Goal: Transaction & Acquisition: Purchase product/service

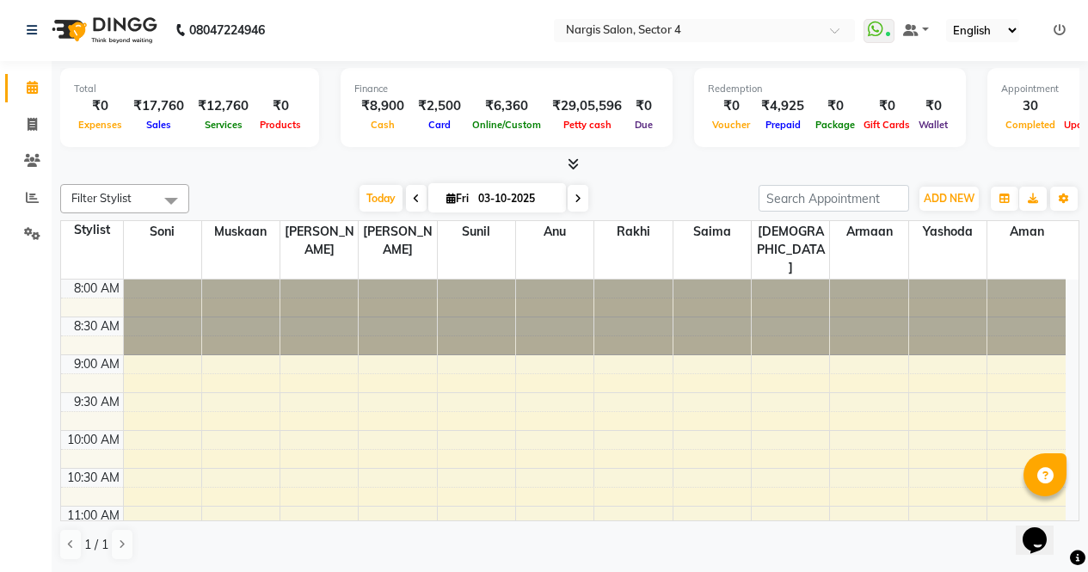
scroll to position [1, 0]
click at [31, 130] on icon at bounding box center [32, 124] width 9 height 13
select select "service"
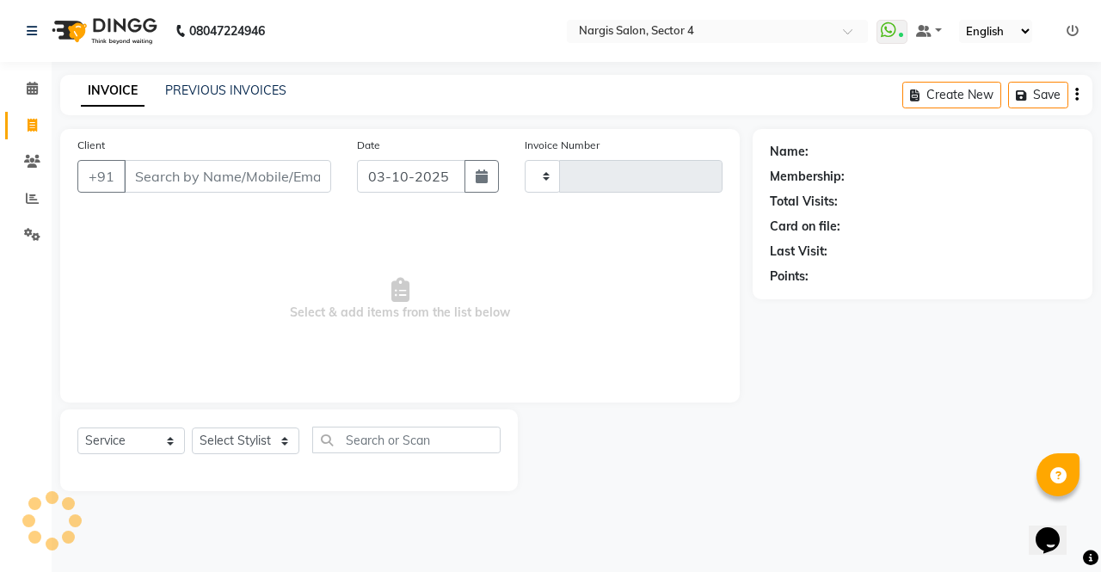
type input "4748"
select select "4130"
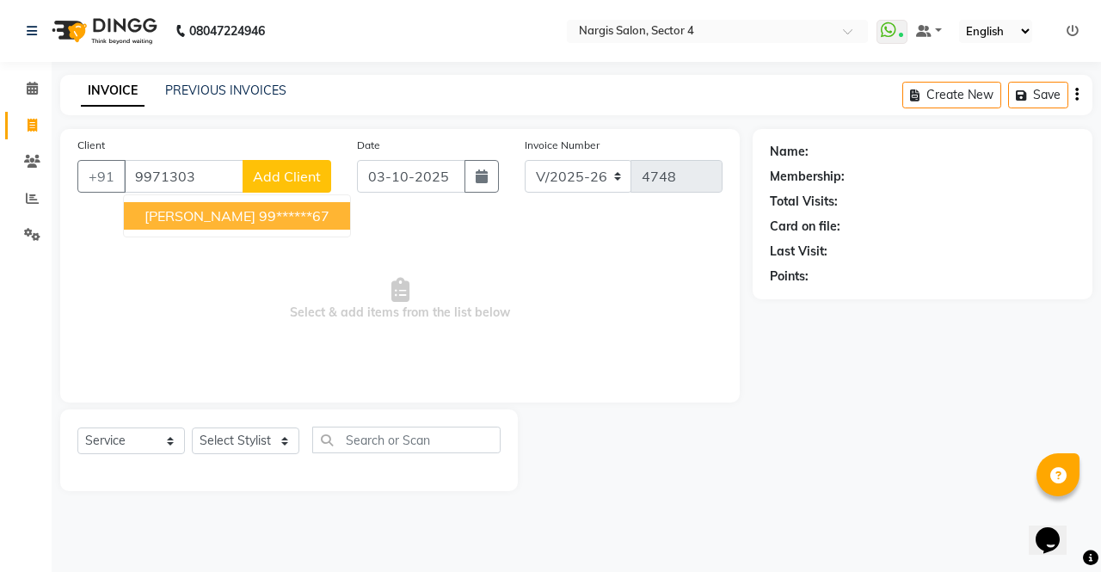
click at [259, 212] on ngb-highlight "99******67" at bounding box center [294, 215] width 71 height 17
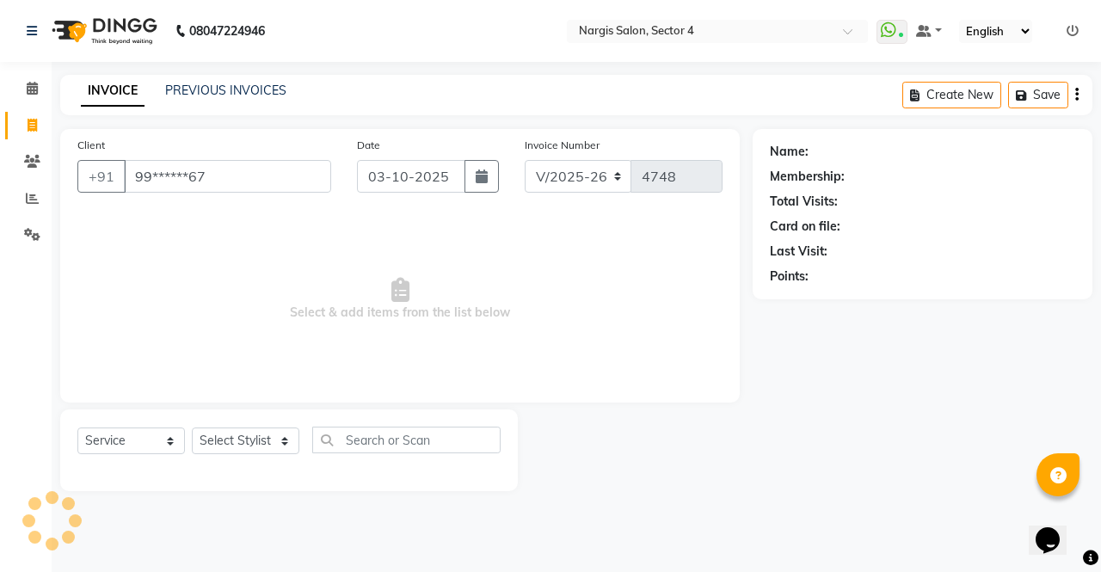
type input "99******67"
select select "1: Object"
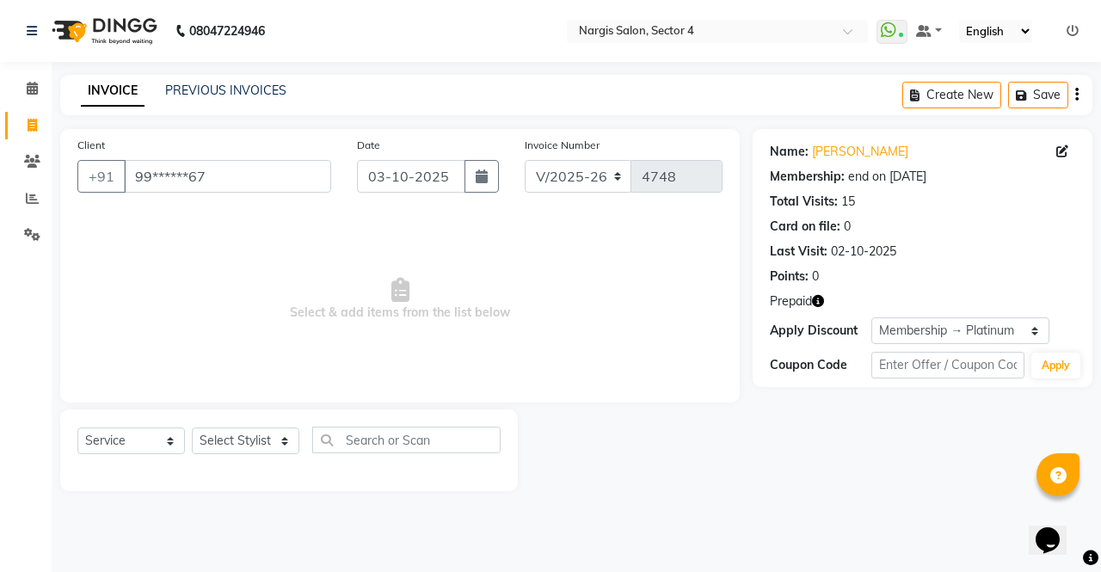
click at [821, 307] on button "button" at bounding box center [818, 301] width 12 height 18
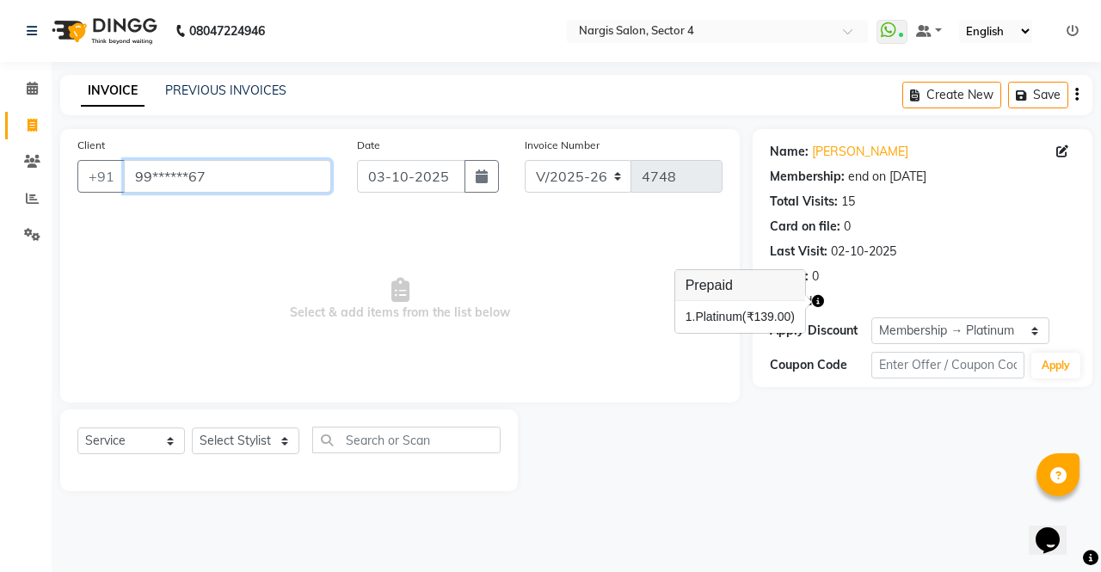
click at [250, 184] on input "99******67" at bounding box center [227, 176] width 207 height 33
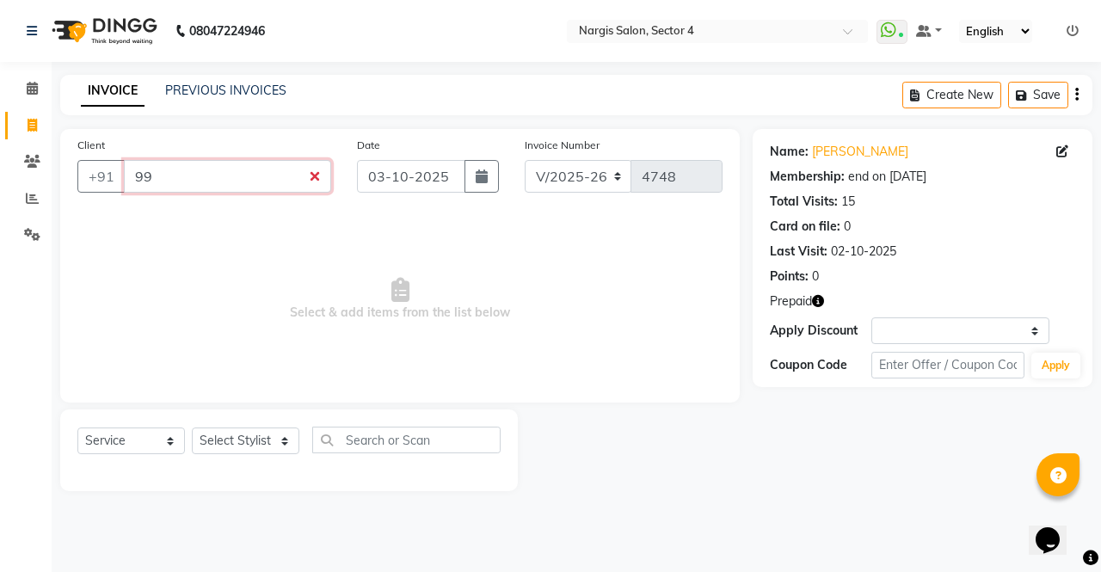
type input "9"
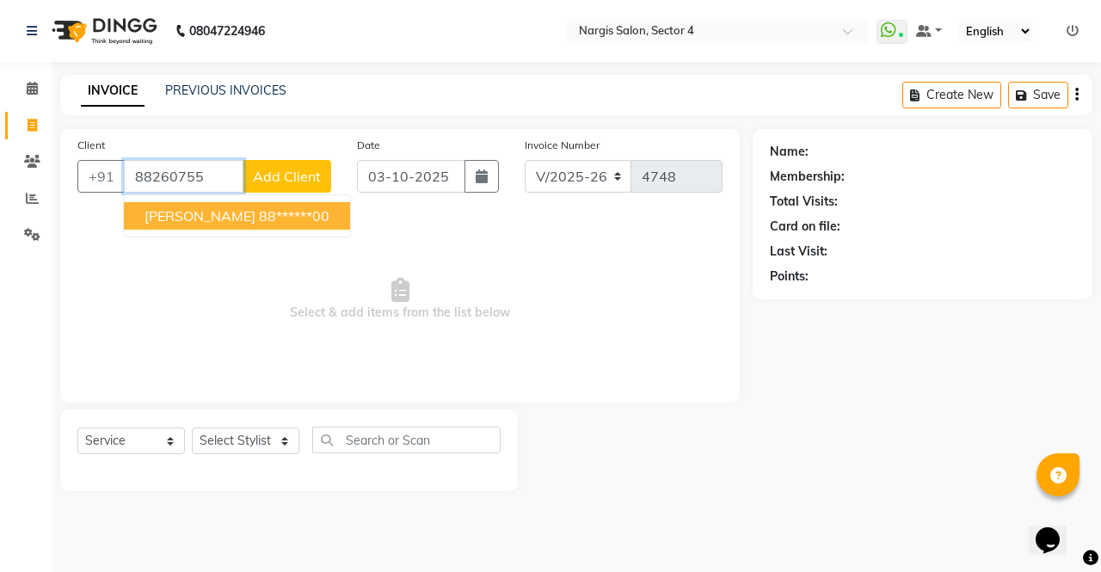
click at [259, 215] on ngb-highlight "88******00" at bounding box center [294, 215] width 71 height 17
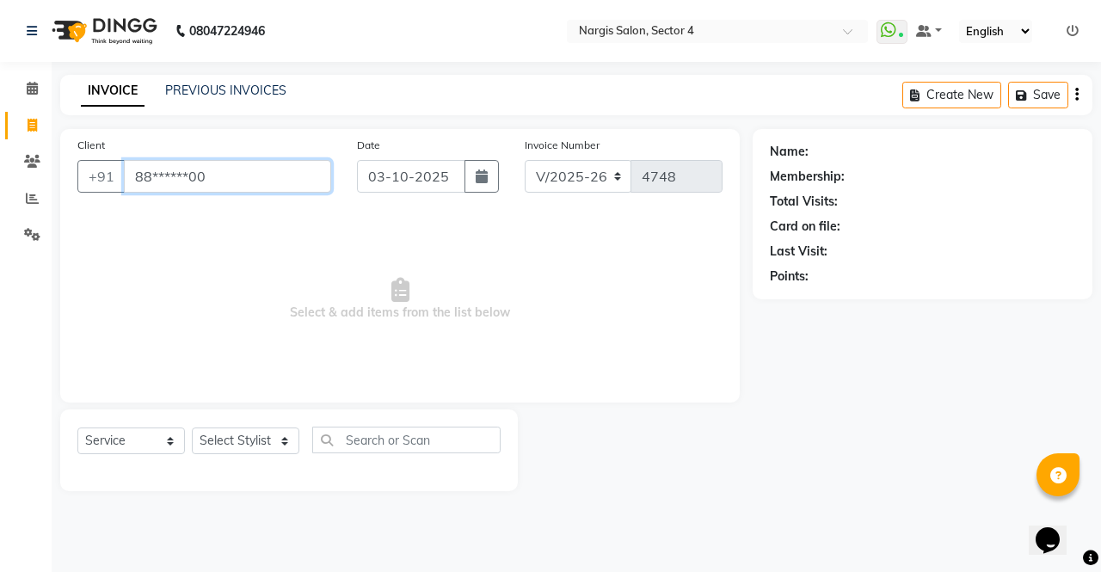
type input "88******00"
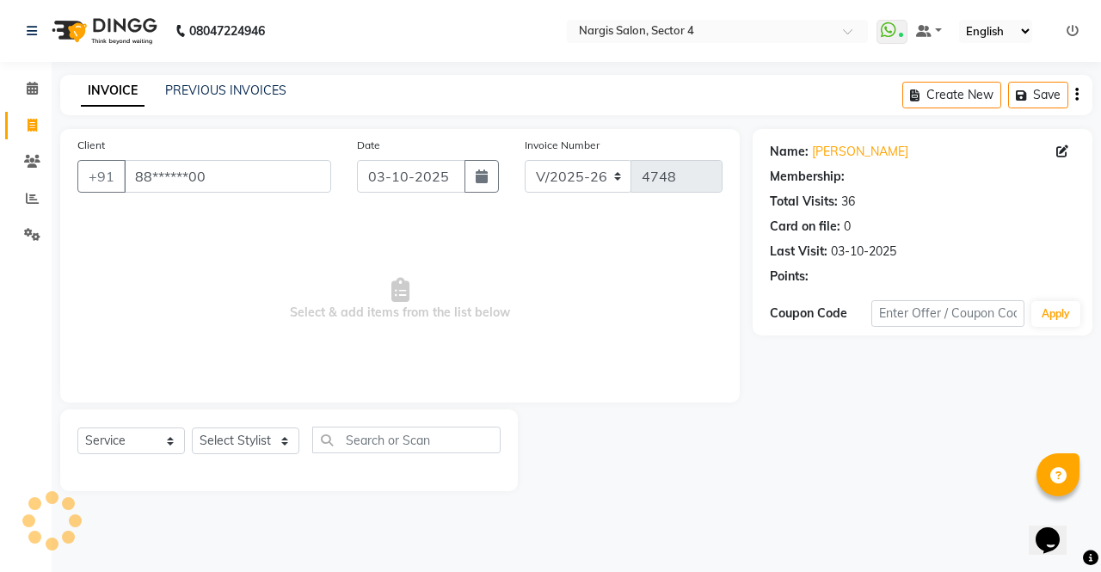
select select "1: Object"
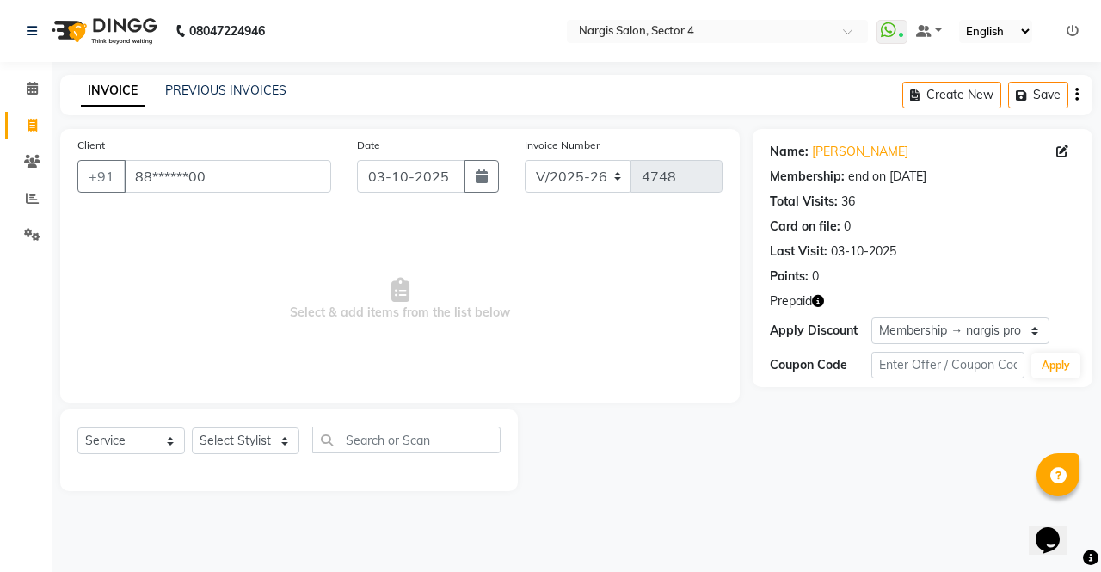
click at [824, 309] on button "button" at bounding box center [818, 301] width 12 height 18
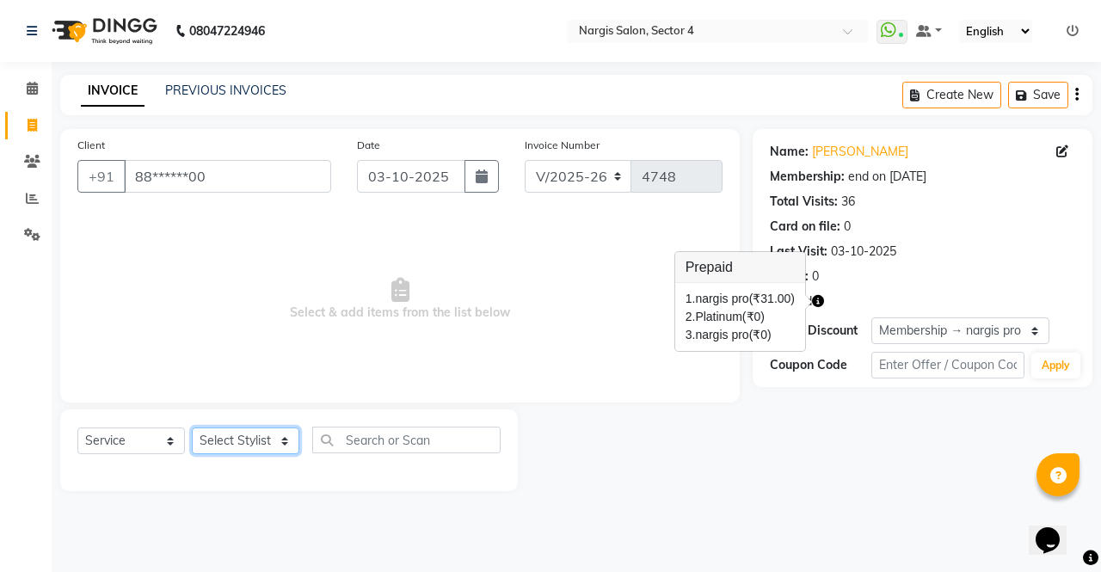
click at [275, 442] on select "Select Stylist ajeet Aman anu armaan ashu Front Desk muskaan rakhi saima shivam…" at bounding box center [246, 441] width 108 height 27
select select "62008"
click at [192, 428] on select "Select Stylist ajeet Aman anu armaan ashu Front Desk muskaan rakhi saima shivam…" at bounding box center [246, 441] width 108 height 27
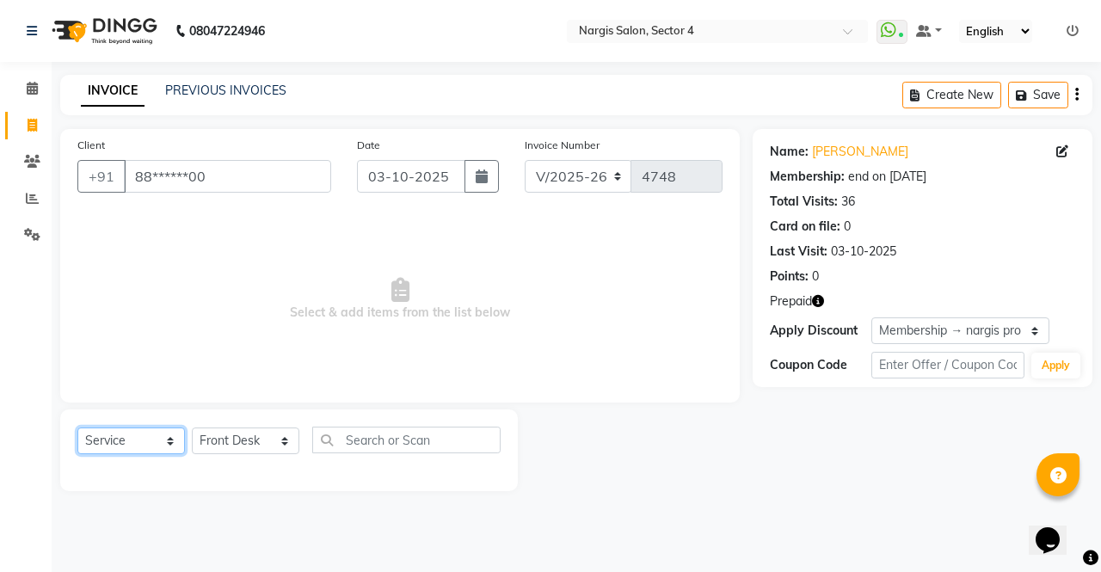
click at [161, 442] on select "Select Service Product Membership Package Voucher Prepaid Gift Card" at bounding box center [131, 441] width 108 height 27
click at [77, 428] on select "Select Service Product Membership Package Voucher Prepaid Gift Card" at bounding box center [131, 441] width 108 height 27
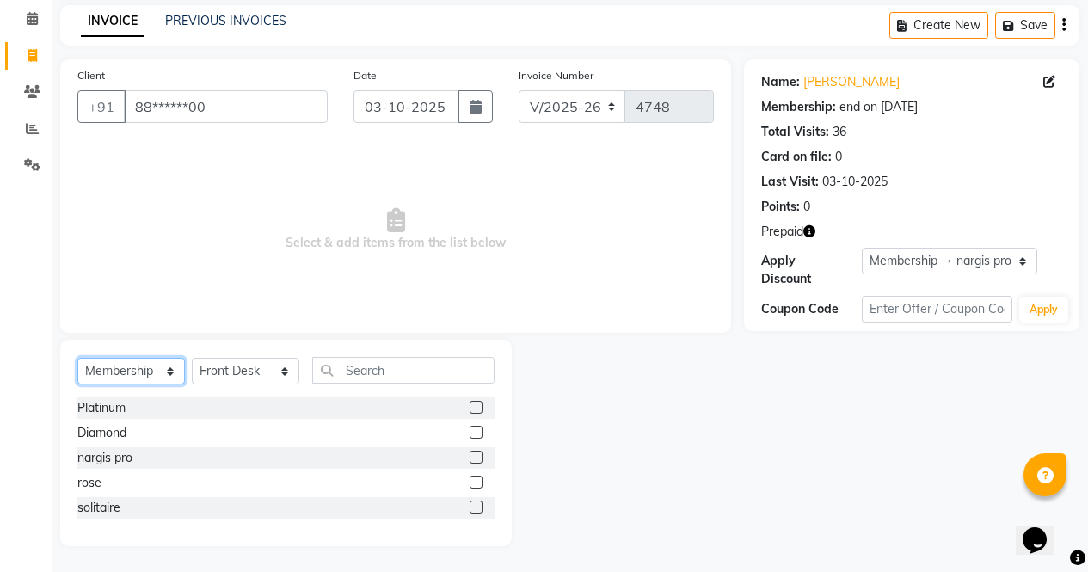
scroll to position [69, 0]
click at [477, 458] on label at bounding box center [476, 458] width 13 height 13
click at [477, 458] on input "checkbox" at bounding box center [475, 458] width 11 height 11
select select "select"
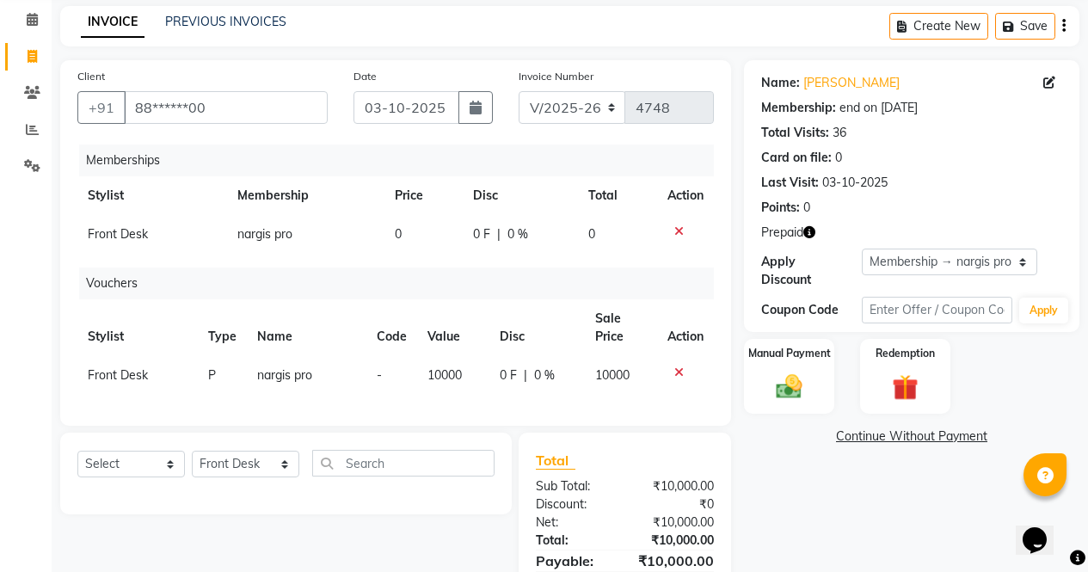
scroll to position [167, 0]
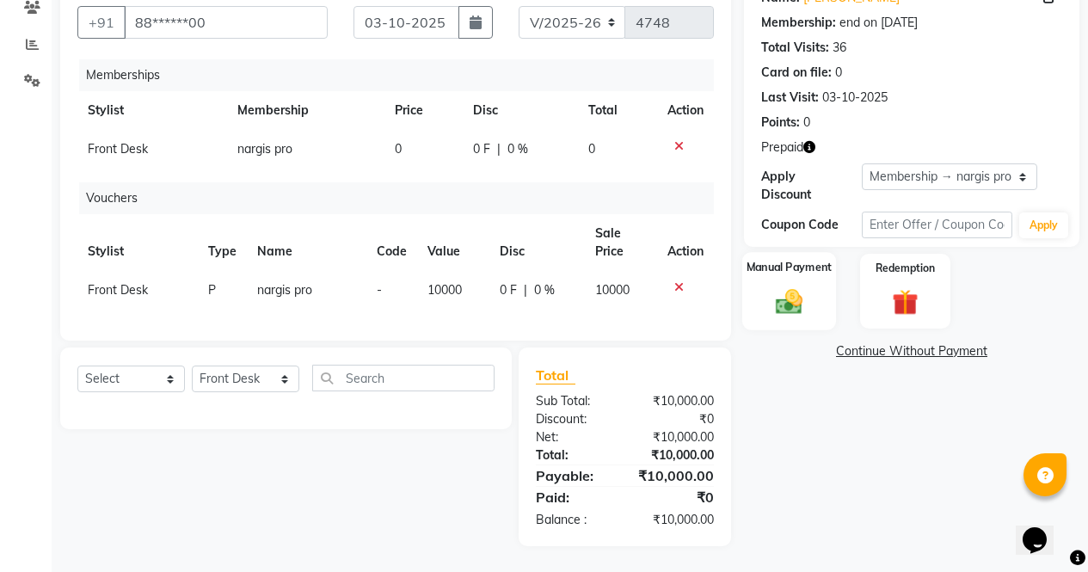
click at [783, 286] on img at bounding box center [789, 301] width 44 height 31
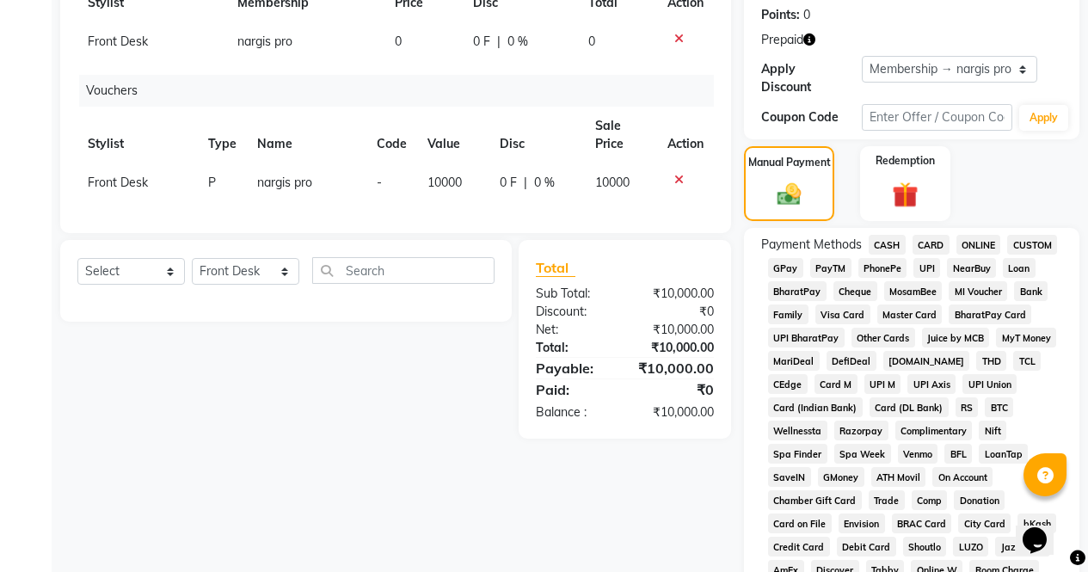
click at [874, 237] on span "CASH" at bounding box center [887, 245] width 37 height 20
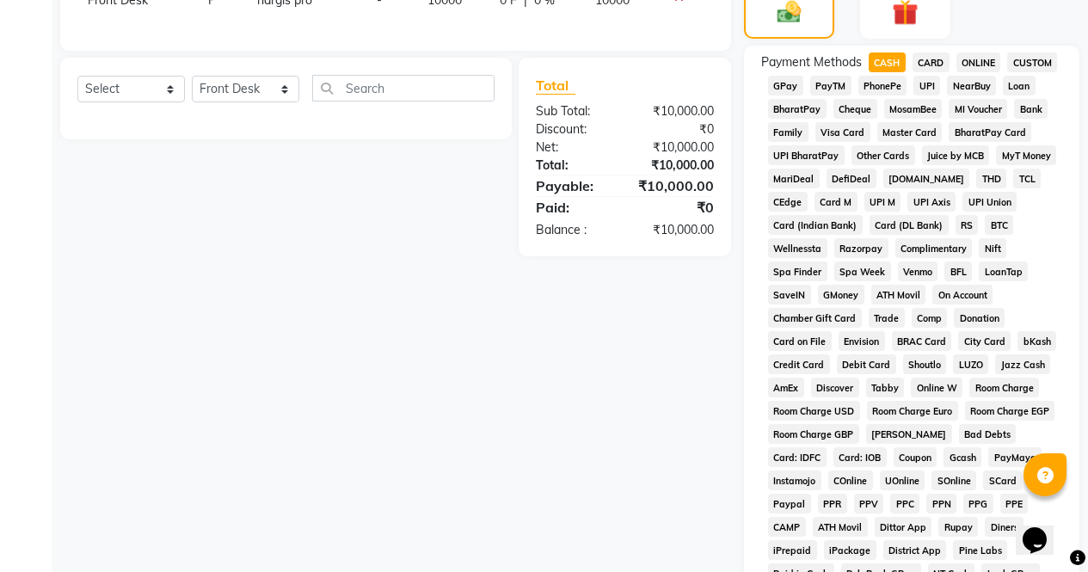
scroll to position [739, 0]
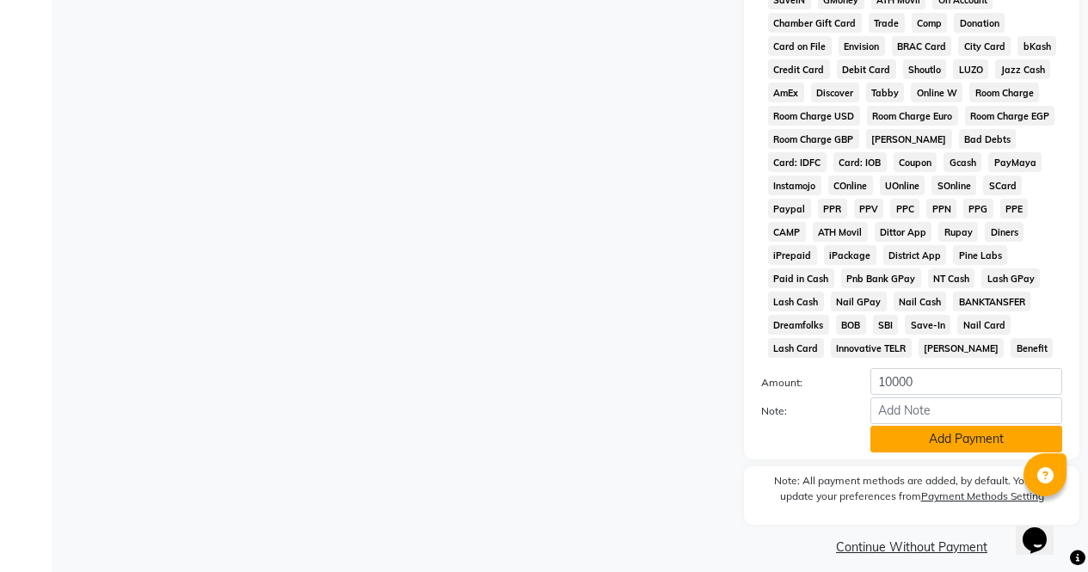
click at [951, 434] on button "Add Payment" at bounding box center [967, 439] width 192 height 27
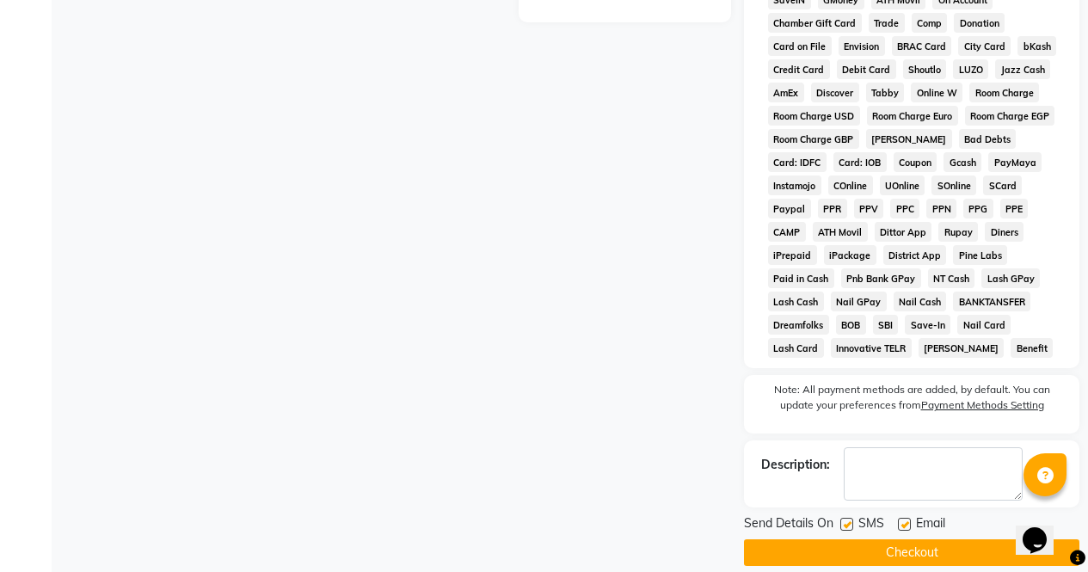
click at [971, 541] on button "Checkout" at bounding box center [911, 552] width 335 height 27
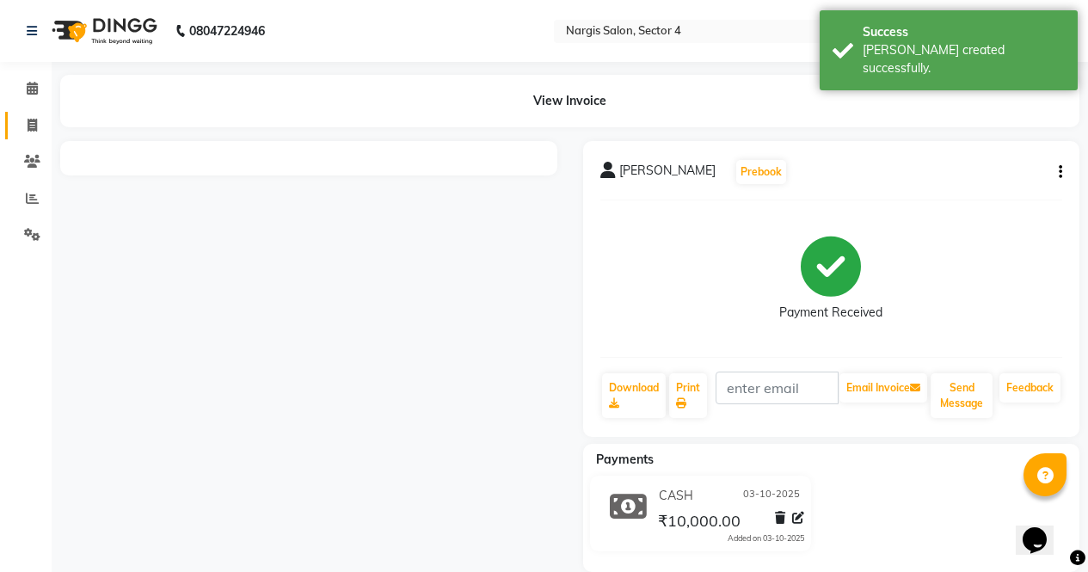
click at [21, 134] on span at bounding box center [32, 126] width 30 height 20
select select "service"
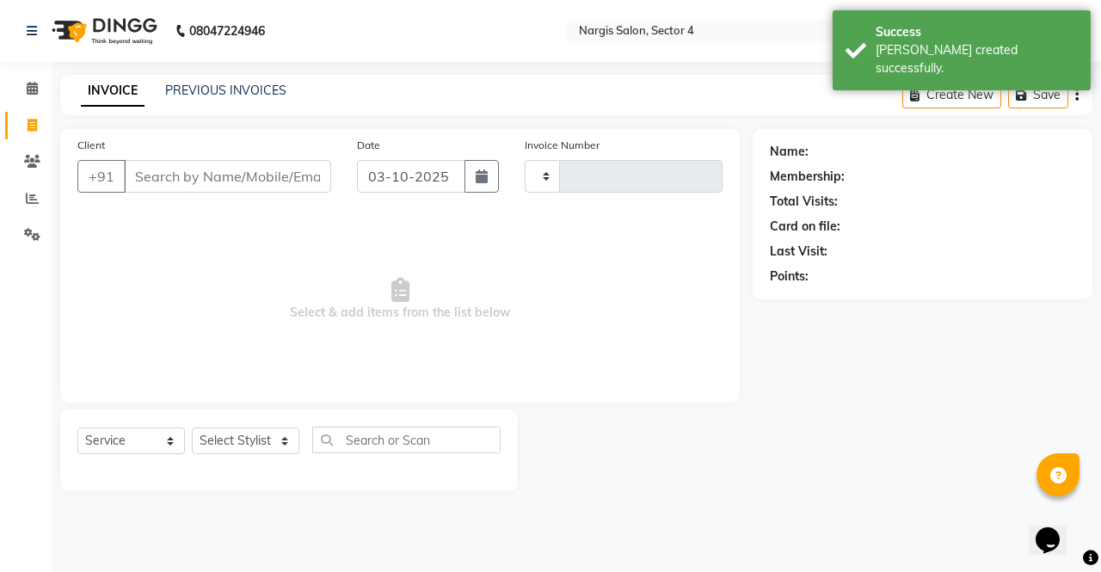
type input "4749"
select select "4130"
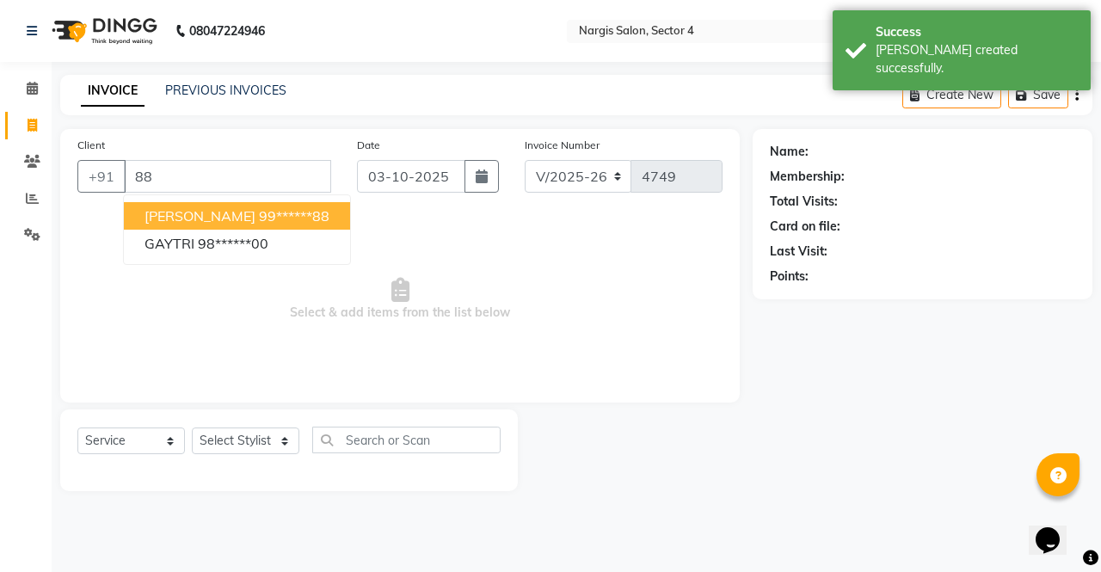
type input "8"
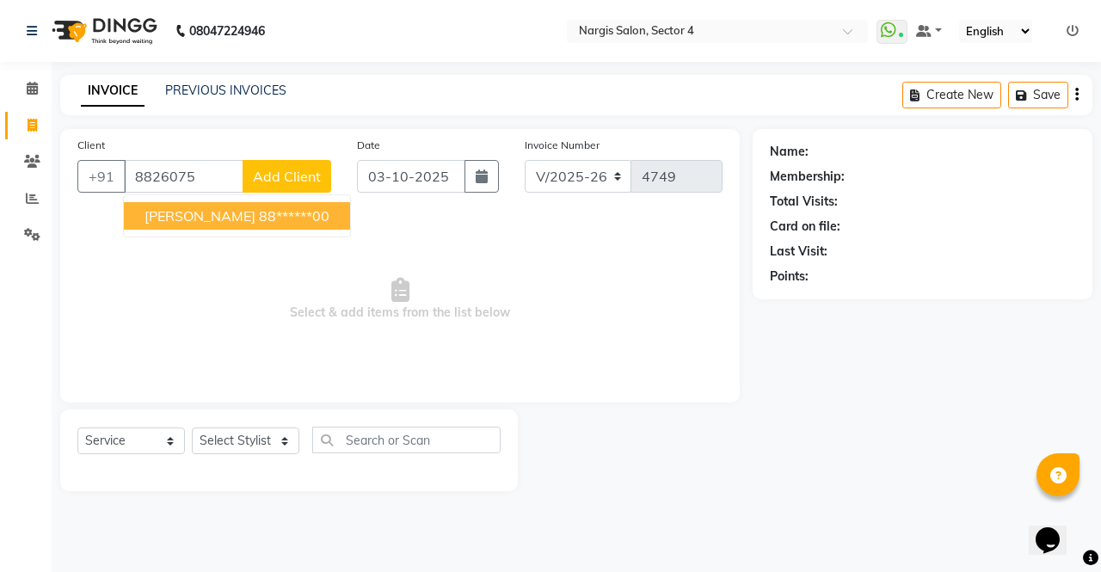
click at [259, 211] on ngb-highlight "88******00" at bounding box center [294, 215] width 71 height 17
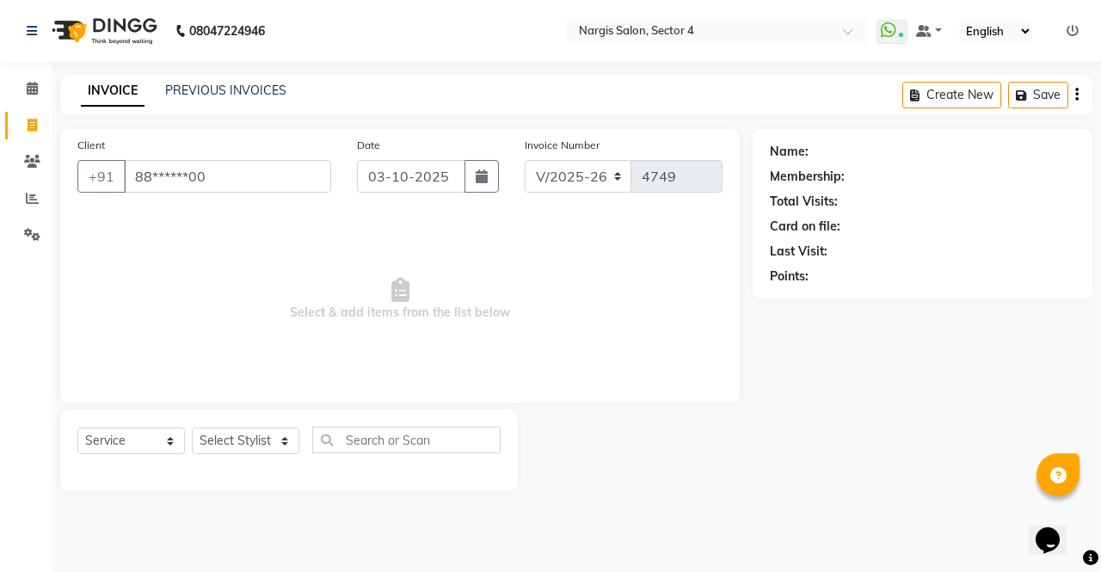
type input "88******00"
select select "1: Object"
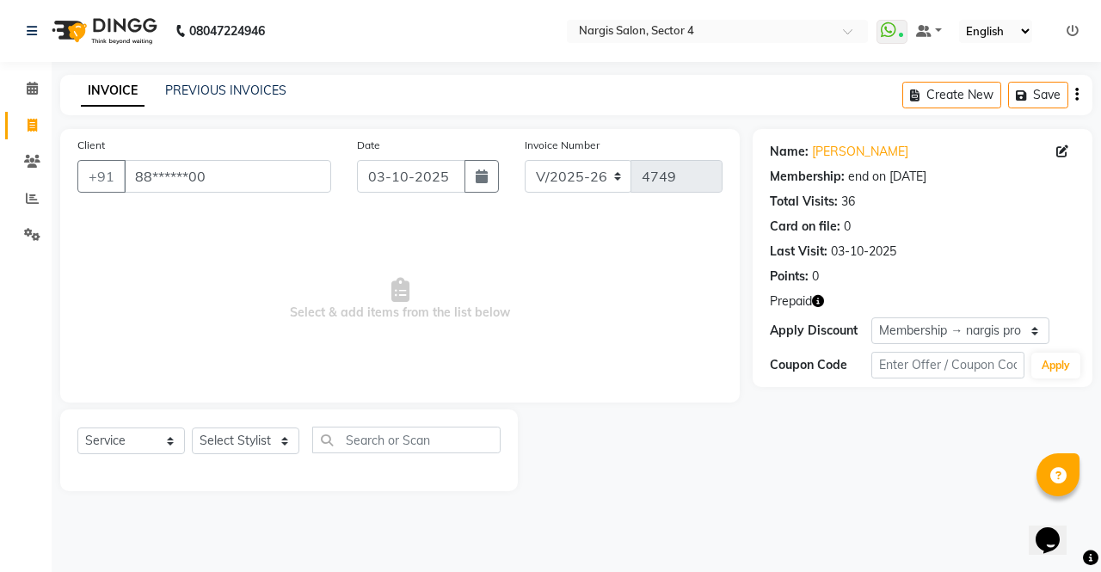
click at [822, 301] on icon "button" at bounding box center [818, 301] width 12 height 12
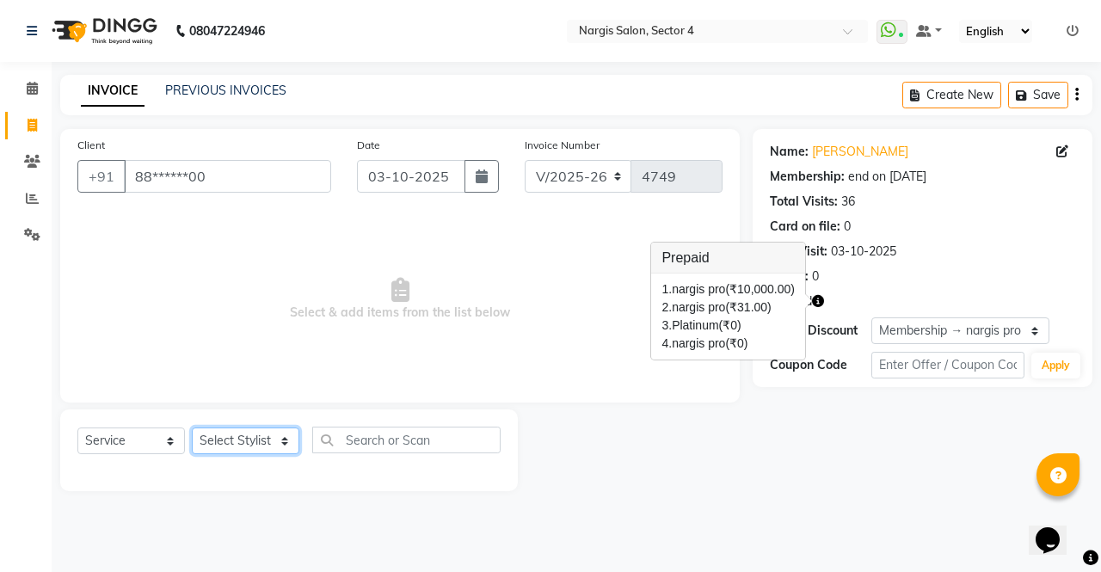
click at [212, 434] on select "Select Stylist ajeet Aman anu armaan ashu Front Desk muskaan rakhi saima shivam…" at bounding box center [246, 441] width 108 height 27
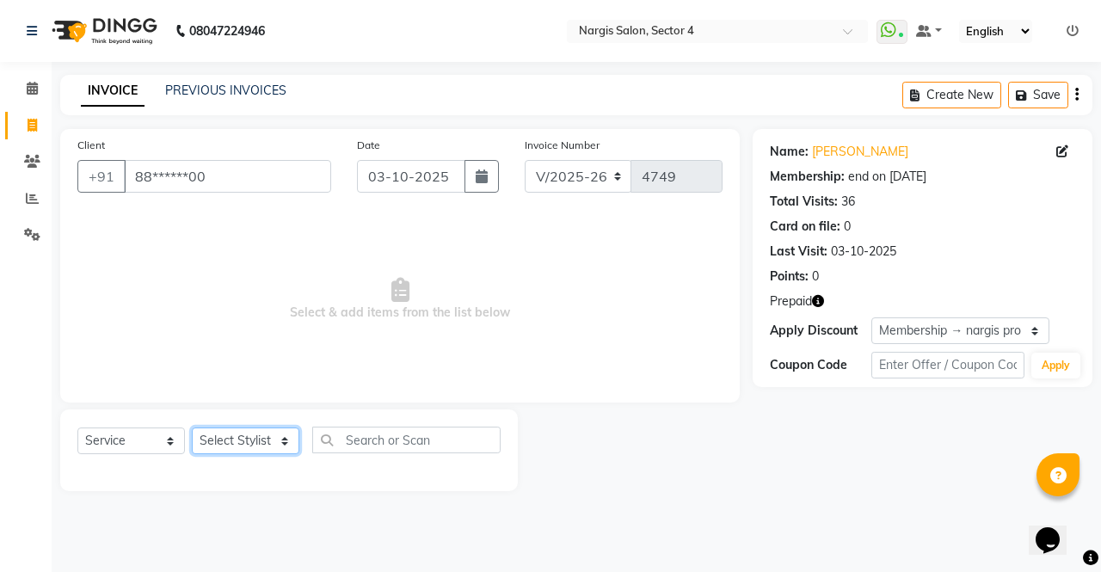
select select "29276"
click at [192, 428] on select "Select Stylist ajeet Aman anu armaan ashu Front Desk muskaan rakhi saima shivam…" at bounding box center [246, 441] width 108 height 27
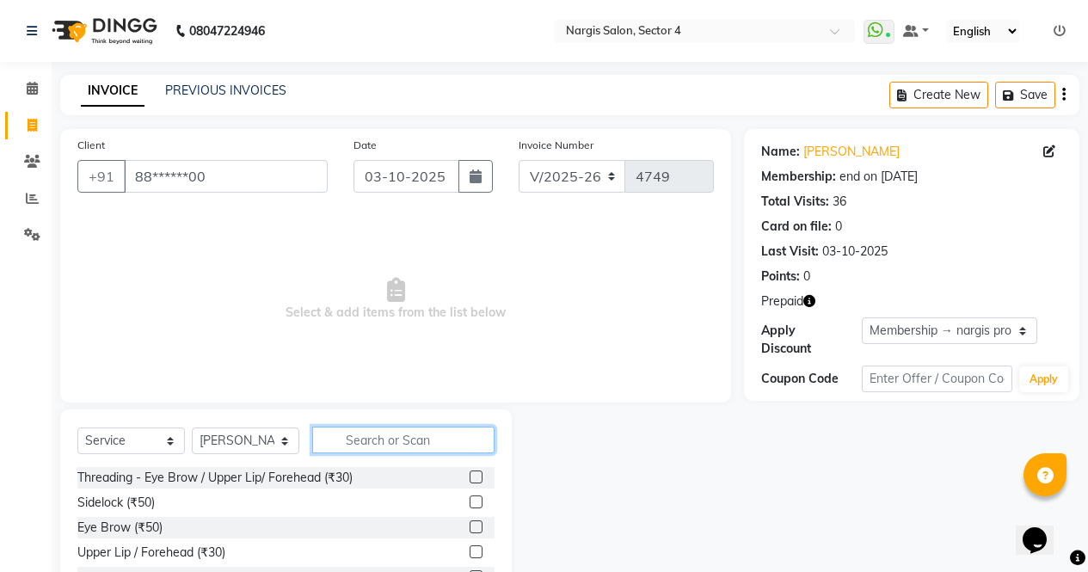
click at [385, 440] on input "text" at bounding box center [403, 440] width 182 height 27
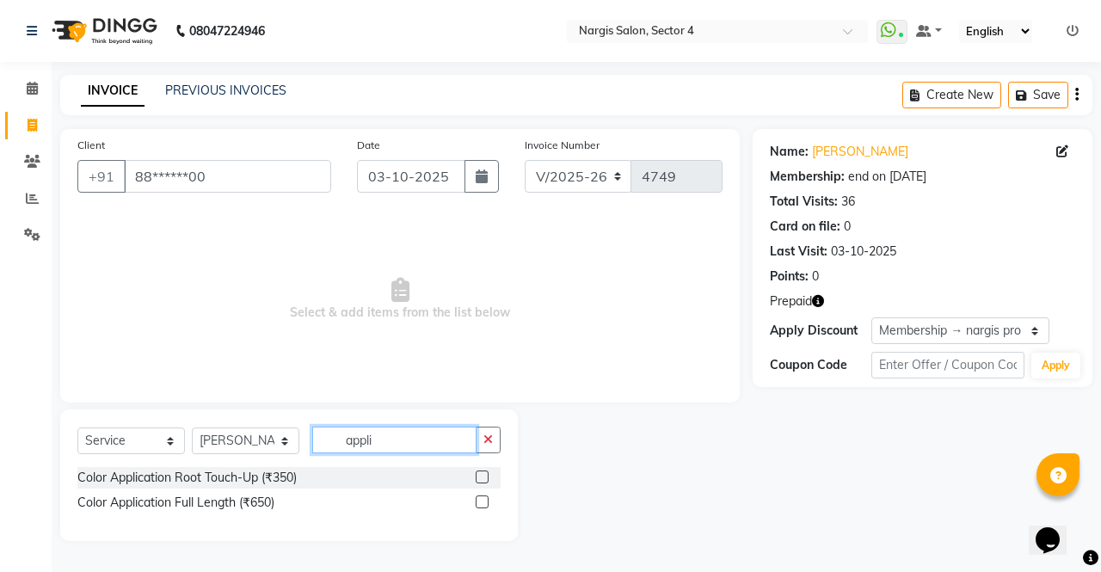
type input "appli"
click at [485, 477] on label at bounding box center [482, 477] width 13 height 13
click at [485, 477] on input "checkbox" at bounding box center [481, 477] width 11 height 11
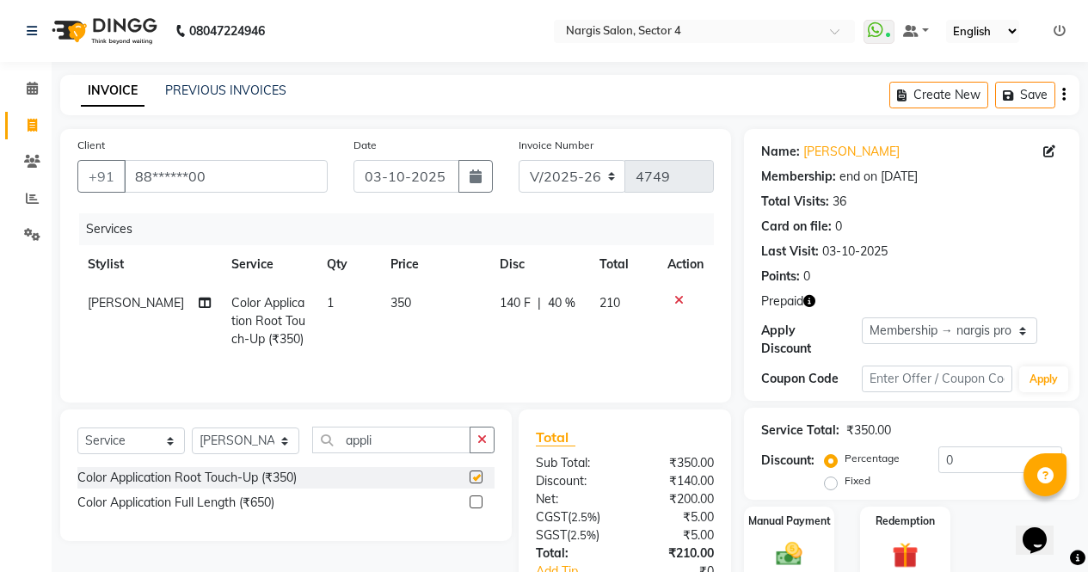
checkbox input "false"
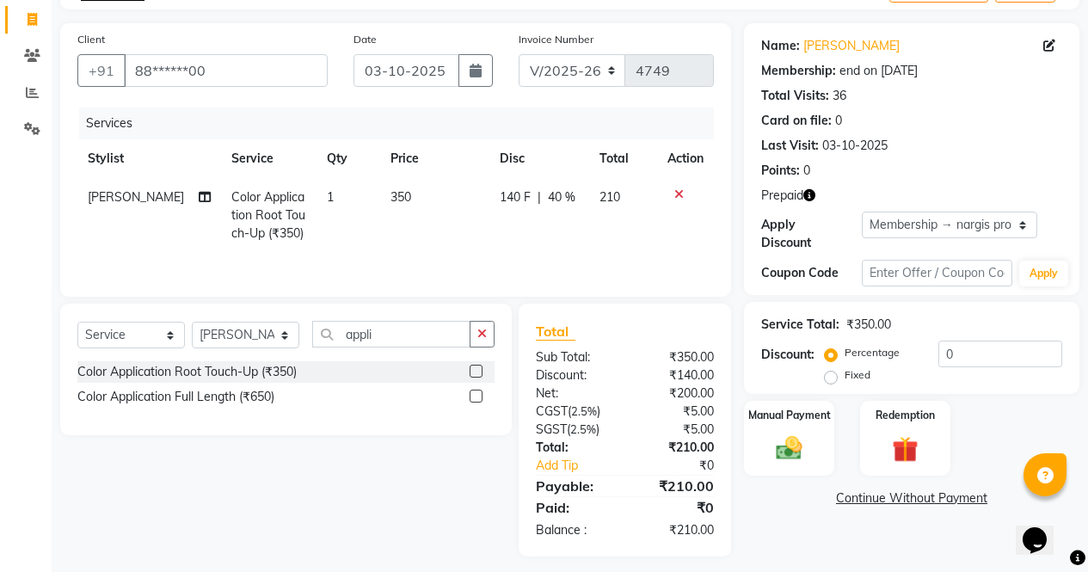
scroll to position [116, 0]
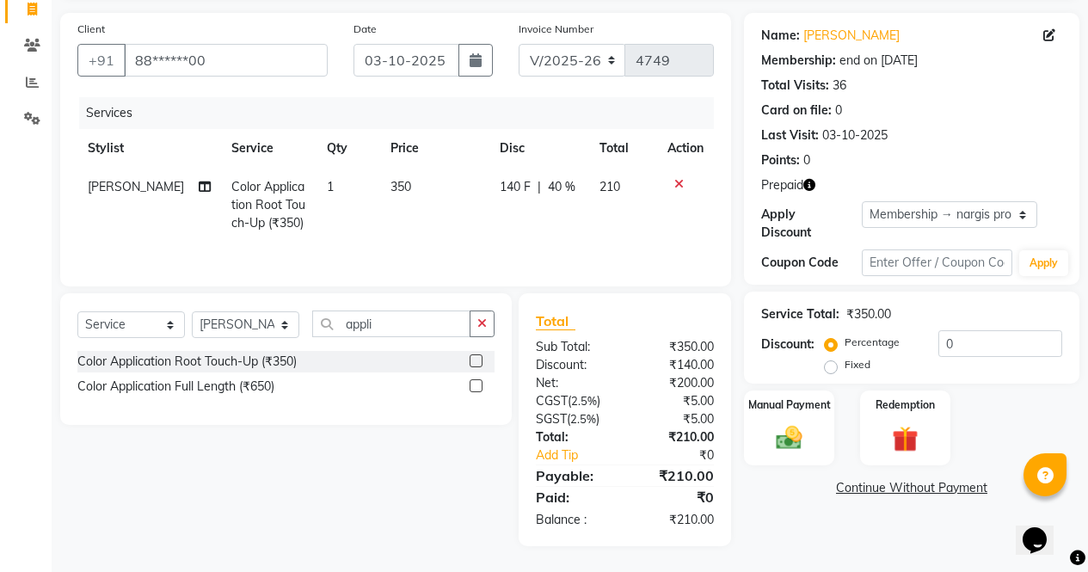
click at [815, 184] on icon "button" at bounding box center [809, 185] width 12 height 12
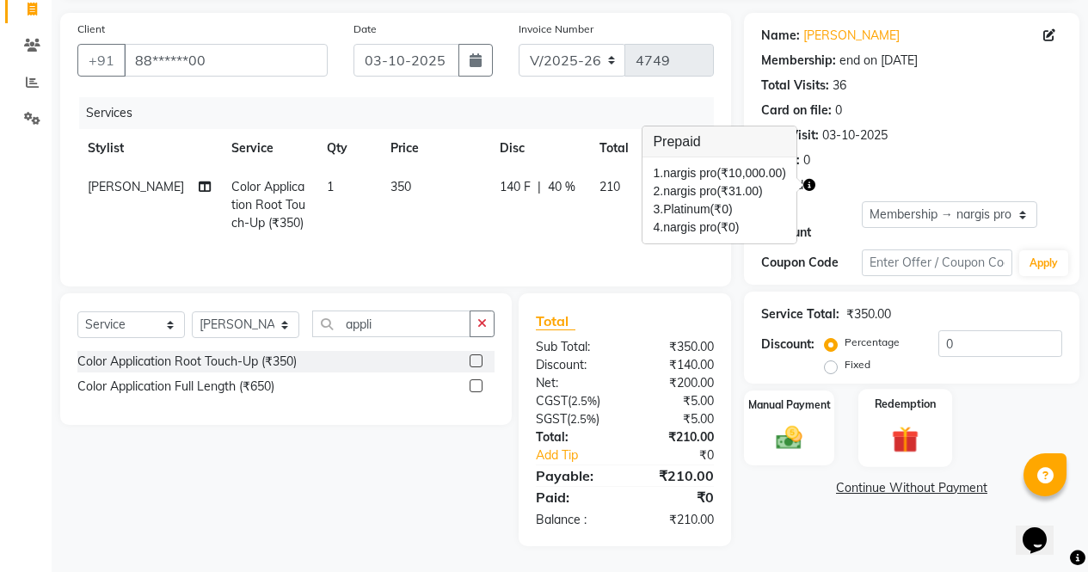
click at [908, 422] on img at bounding box center [905, 439] width 44 height 34
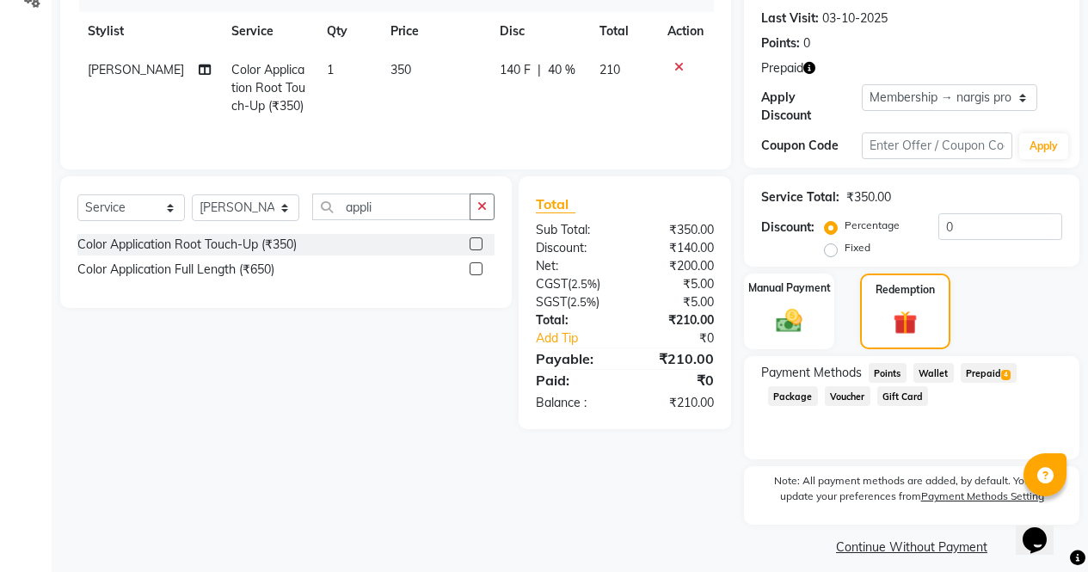
click at [996, 367] on span "Prepaid 4" at bounding box center [989, 373] width 56 height 20
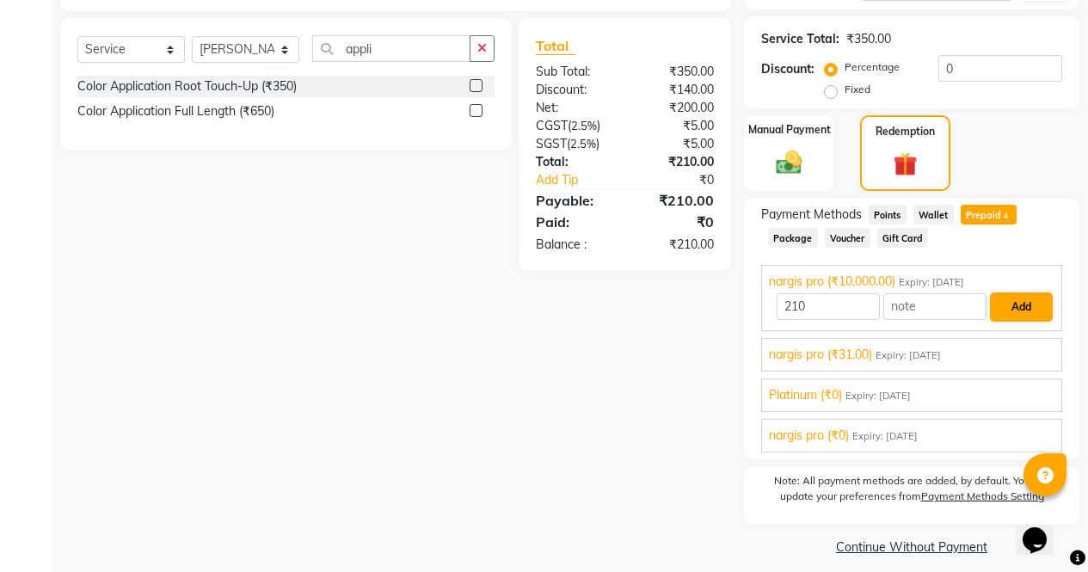
click at [1030, 292] on button "Add" at bounding box center [1021, 306] width 63 height 29
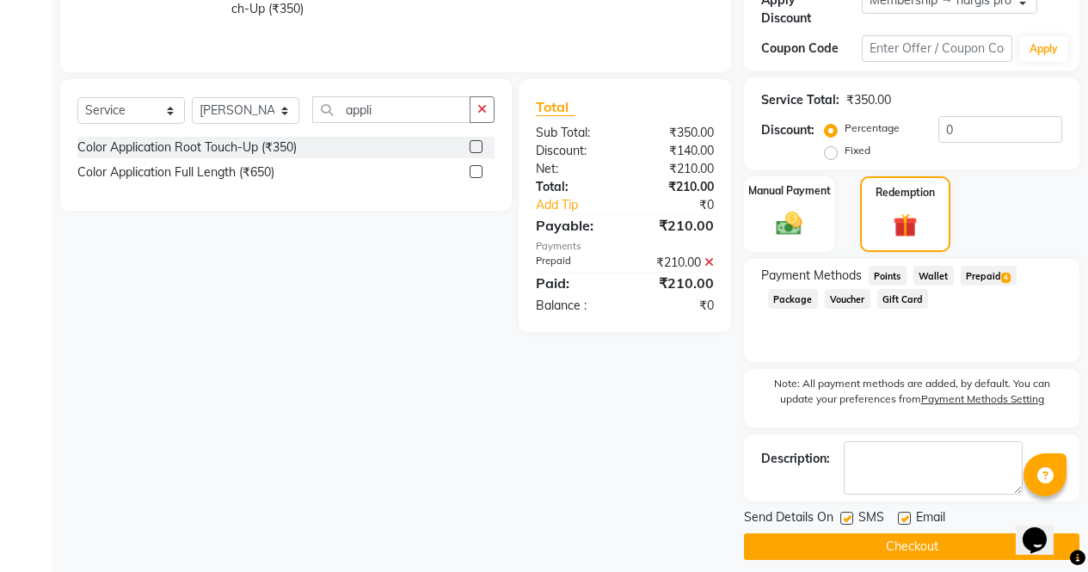
click at [962, 533] on button "Checkout" at bounding box center [911, 546] width 335 height 27
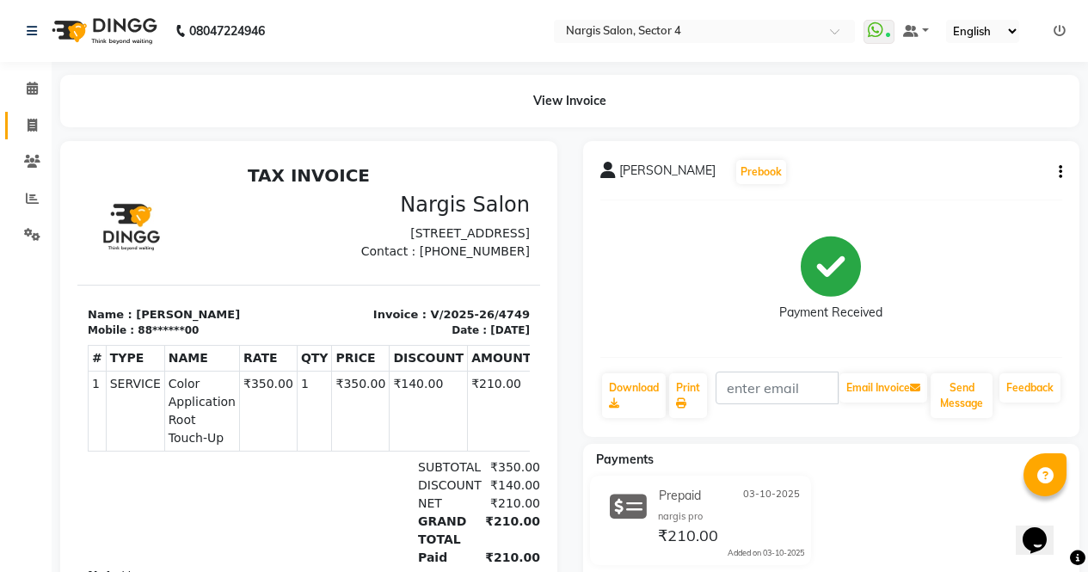
click at [27, 137] on link "Invoice" at bounding box center [25, 126] width 41 height 28
select select "service"
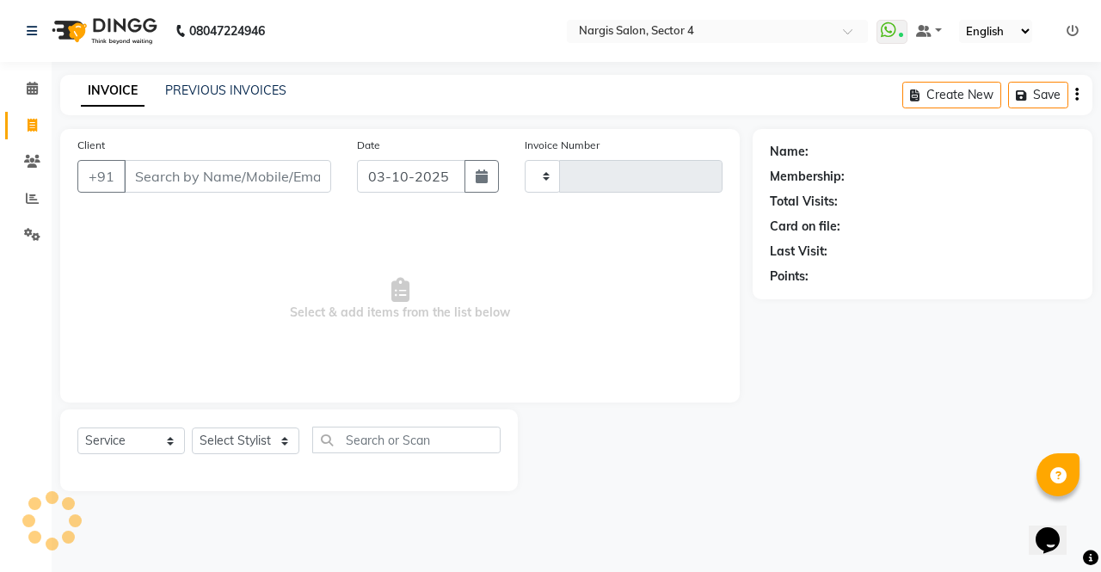
type input "4750"
select select "4130"
click at [285, 184] on input "Client" at bounding box center [227, 176] width 207 height 33
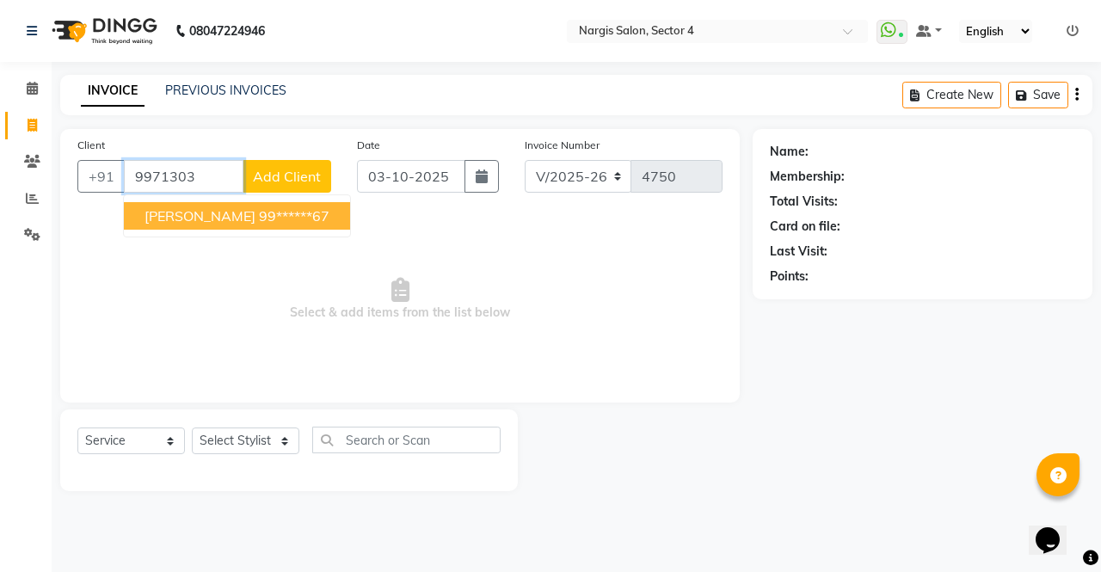
click at [254, 225] on button "PARUL 99******67" at bounding box center [237, 216] width 226 height 28
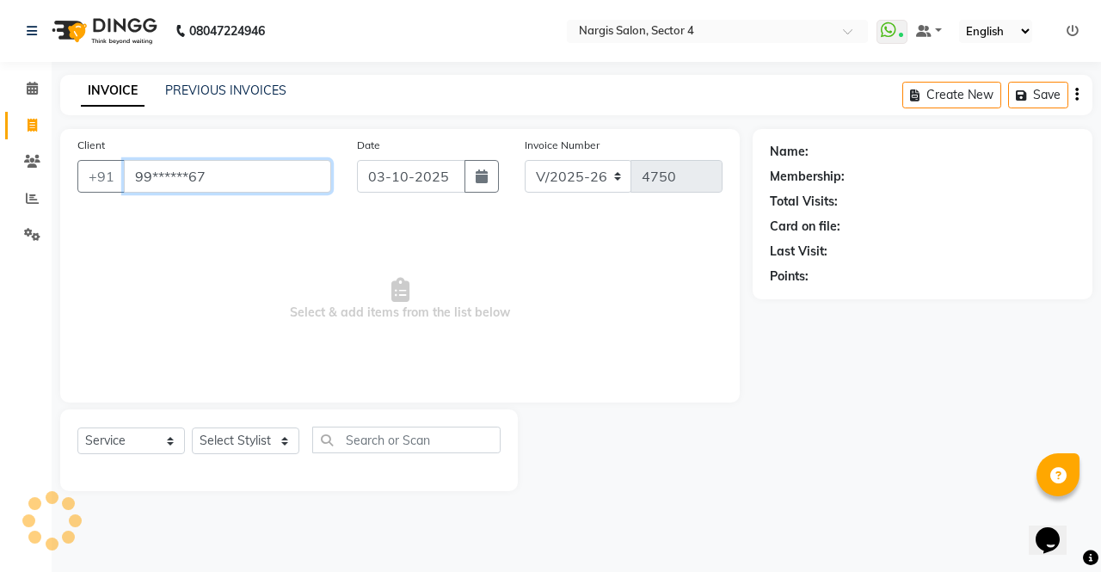
type input "99******67"
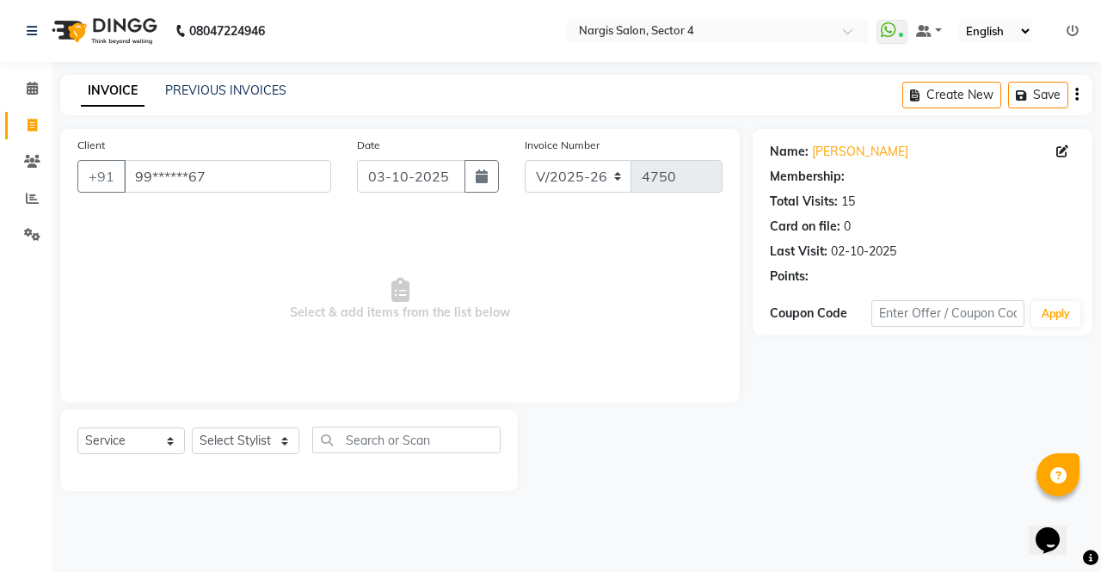
select select "1: Object"
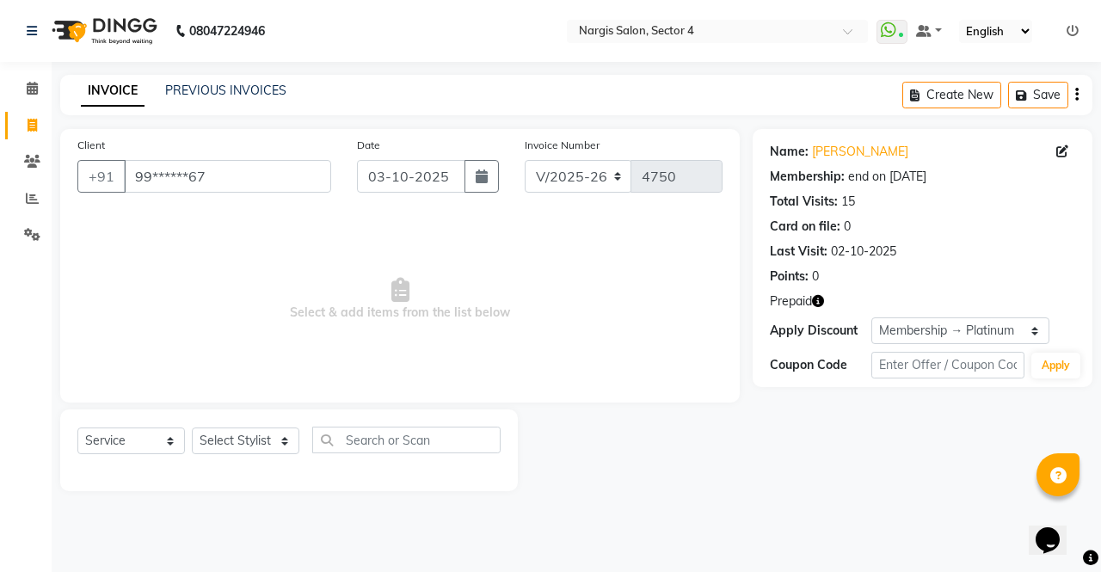
click at [822, 301] on icon "button" at bounding box center [818, 301] width 12 height 12
click at [295, 447] on select "Select Stylist ajeet Aman anu armaan ashu Front Desk muskaan rakhi saima shivam…" at bounding box center [246, 441] width 108 height 27
select select "29278"
click at [192, 428] on select "Select Stylist ajeet Aman anu armaan ashu Front Desk muskaan rakhi saima shivam…" at bounding box center [246, 441] width 108 height 27
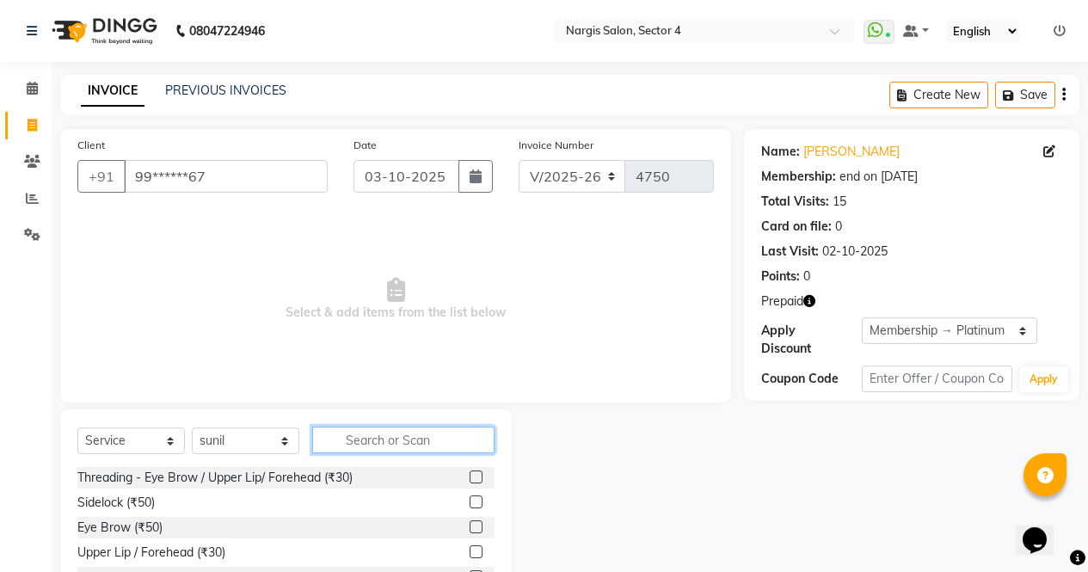
click at [403, 446] on input "text" at bounding box center [403, 440] width 182 height 27
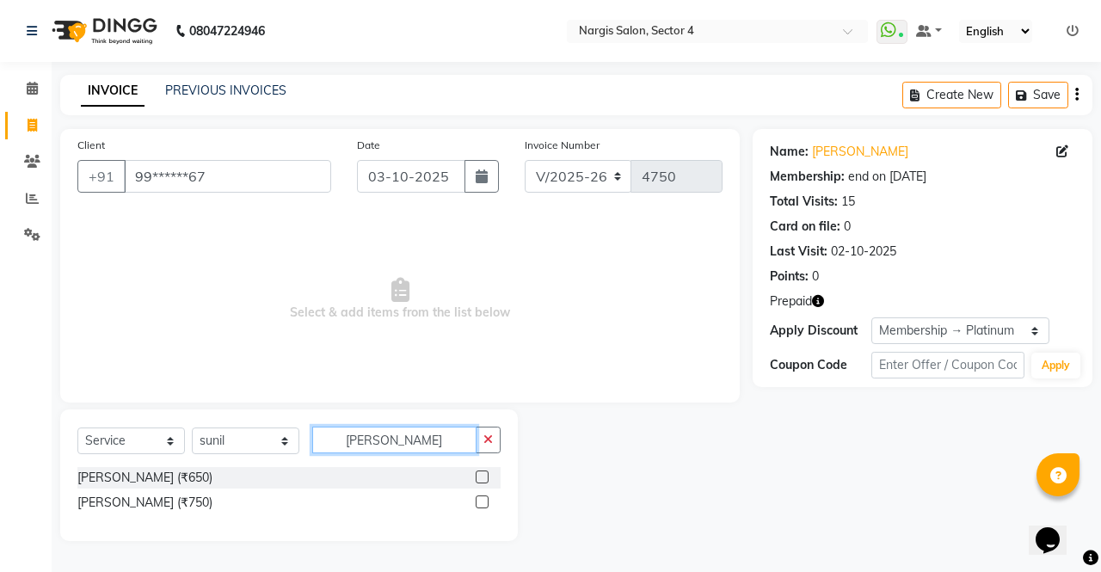
type input "sara"
click at [483, 477] on label at bounding box center [482, 477] width 13 height 13
click at [483, 477] on input "checkbox" at bounding box center [481, 477] width 11 height 11
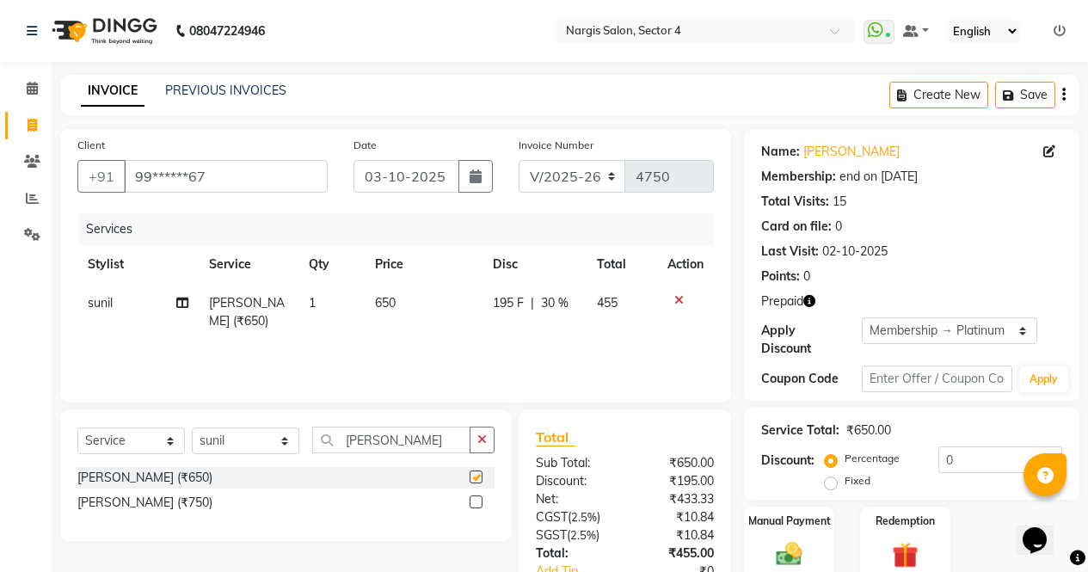
scroll to position [116, 0]
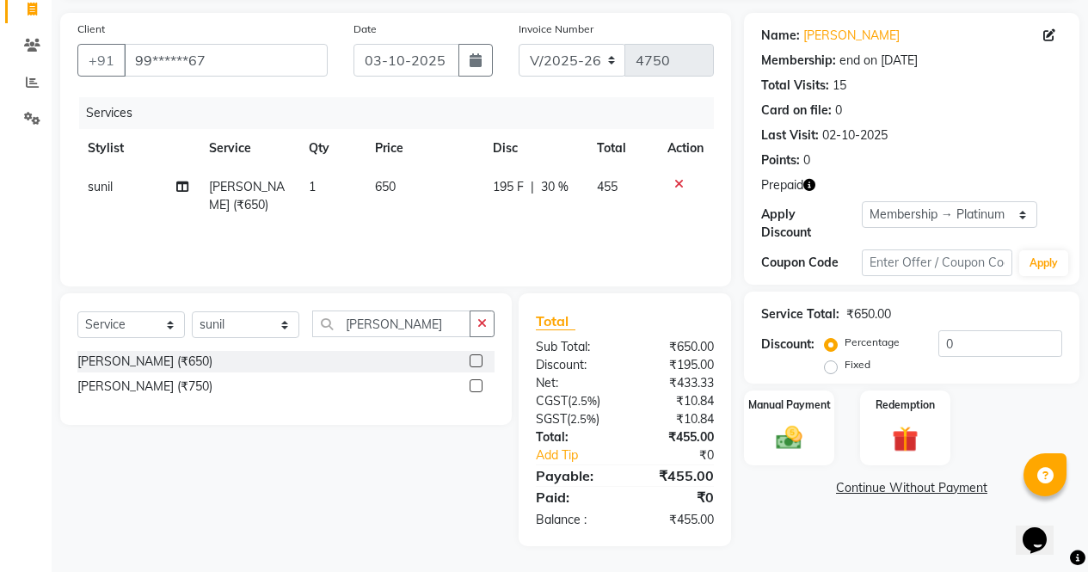
checkbox input "false"
click at [810, 188] on icon "button" at bounding box center [809, 185] width 12 height 12
click at [849, 518] on div "Name: Parul Membership: end on 25-02-2026 Total Visits: 15 Card on file: 0 Last…" at bounding box center [918, 279] width 348 height 533
click at [845, 357] on label "Fixed" at bounding box center [858, 364] width 26 height 15
click at [834, 359] on input "Fixed" at bounding box center [834, 365] width 12 height 12
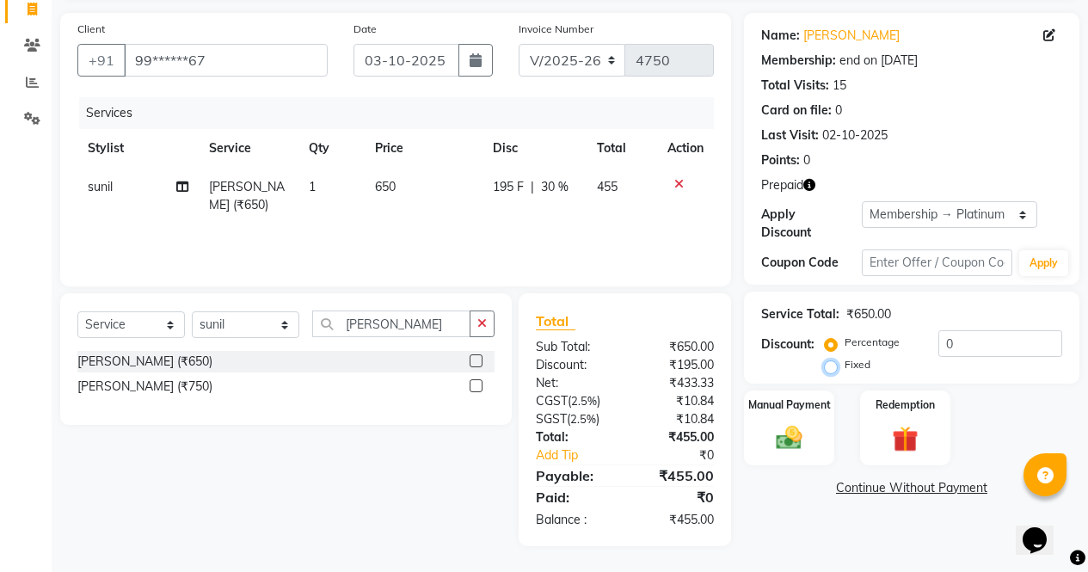
radio input "true"
click at [925, 444] on div "Redemption" at bounding box center [905, 428] width 94 height 78
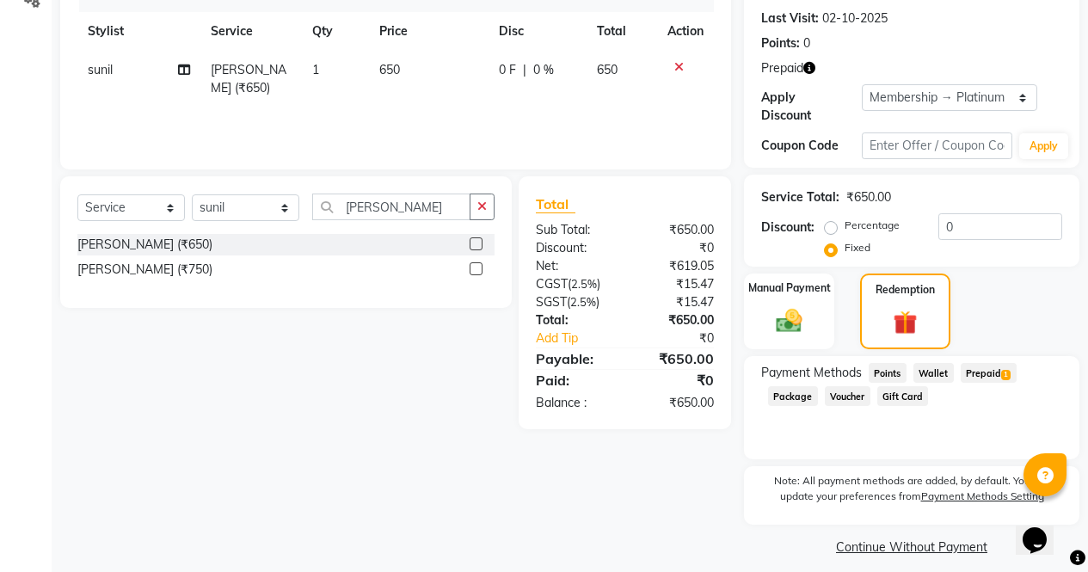
click at [998, 366] on span "Prepaid 1" at bounding box center [989, 373] width 56 height 20
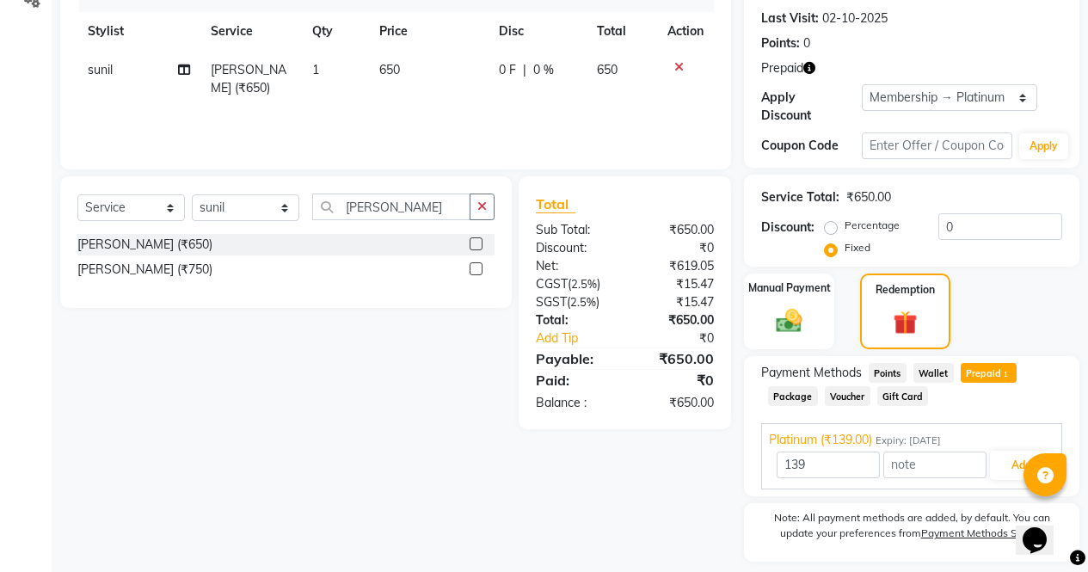
scroll to position [270, 0]
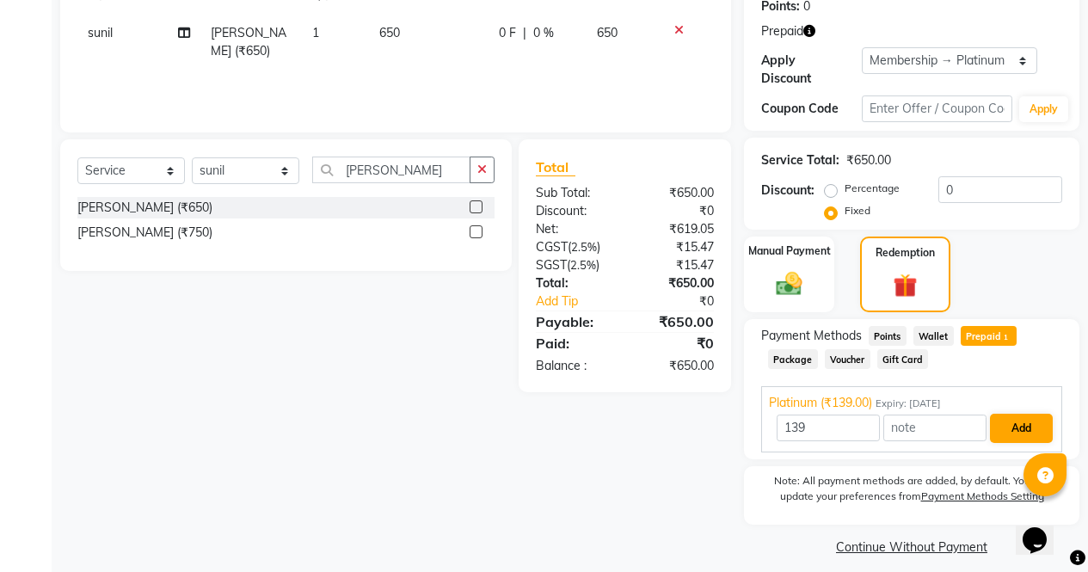
click at [1028, 414] on button "Add" at bounding box center [1021, 428] width 63 height 29
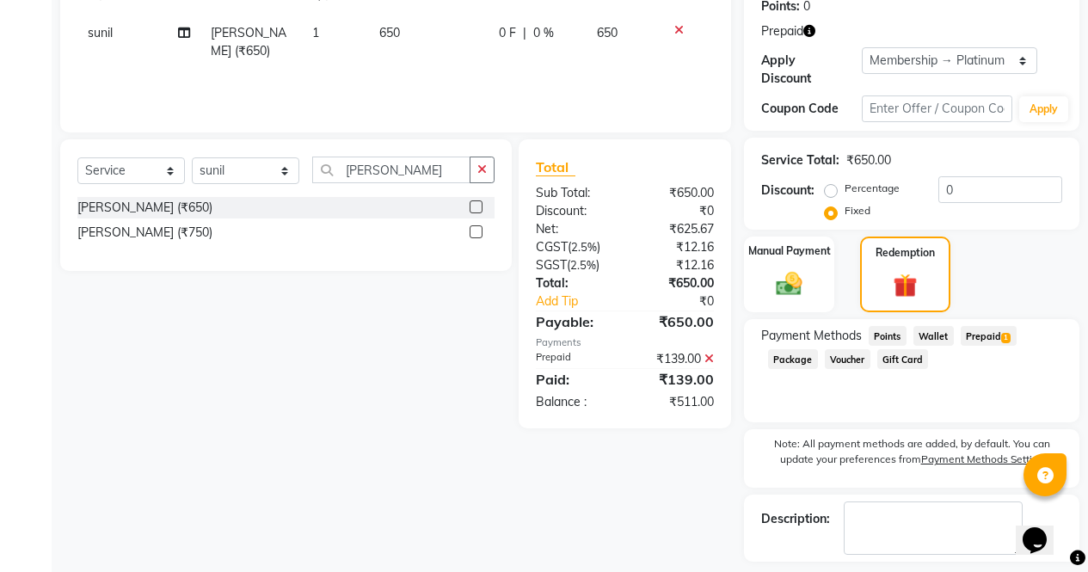
click at [891, 326] on span "Points" at bounding box center [888, 336] width 38 height 20
click at [809, 275] on img at bounding box center [789, 284] width 42 height 30
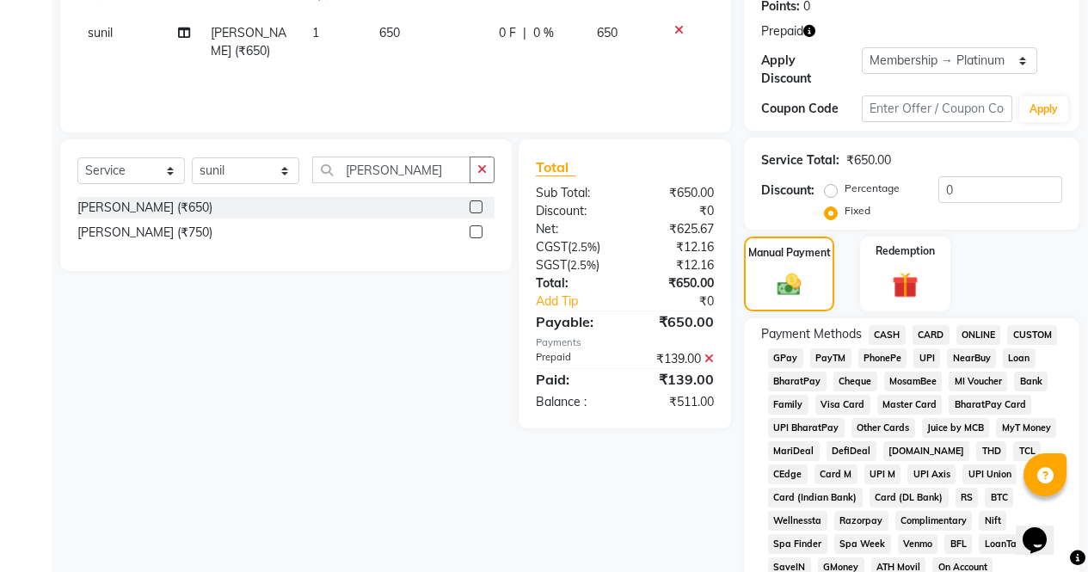
click at [994, 325] on span "ONLINE" at bounding box center [979, 335] width 45 height 20
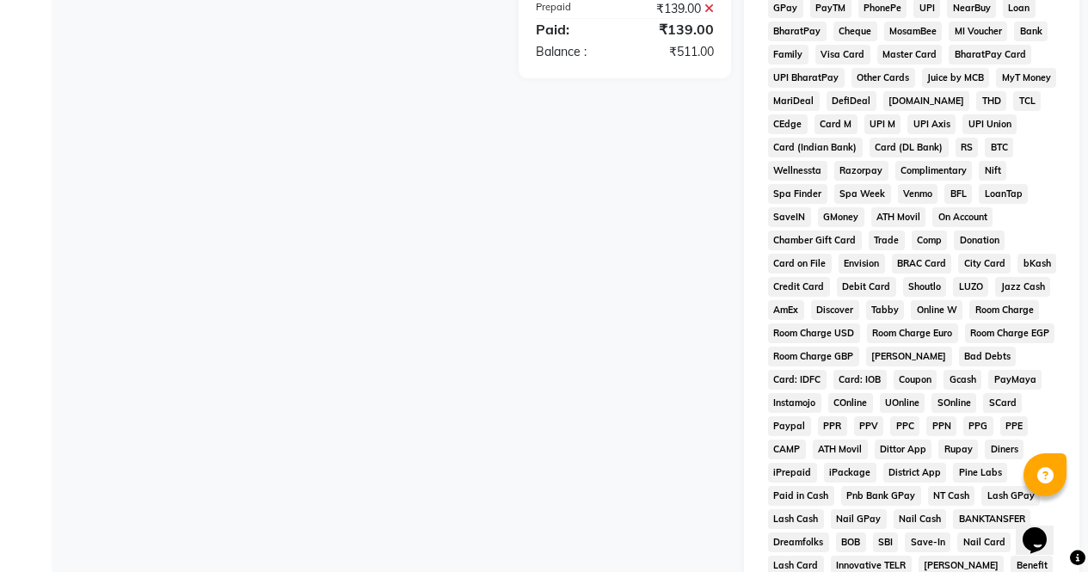
scroll to position [935, 0]
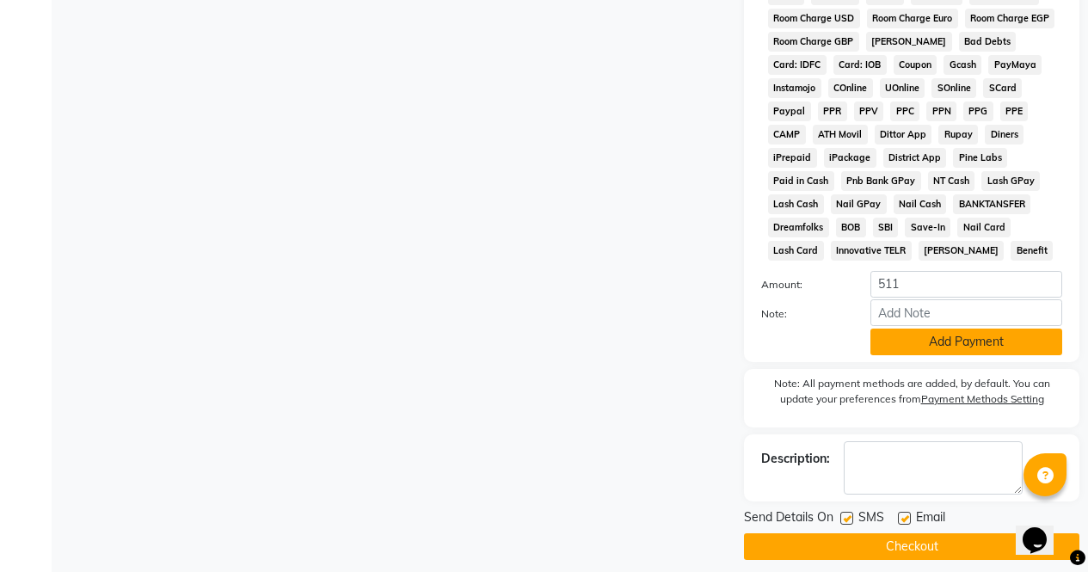
click at [985, 335] on button "Add Payment" at bounding box center [967, 342] width 192 height 27
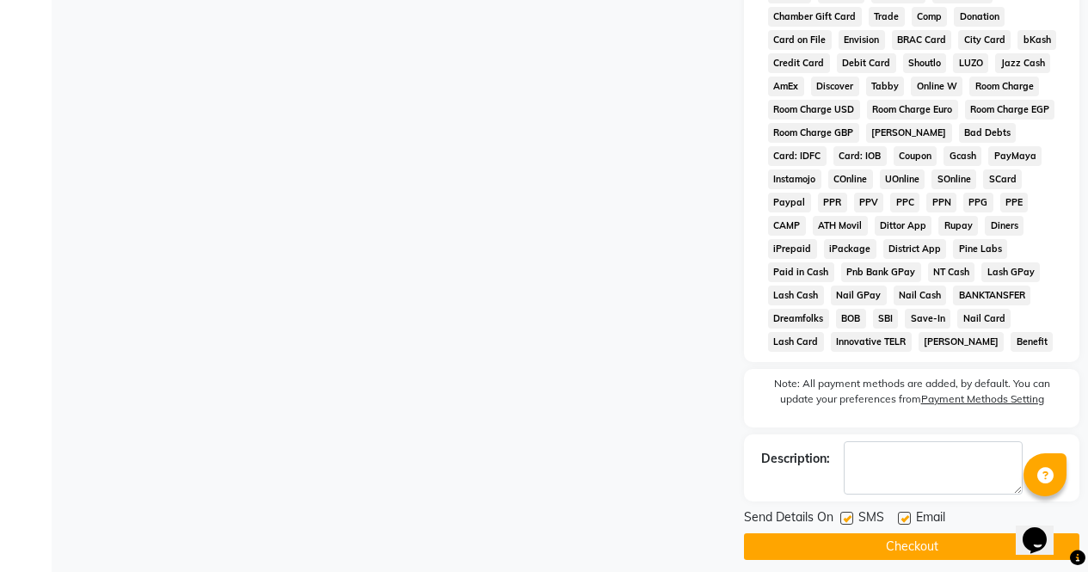
click at [960, 537] on button "Checkout" at bounding box center [911, 546] width 335 height 27
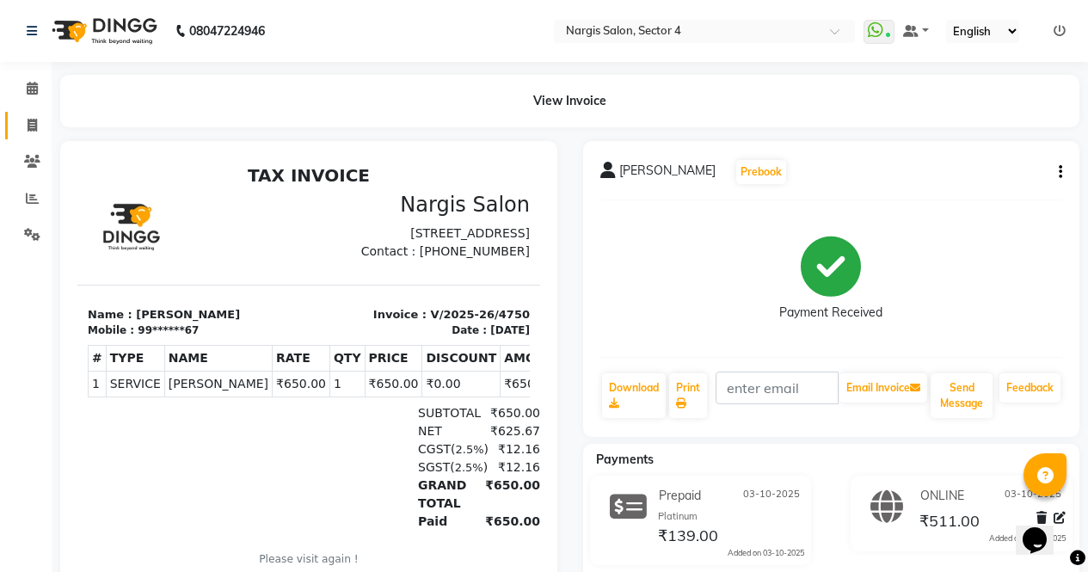
click at [21, 123] on span at bounding box center [32, 126] width 30 height 20
select select "service"
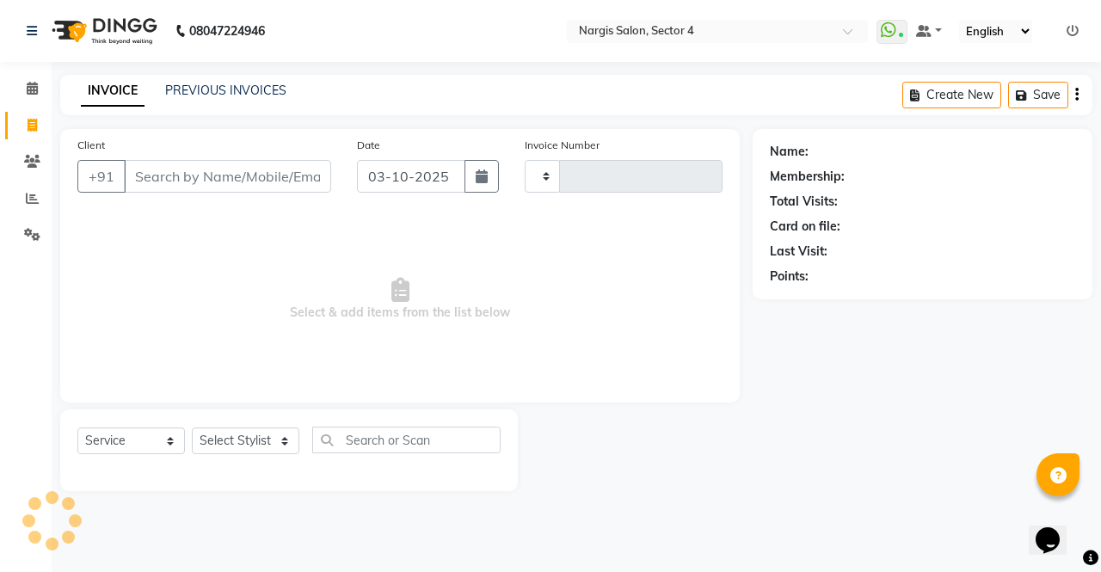
type input "4751"
select select "4130"
click at [280, 95] on link "PREVIOUS INVOICES" at bounding box center [225, 90] width 121 height 15
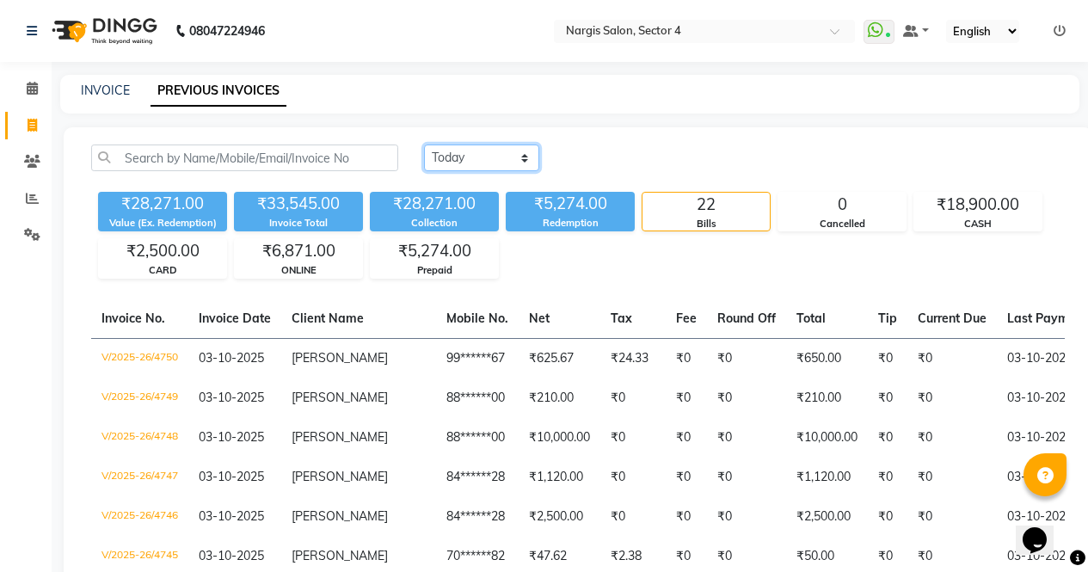
click at [524, 157] on select "Today Yesterday Custom Range" at bounding box center [481, 158] width 115 height 27
select select "yesterday"
click at [424, 145] on select "Today Yesterday Custom Range" at bounding box center [481, 158] width 115 height 27
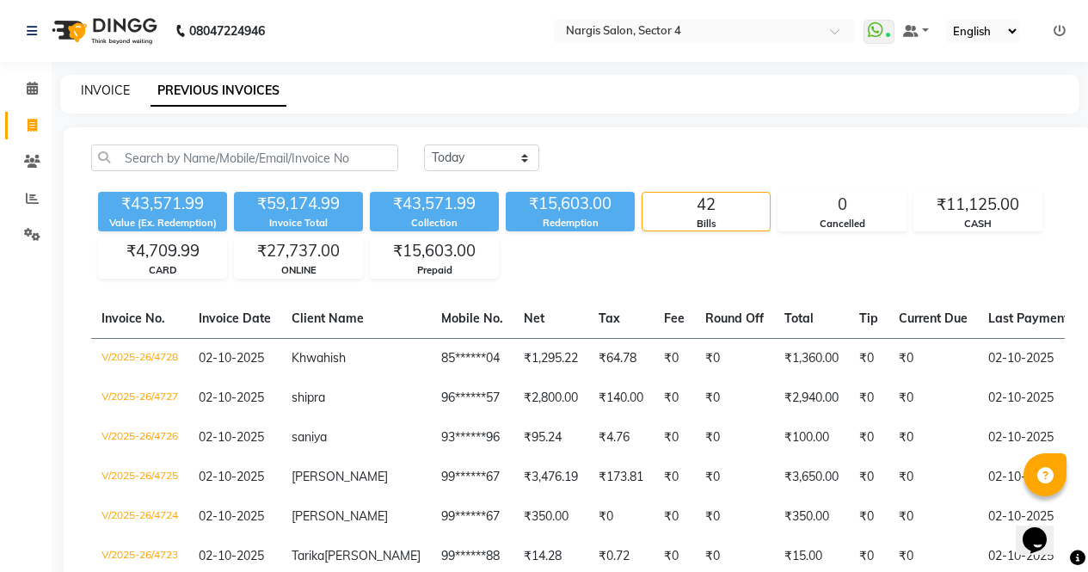
click at [121, 88] on link "INVOICE" at bounding box center [105, 90] width 49 height 15
select select "service"
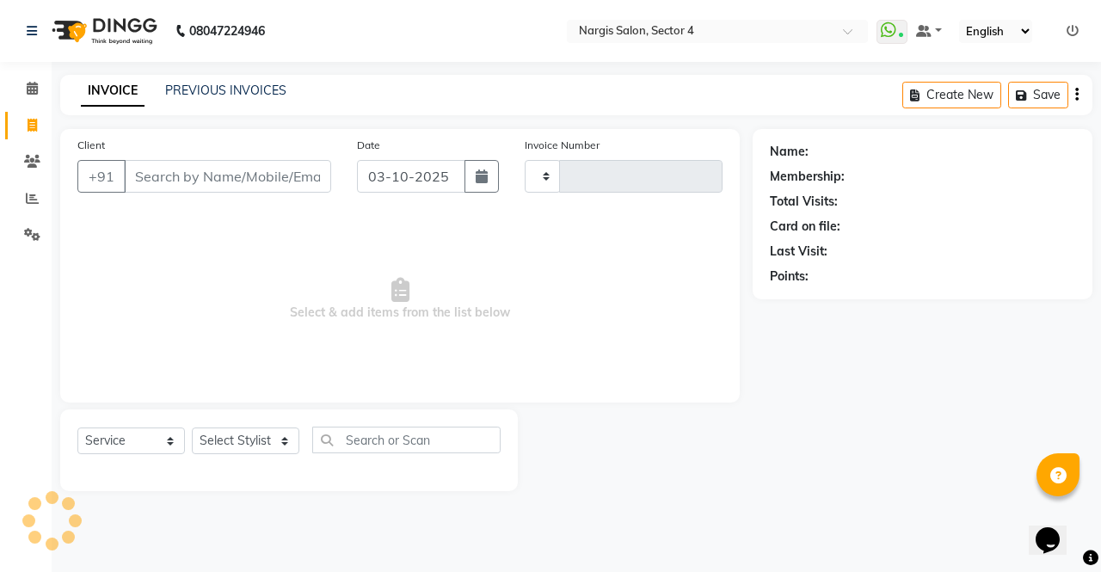
type input "4751"
select select "4130"
click at [243, 84] on link "PREVIOUS INVOICES" at bounding box center [225, 90] width 121 height 15
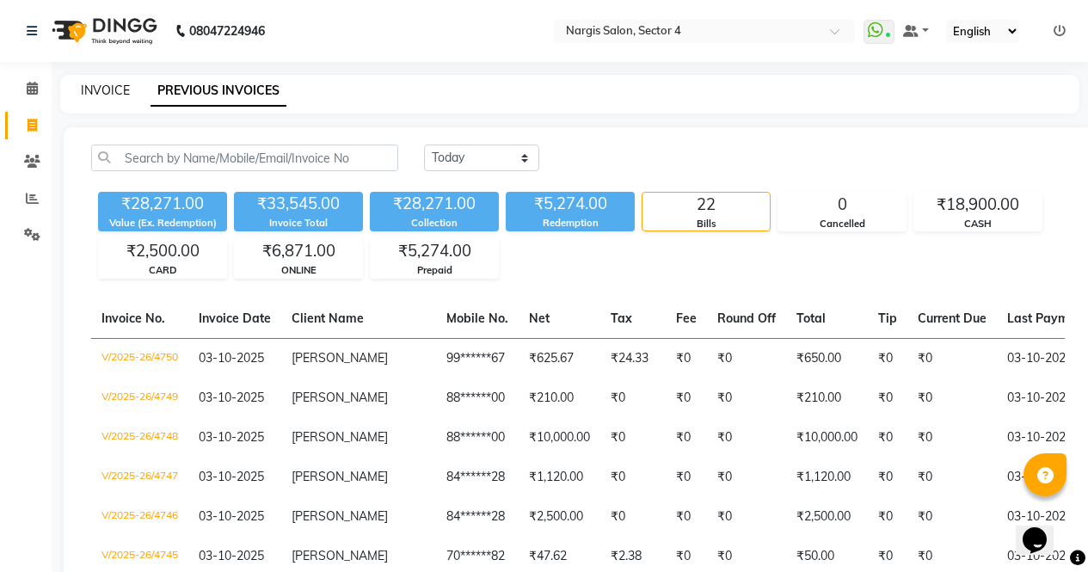
click at [109, 91] on link "INVOICE" at bounding box center [105, 90] width 49 height 15
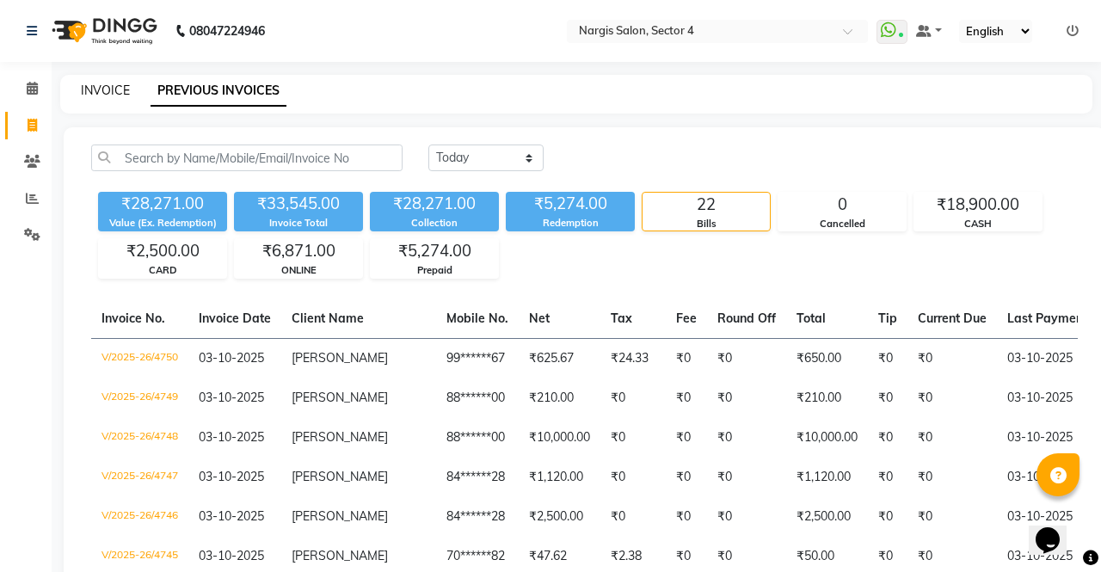
select select "4130"
select select "service"
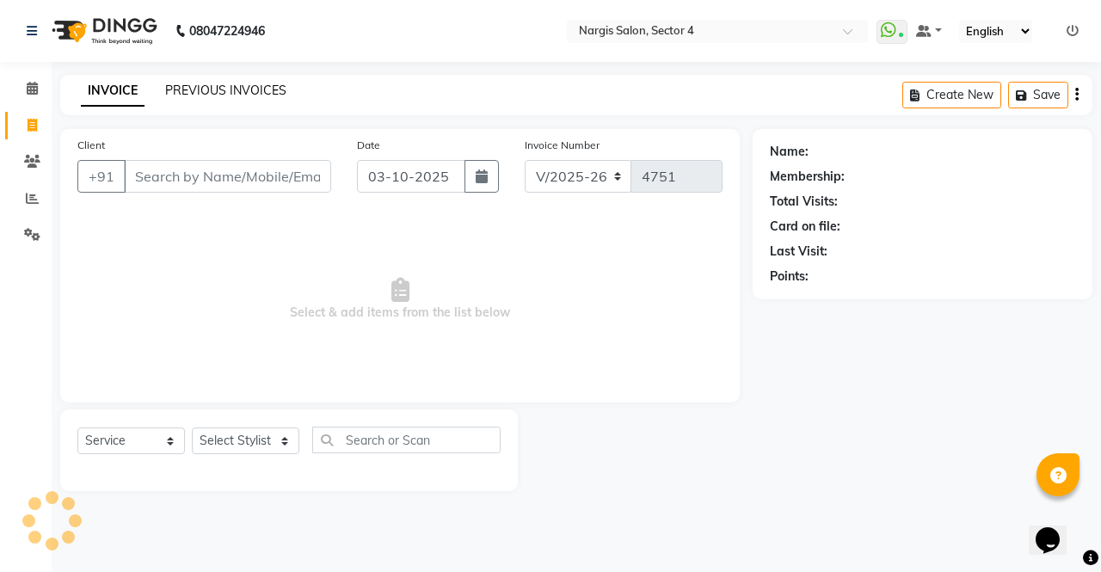
click at [238, 95] on link "PREVIOUS INVOICES" at bounding box center [225, 90] width 121 height 15
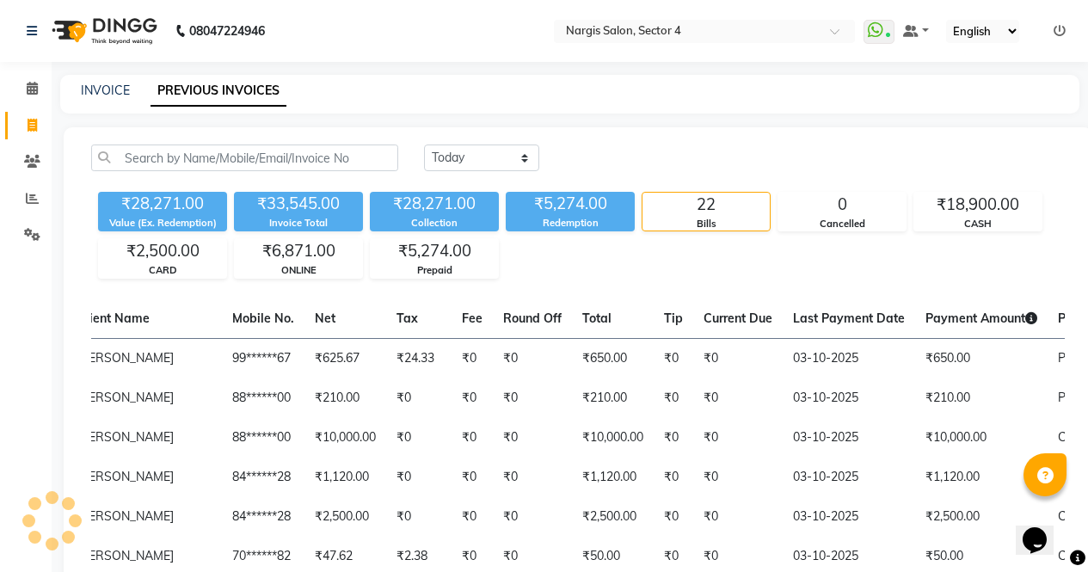
scroll to position [0, 445]
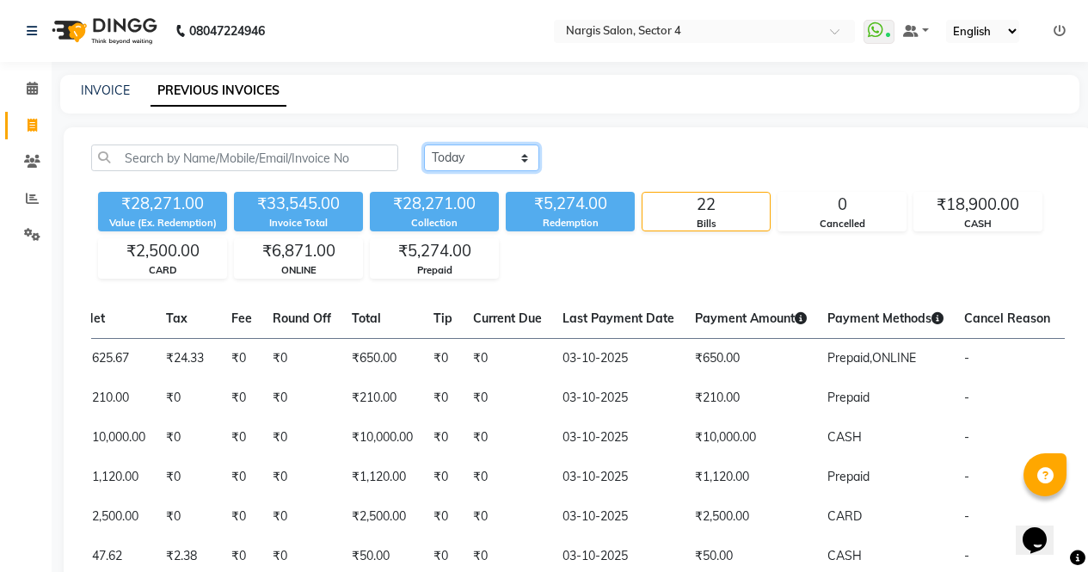
click at [529, 165] on select "Today Yesterday Custom Range" at bounding box center [481, 158] width 115 height 27
select select "yesterday"
click at [424, 145] on select "Today Yesterday Custom Range" at bounding box center [481, 158] width 115 height 27
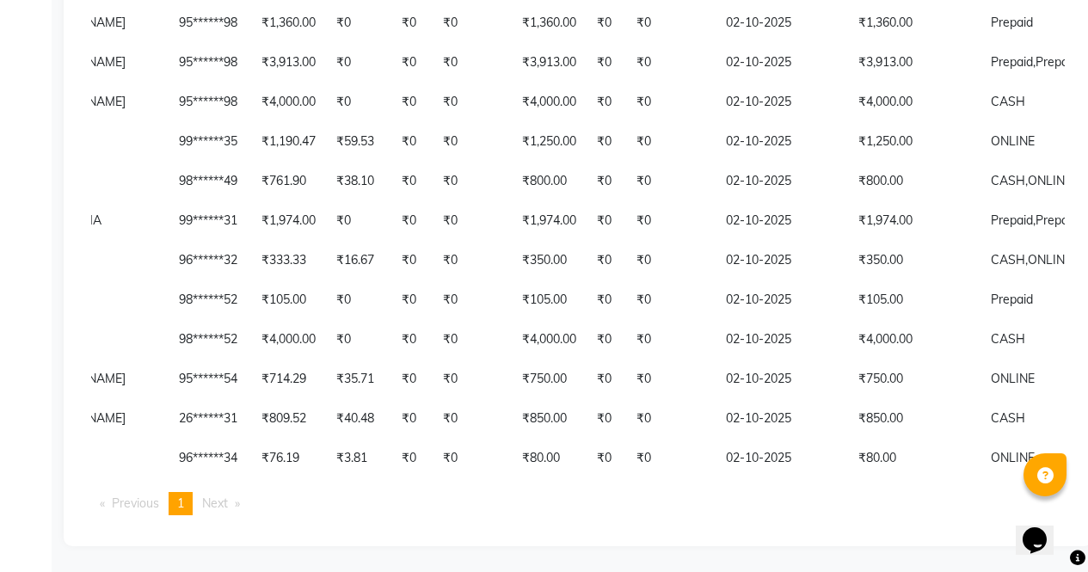
scroll to position [0, 431]
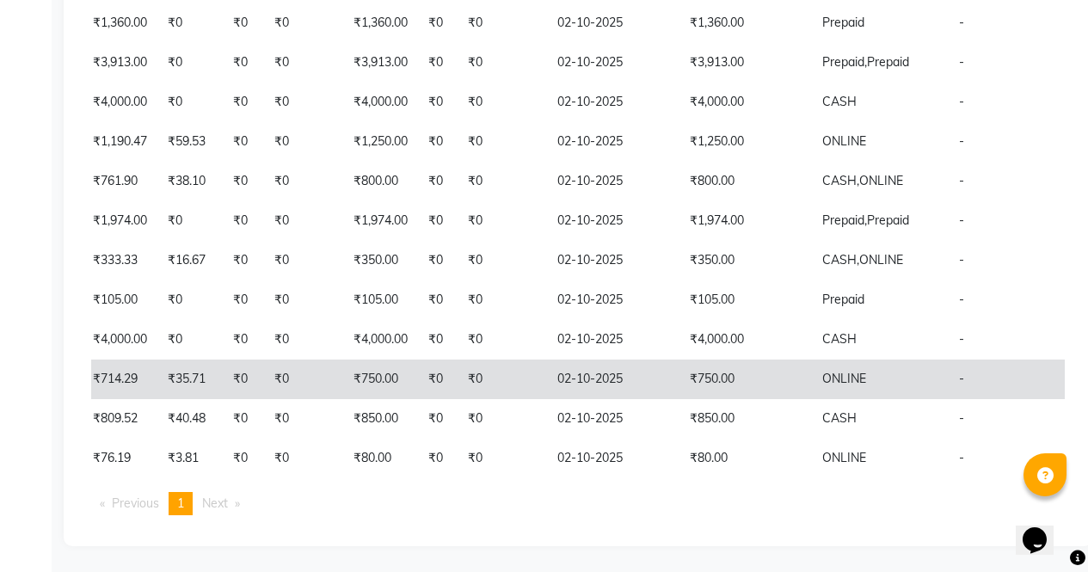
click at [713, 360] on td "₹750.00" at bounding box center [746, 380] width 132 height 40
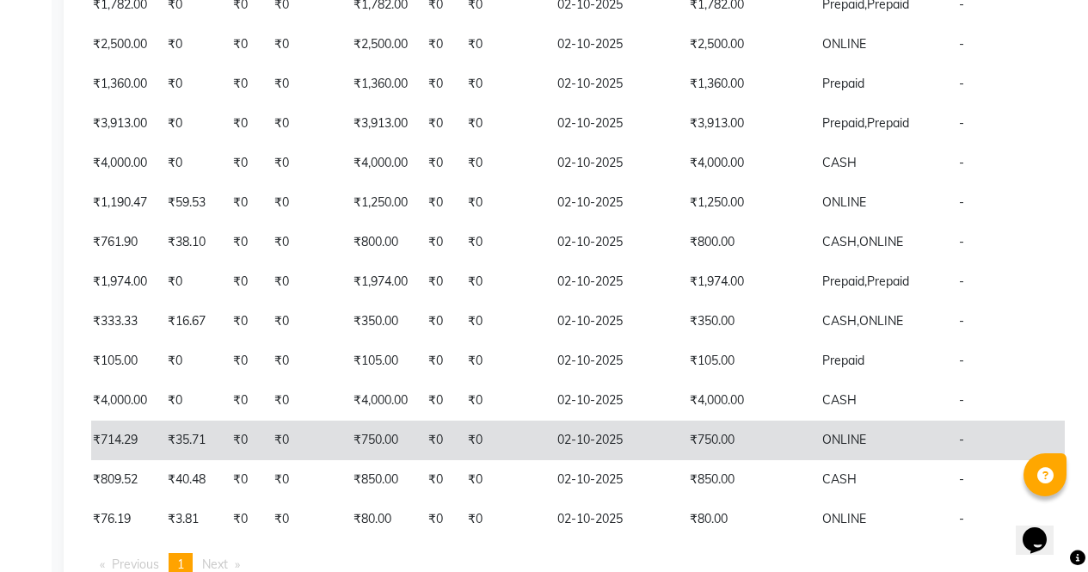
scroll to position [1461, 0]
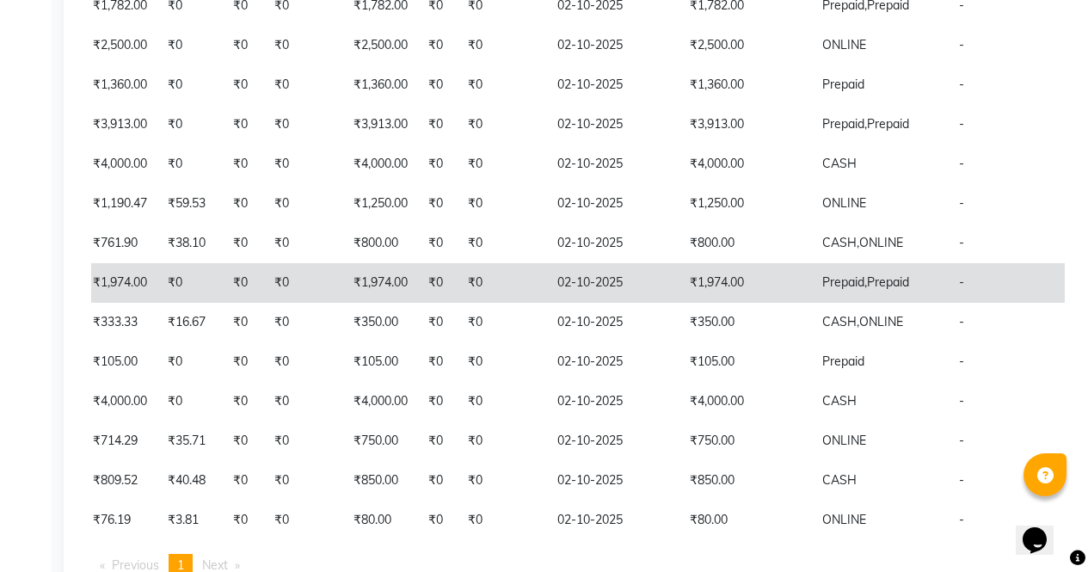
click at [680, 295] on td "₹1,974.00" at bounding box center [746, 283] width 132 height 40
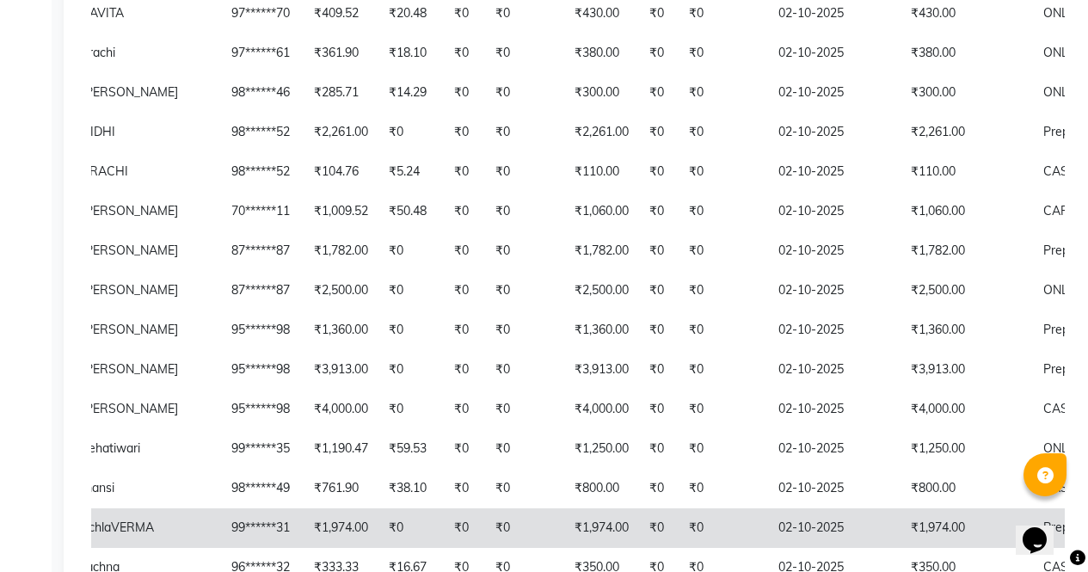
scroll to position [0, 431]
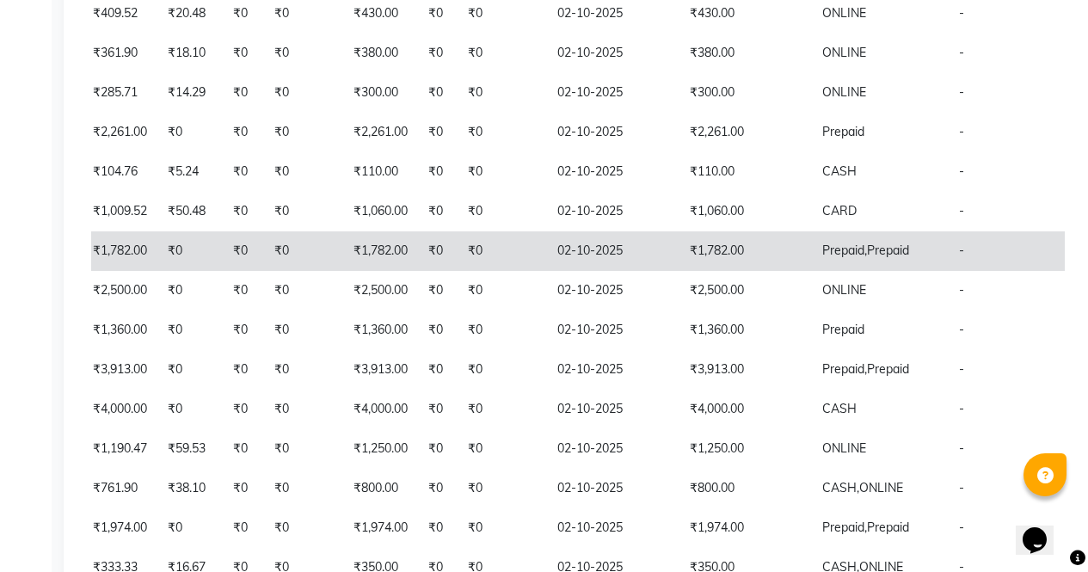
click at [680, 268] on td "₹1,782.00" at bounding box center [746, 251] width 132 height 40
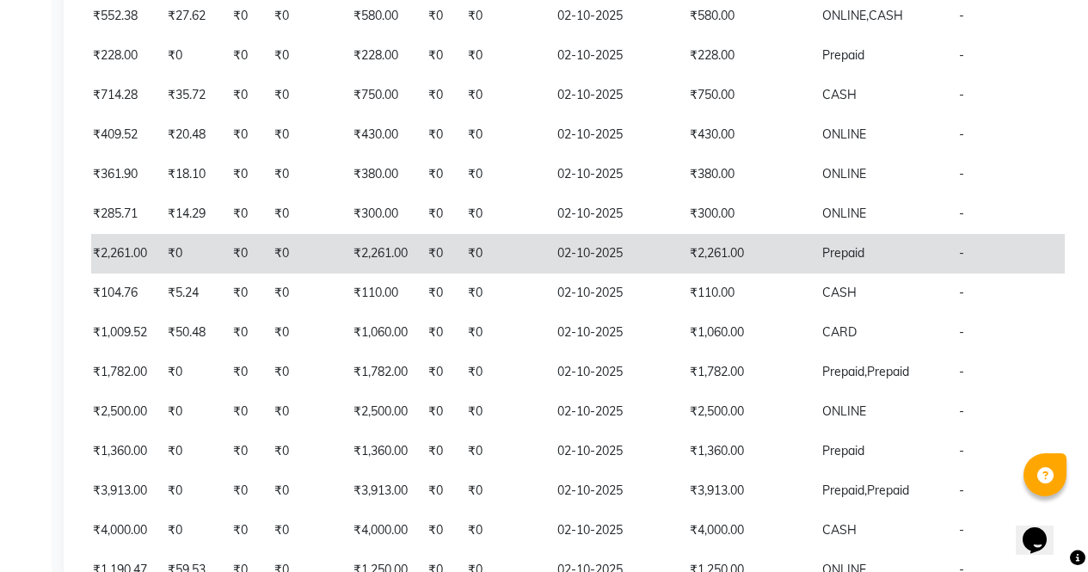
click at [686, 270] on td "₹2,261.00" at bounding box center [746, 254] width 132 height 40
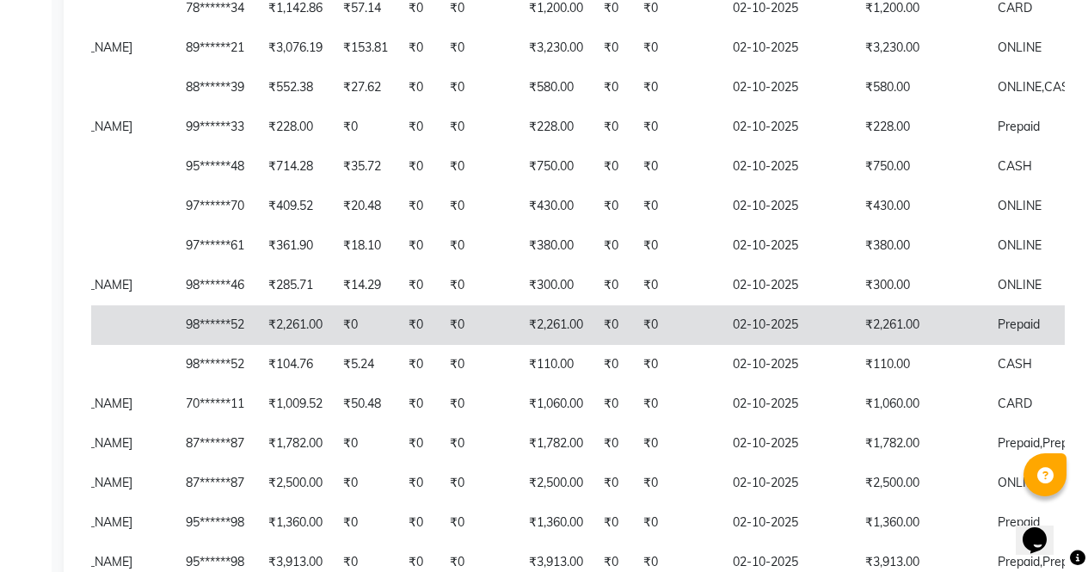
scroll to position [0, 0]
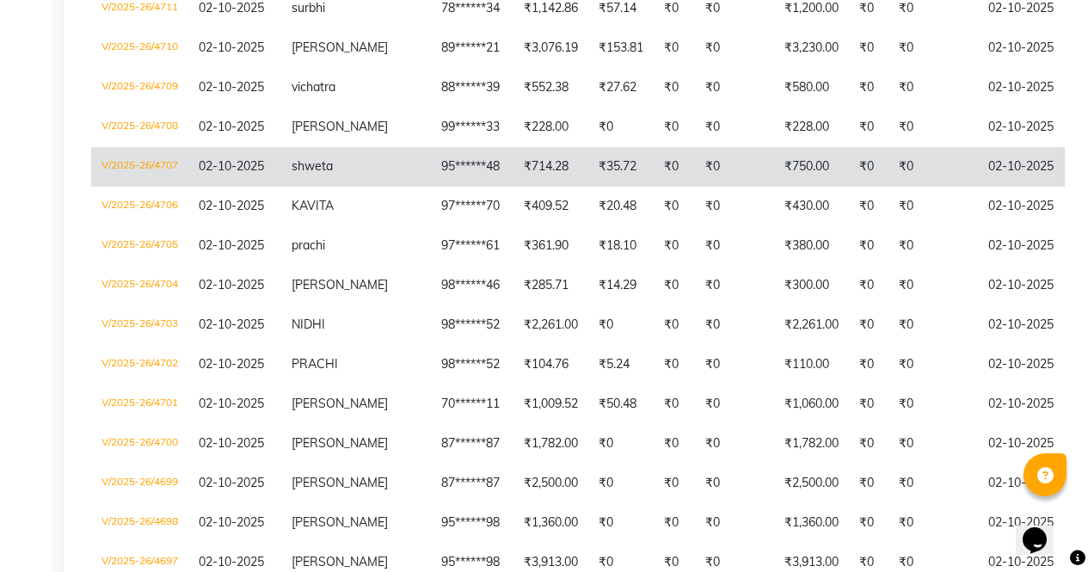
click at [785, 187] on td "₹750.00" at bounding box center [811, 167] width 75 height 40
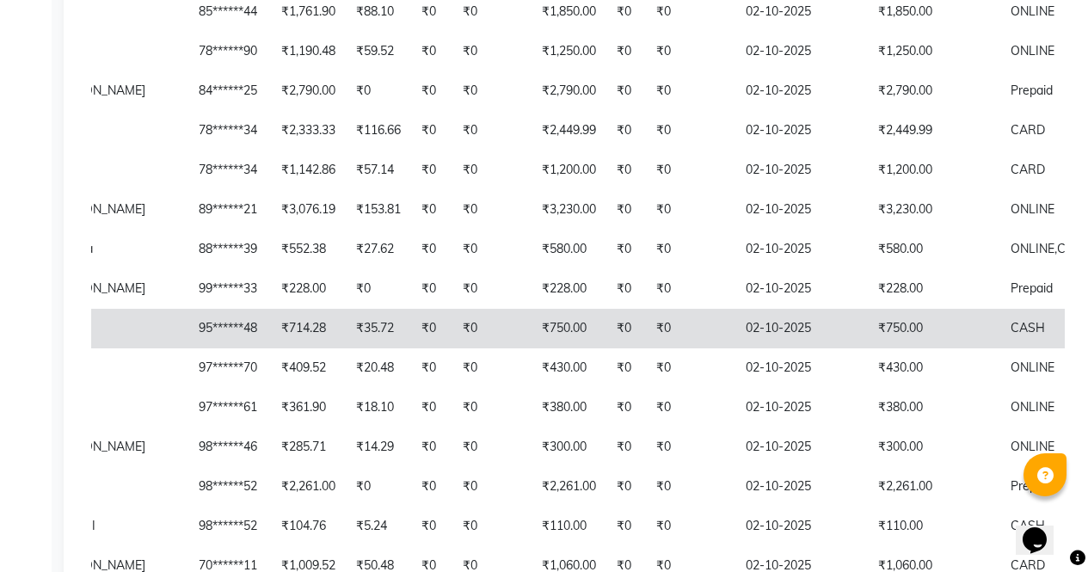
scroll to position [0, 431]
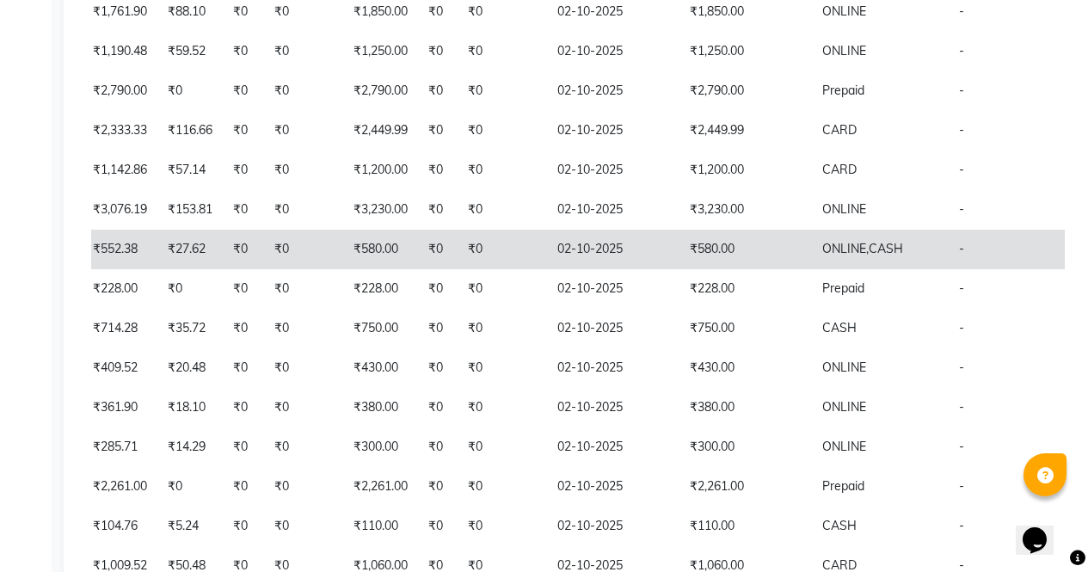
click at [680, 264] on td "₹580.00" at bounding box center [746, 250] width 132 height 40
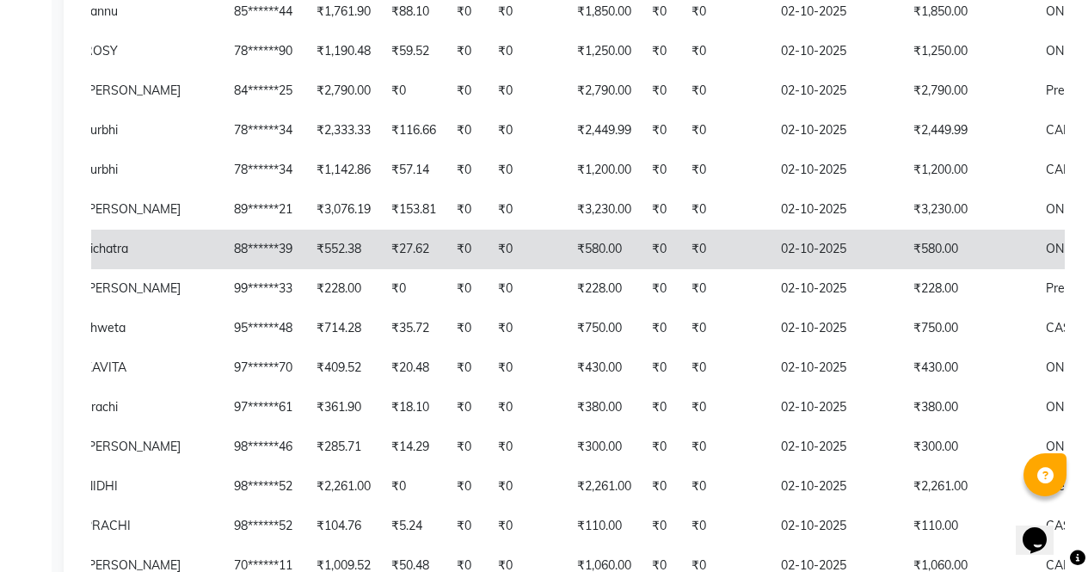
scroll to position [0, 0]
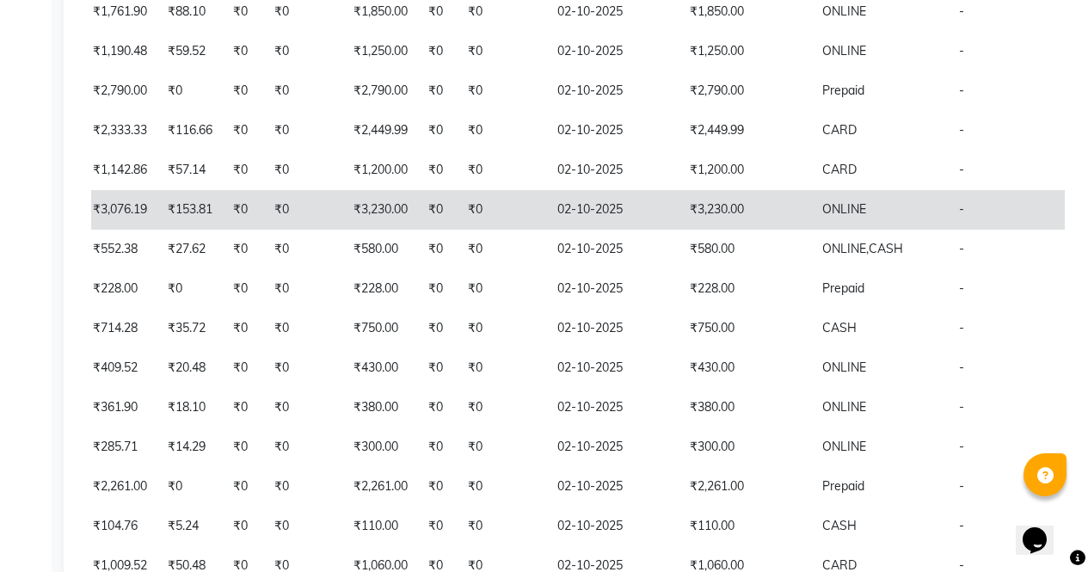
click at [687, 220] on td "₹3,230.00" at bounding box center [746, 210] width 132 height 40
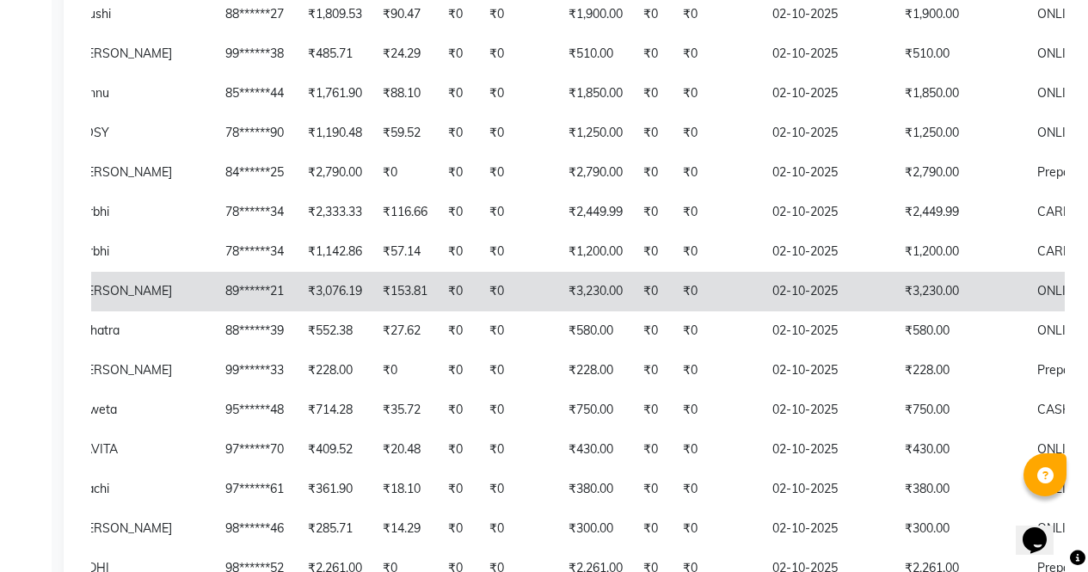
scroll to position [0, 431]
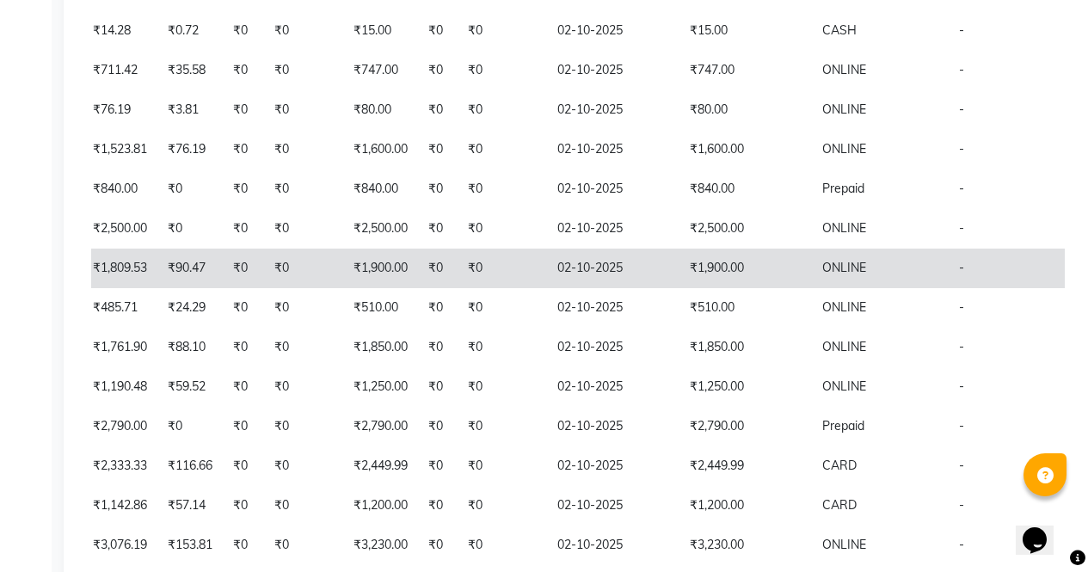
click at [686, 282] on td "₹1,900.00" at bounding box center [746, 269] width 132 height 40
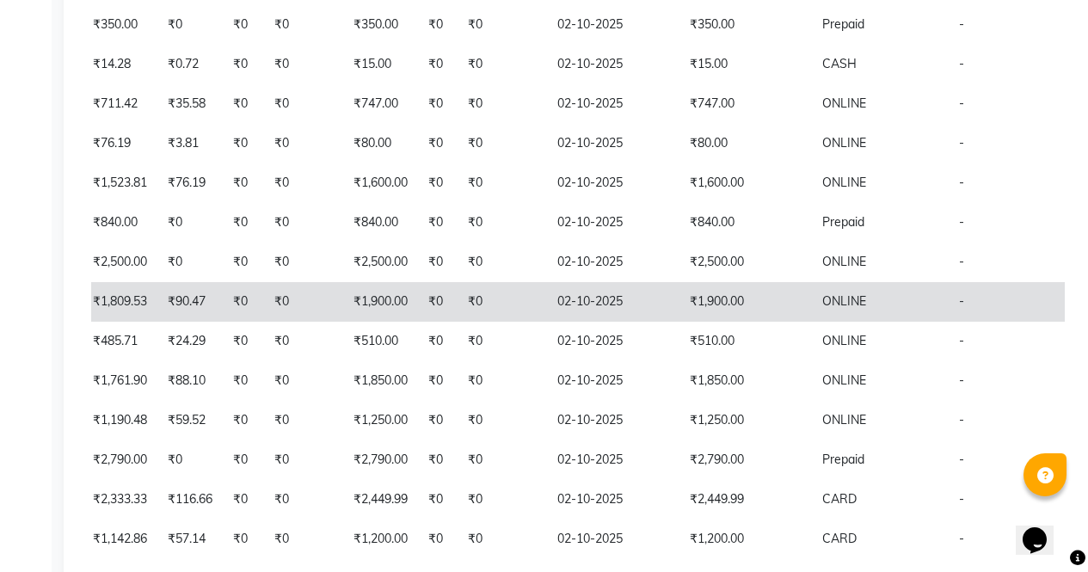
scroll to position [484, 0]
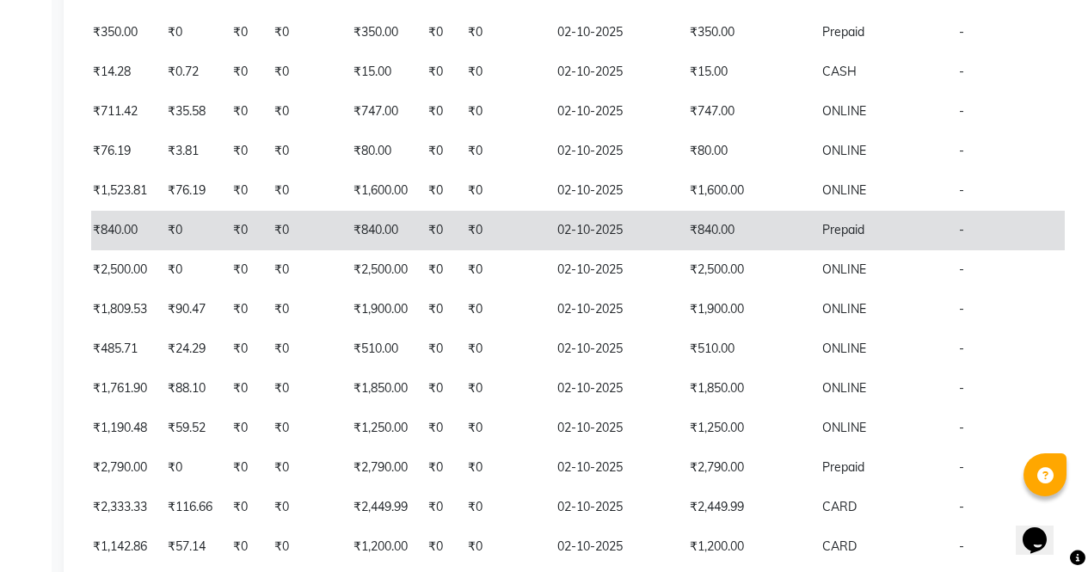
click at [680, 239] on td "₹840.00" at bounding box center [746, 231] width 132 height 40
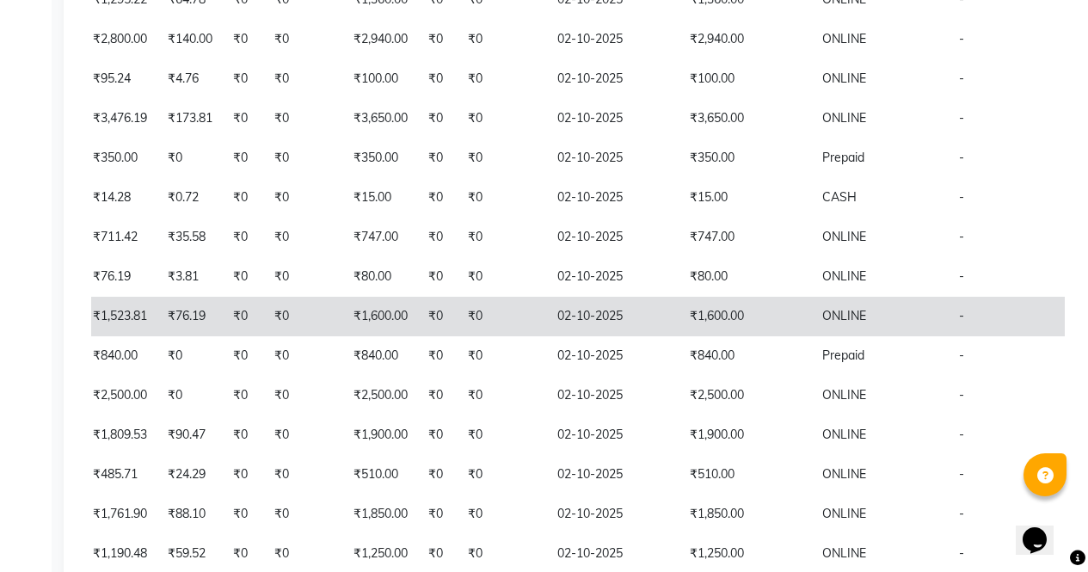
click at [682, 332] on td "₹1,600.00" at bounding box center [746, 317] width 132 height 40
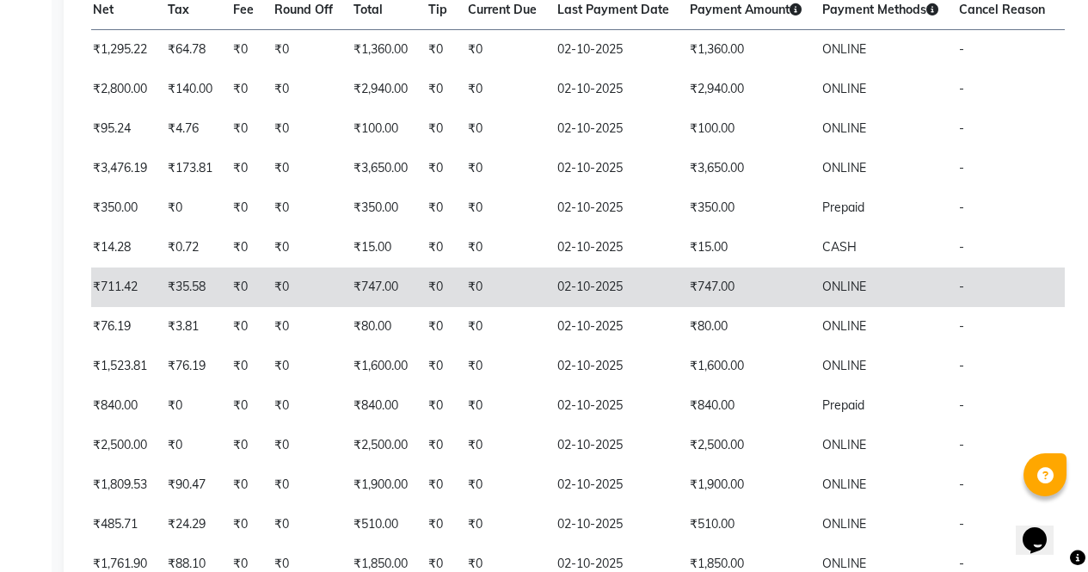
click at [680, 304] on td "₹747.00" at bounding box center [746, 288] width 132 height 40
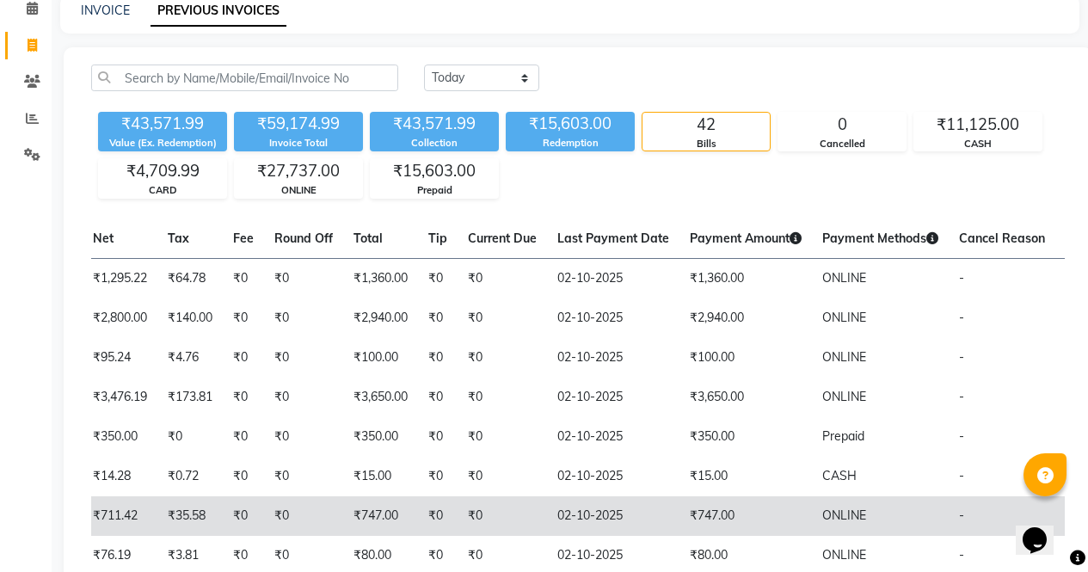
scroll to position [0, 0]
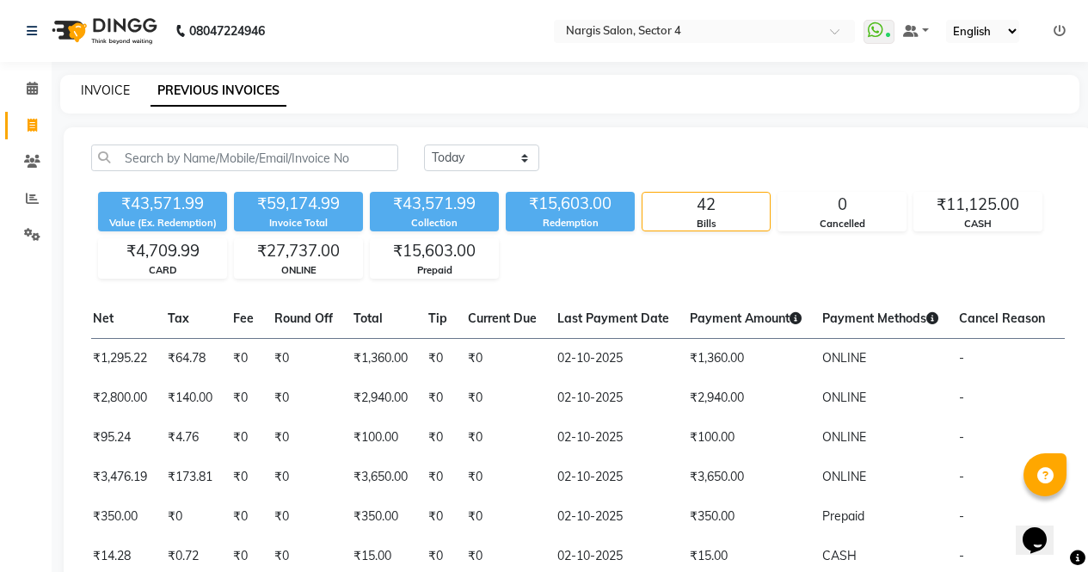
click at [107, 84] on link "INVOICE" at bounding box center [105, 90] width 49 height 15
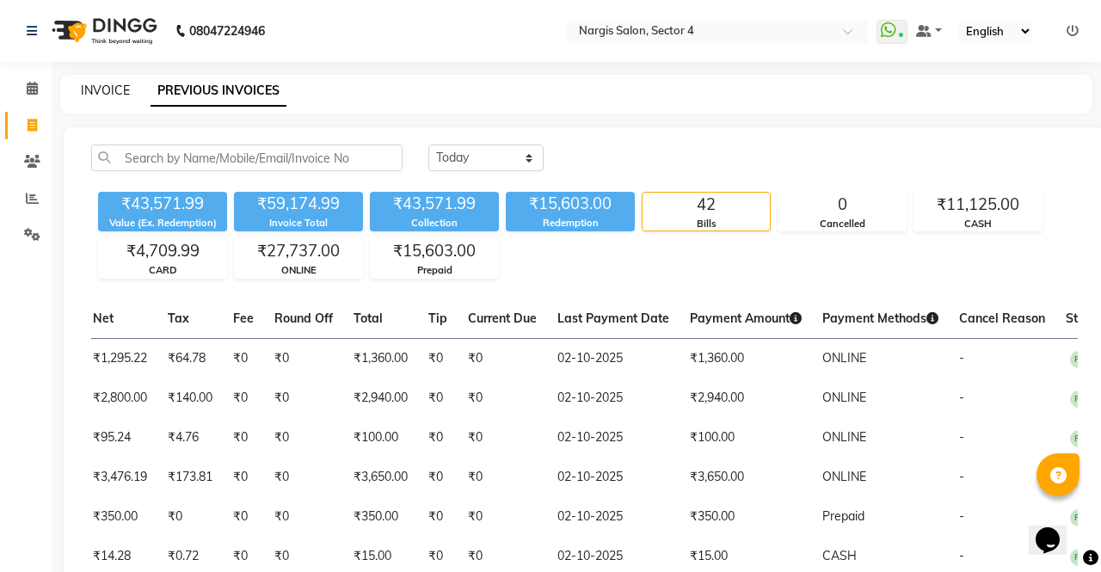
select select "service"
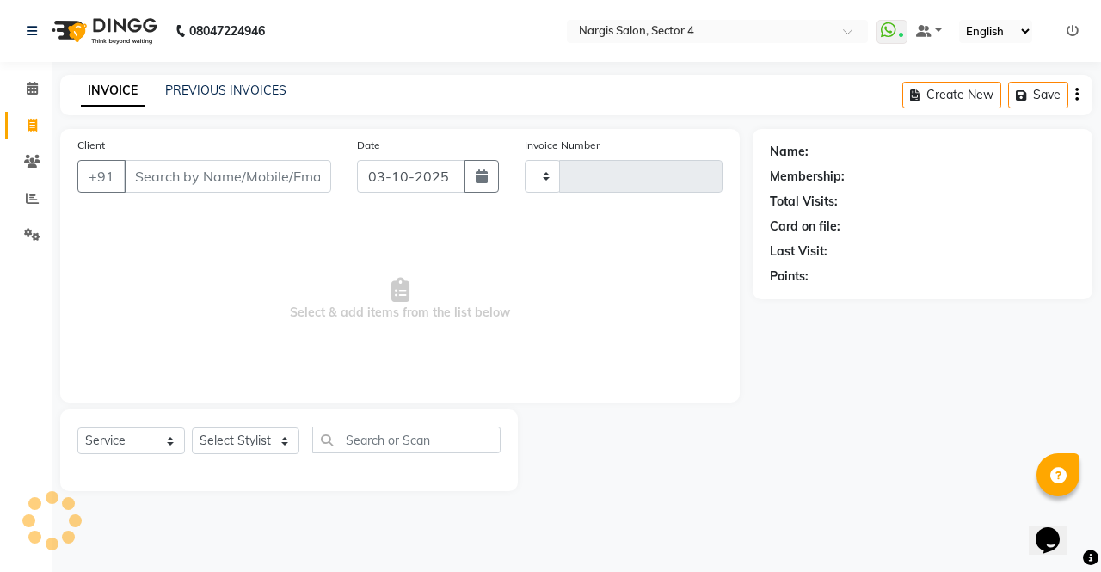
type input "4751"
select select "4130"
click at [230, 86] on link "PREVIOUS INVOICES" at bounding box center [225, 90] width 121 height 15
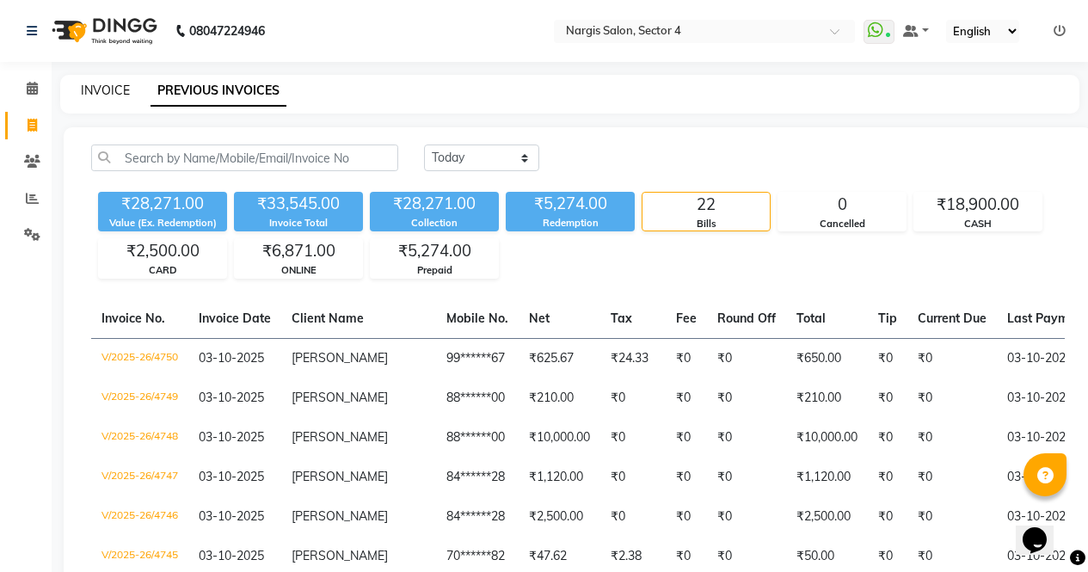
click at [120, 94] on link "INVOICE" at bounding box center [105, 90] width 49 height 15
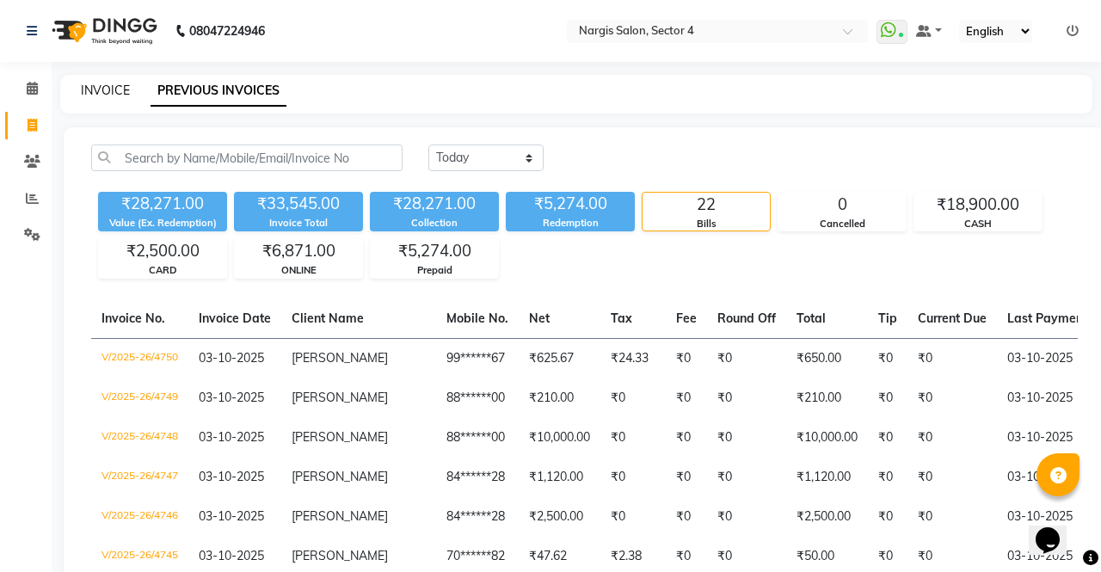
select select "service"
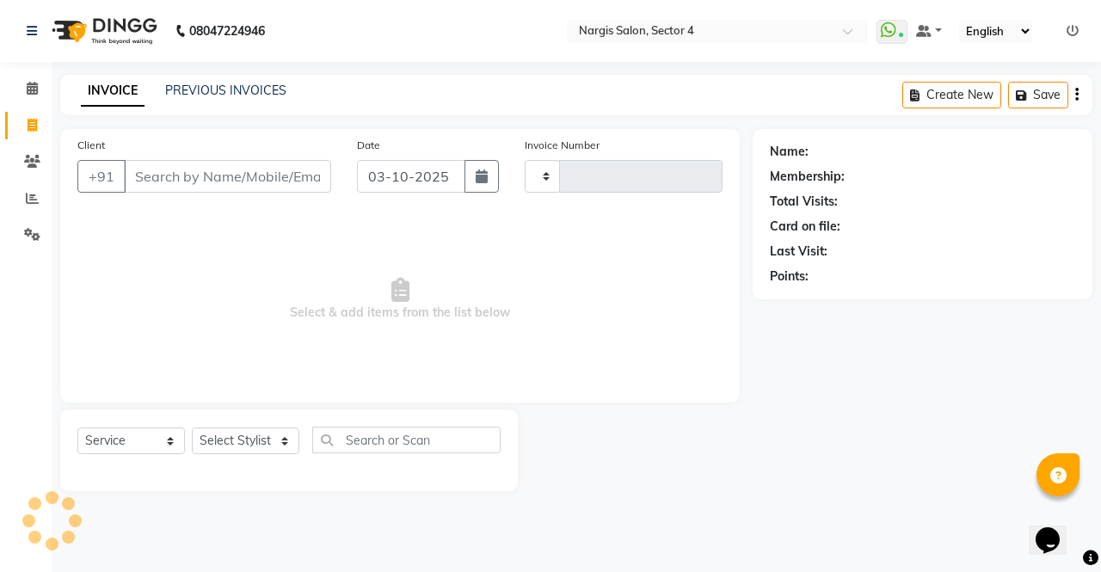
type input "4751"
select select "4130"
click at [257, 97] on link "PREVIOUS INVOICES" at bounding box center [225, 90] width 121 height 15
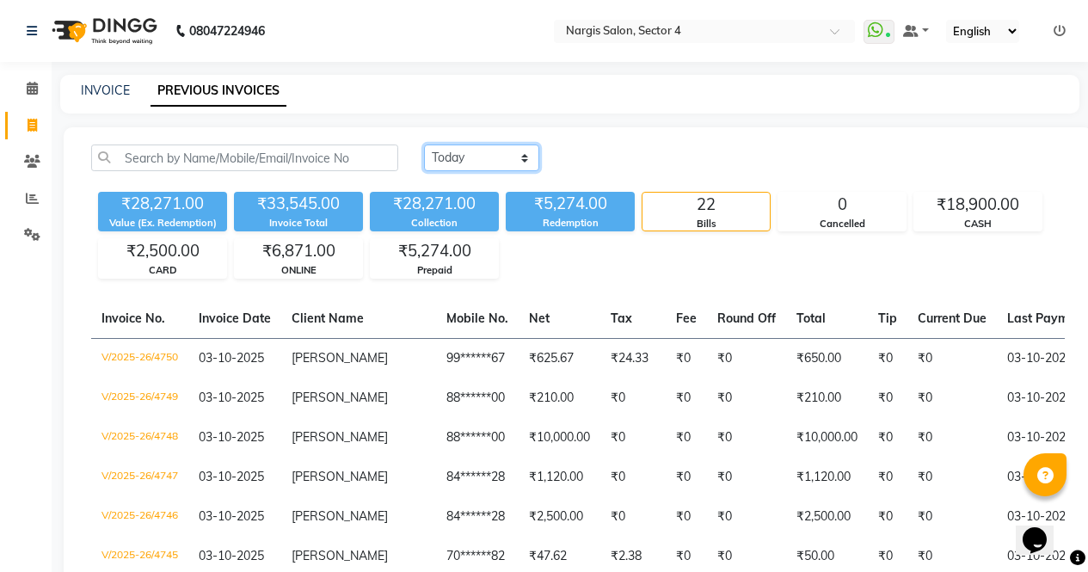
click at [526, 160] on select "Today Yesterday Custom Range" at bounding box center [481, 158] width 115 height 27
select select "yesterday"
click at [424, 145] on select "Today Yesterday Custom Range" at bounding box center [481, 158] width 115 height 27
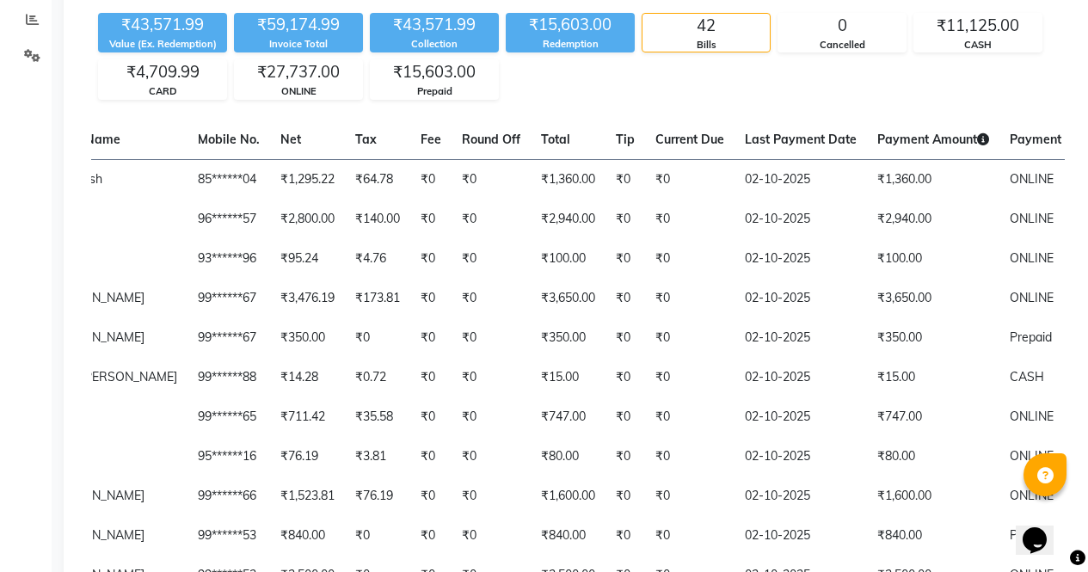
scroll to position [0, 431]
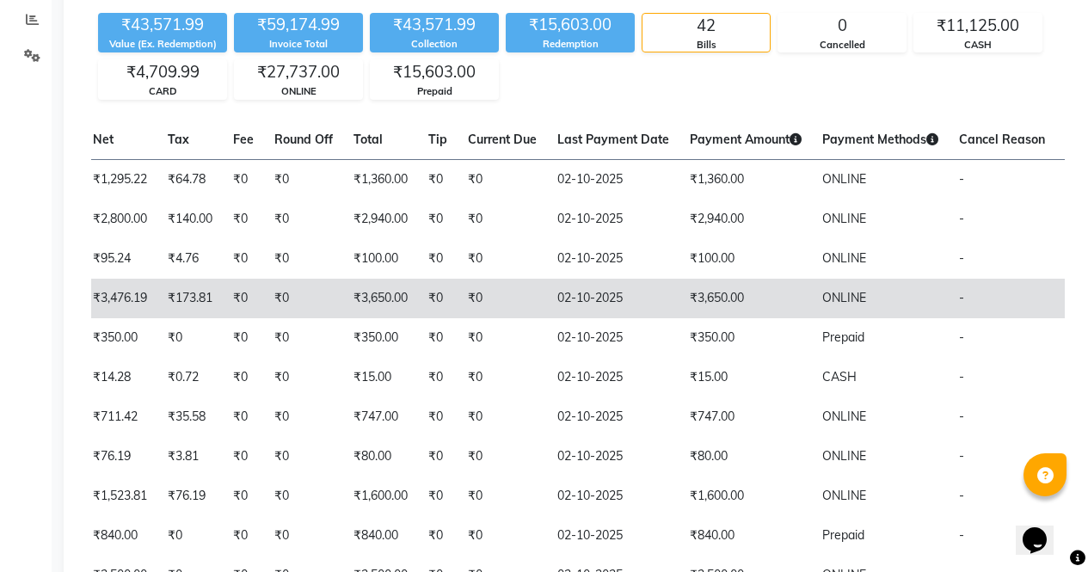
click at [682, 292] on td "₹3,650.00" at bounding box center [746, 299] width 132 height 40
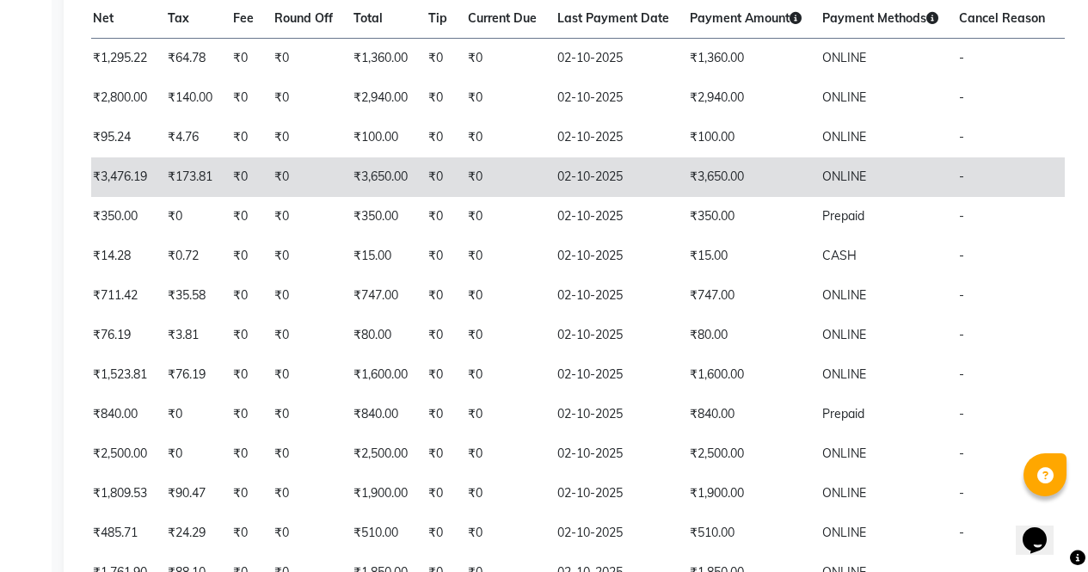
scroll to position [307, 0]
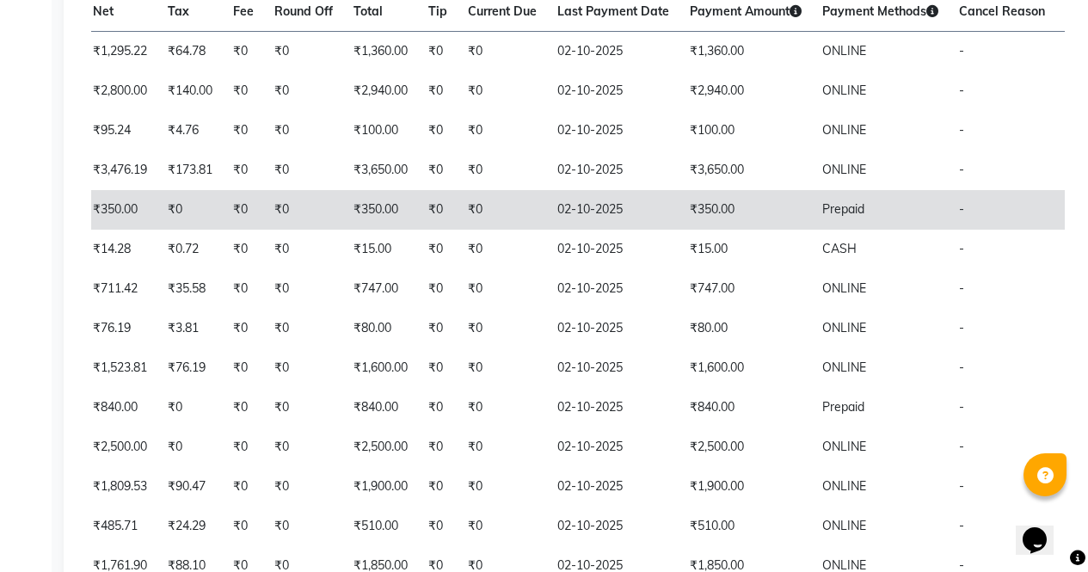
click at [680, 215] on td "₹350.00" at bounding box center [746, 210] width 132 height 40
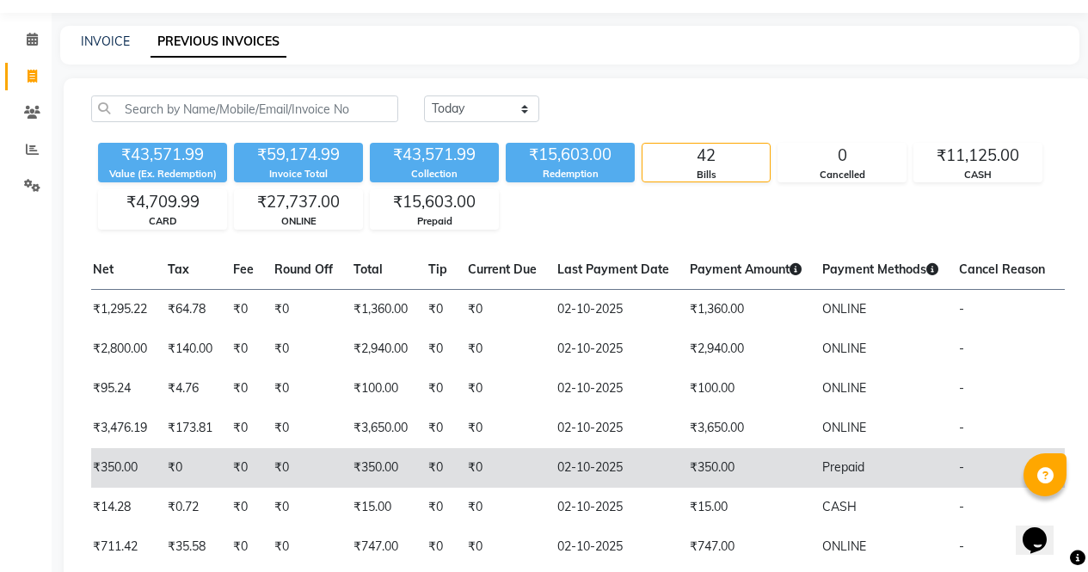
scroll to position [0, 0]
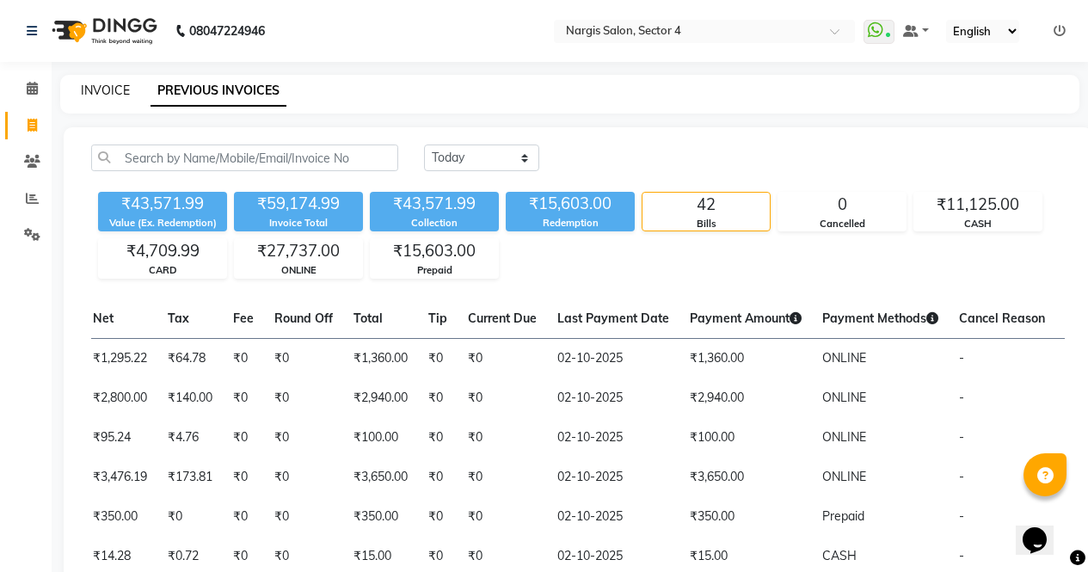
click at [100, 97] on link "INVOICE" at bounding box center [105, 90] width 49 height 15
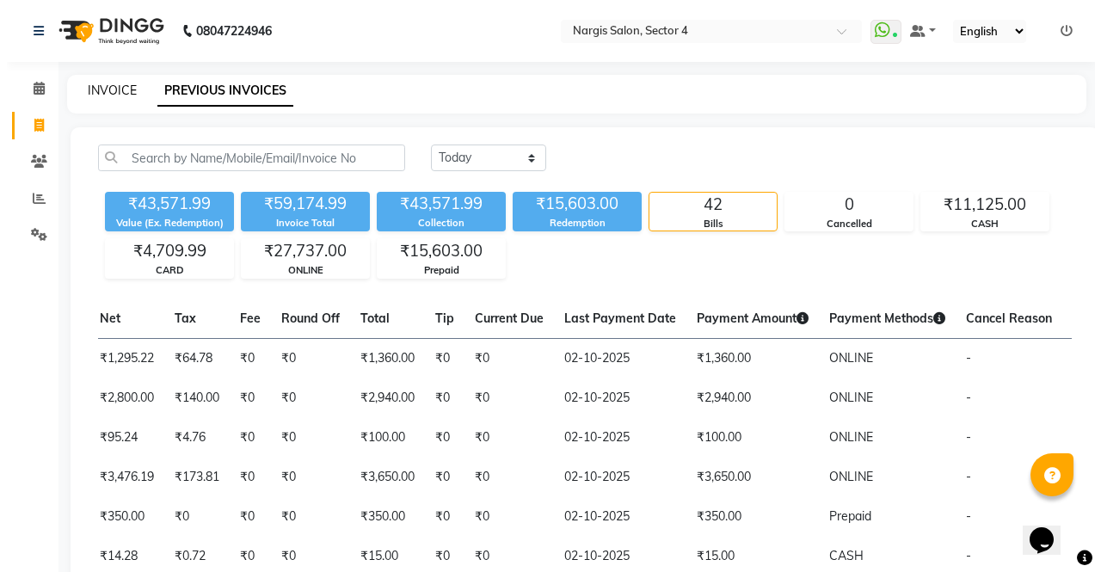
select select "service"
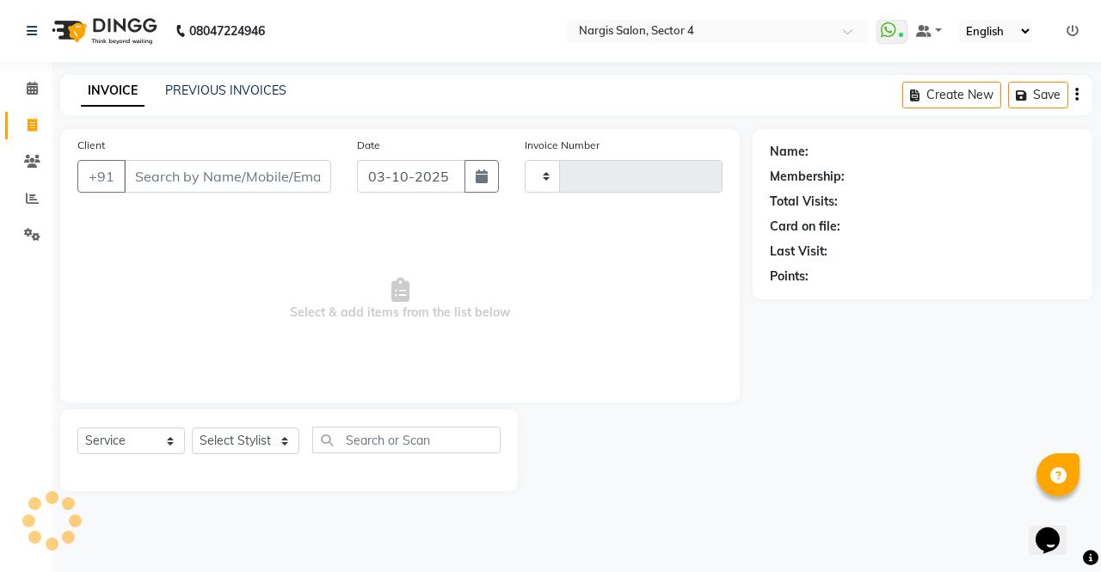
type input "4751"
select select "4130"
click at [265, 95] on link "PREVIOUS INVOICES" at bounding box center [225, 90] width 121 height 15
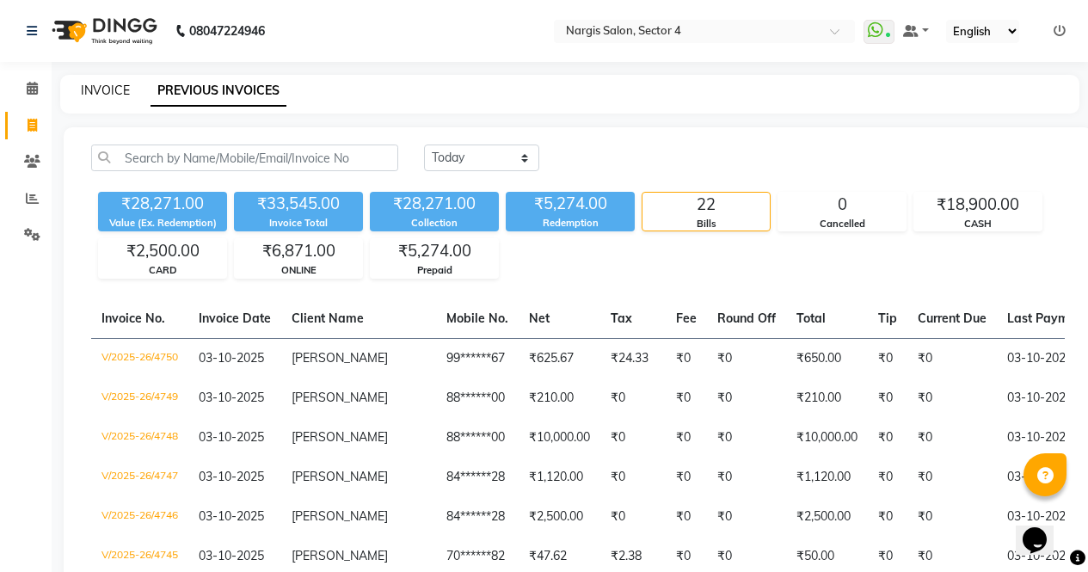
click at [102, 83] on link "INVOICE" at bounding box center [105, 90] width 49 height 15
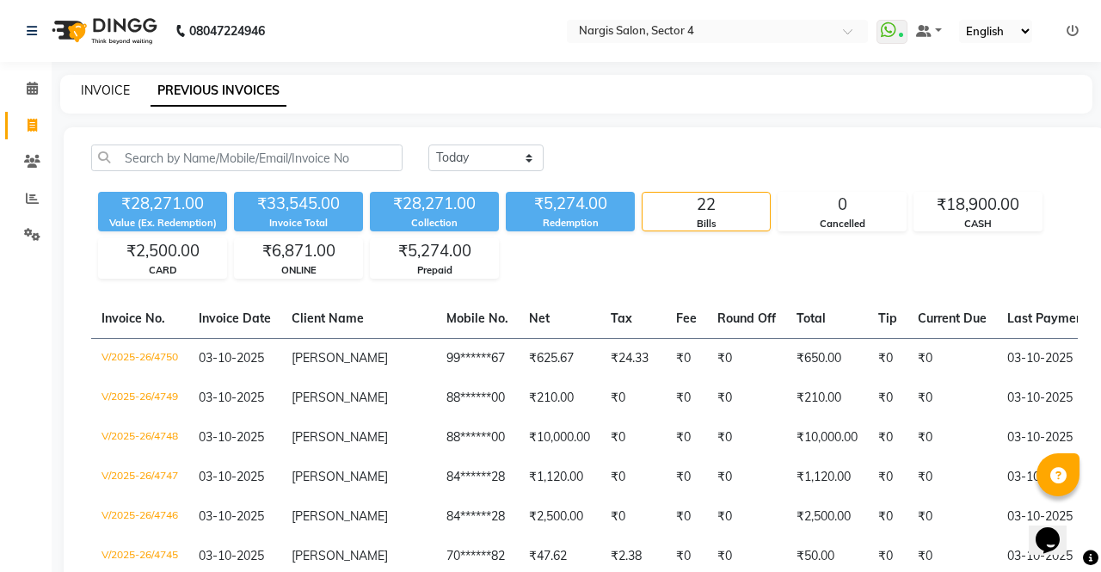
select select "service"
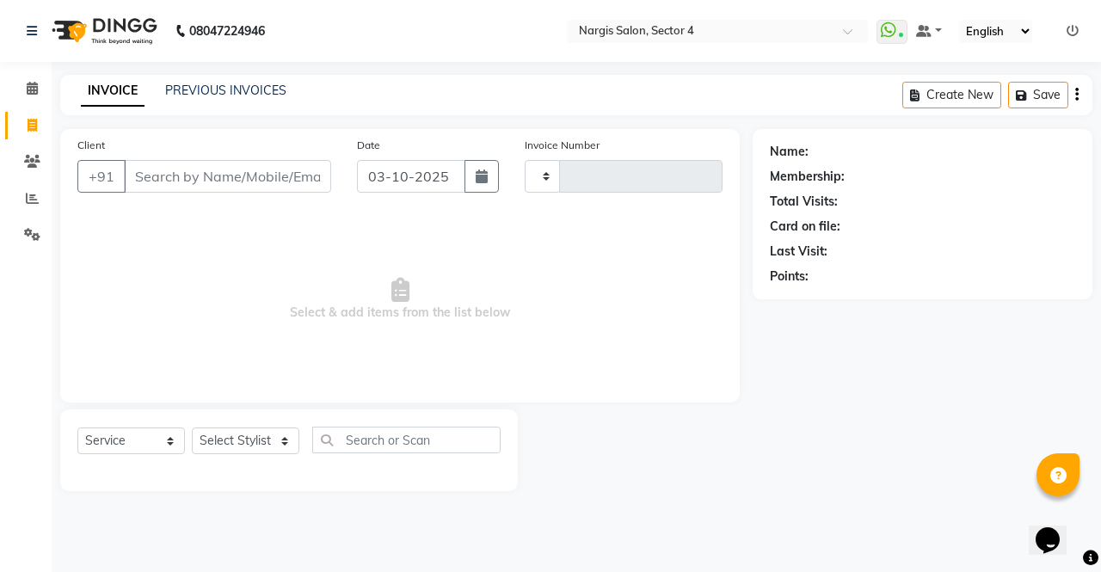
type input "4751"
select select "4130"
click at [265, 112] on div "INVOICE PREVIOUS INVOICES Create New Save" at bounding box center [576, 95] width 1032 height 40
click at [262, 86] on link "PREVIOUS INVOICES" at bounding box center [225, 90] width 121 height 15
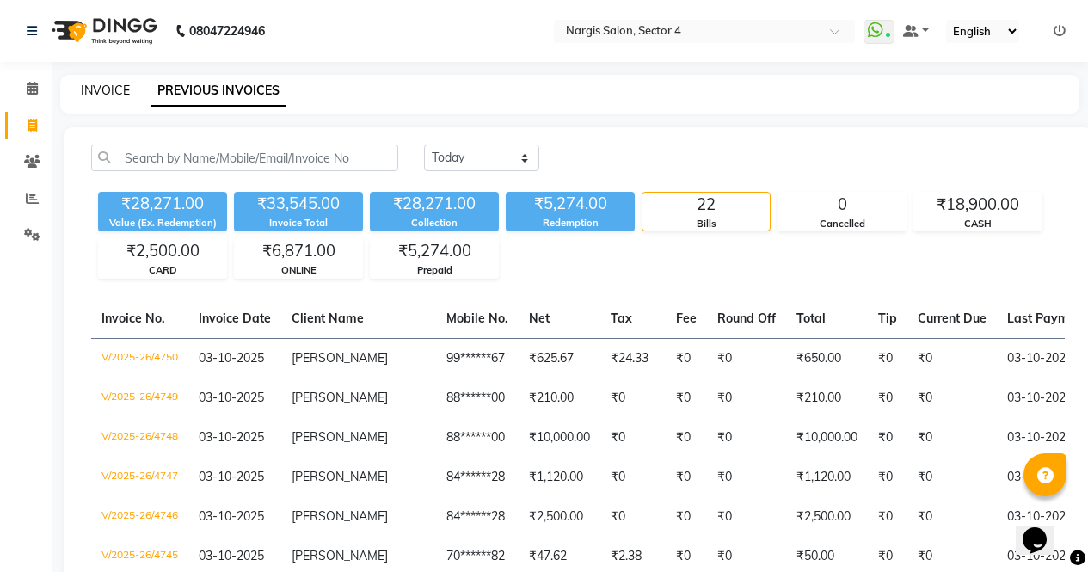
click at [118, 88] on link "INVOICE" at bounding box center [105, 90] width 49 height 15
select select "service"
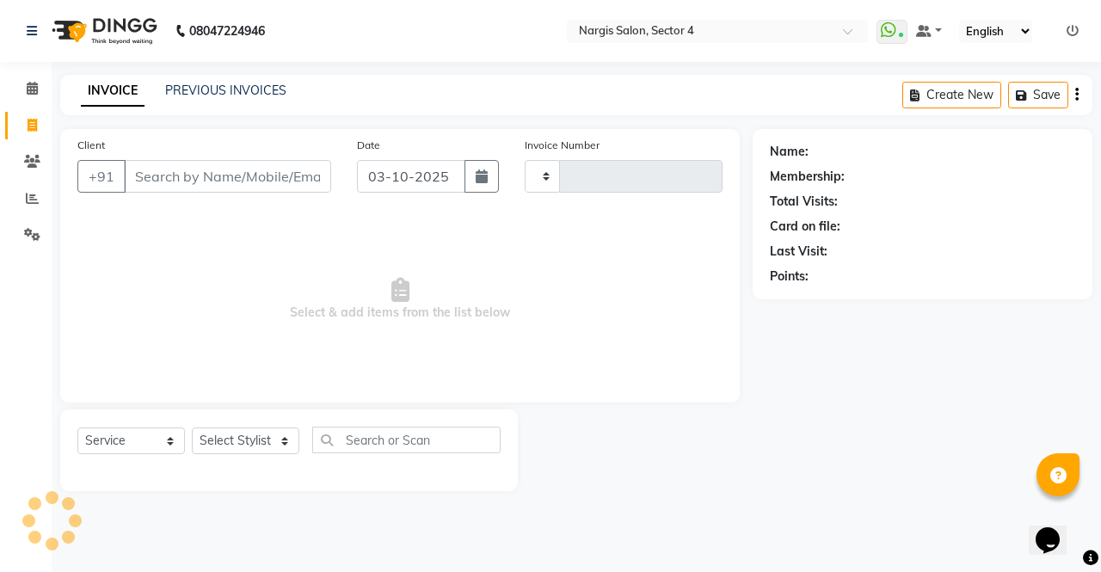
type input "4751"
select select "4130"
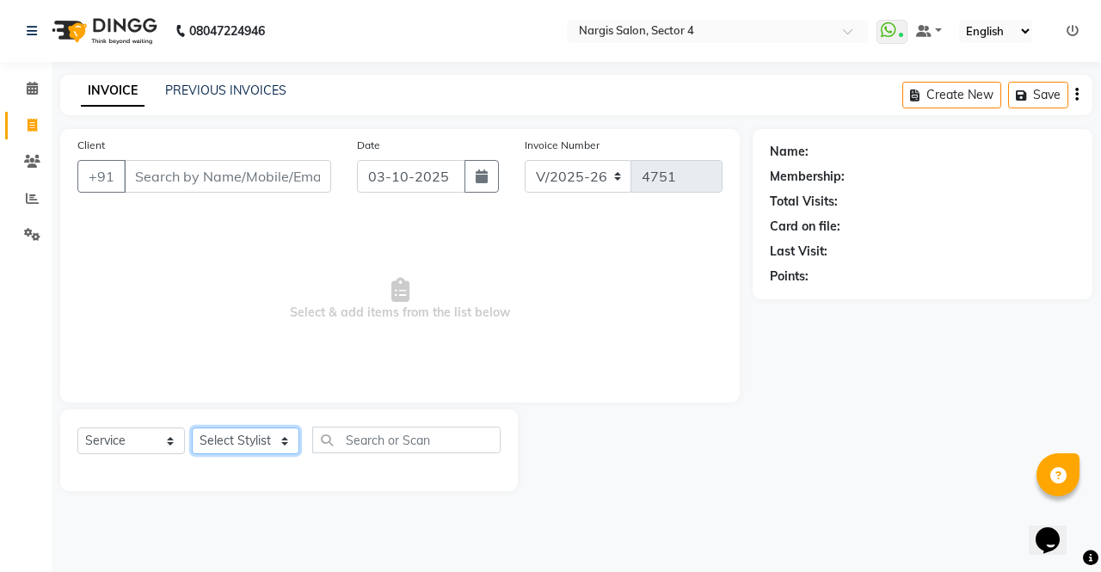
click at [270, 444] on select "Select Stylist ajeet Aman anu armaan ashu Front Desk muskaan rakhi saima shivam…" at bounding box center [246, 441] width 108 height 27
select select "86619"
click at [192, 428] on select "Select Stylist ajeet Aman anu armaan ashu Front Desk muskaan rakhi saima shivam…" at bounding box center [246, 441] width 108 height 27
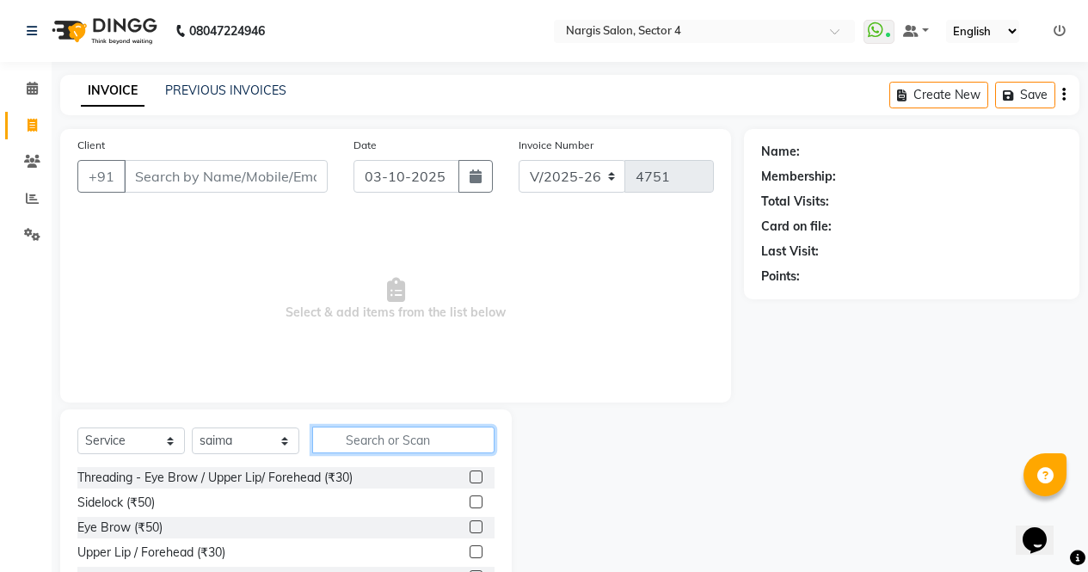
click at [470, 434] on input "text" at bounding box center [403, 440] width 182 height 27
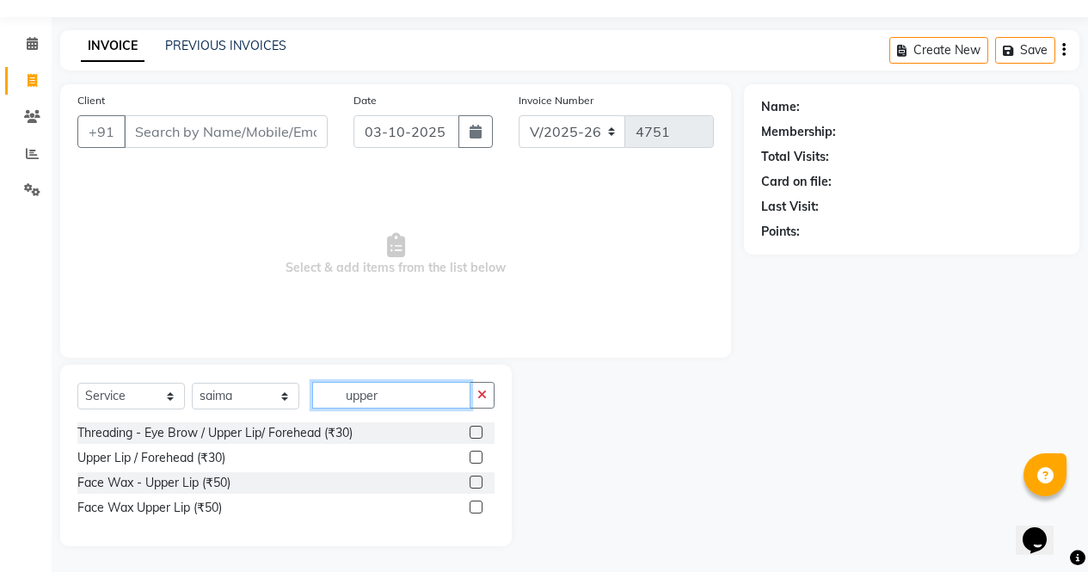
type input "upper"
click at [482, 503] on label at bounding box center [476, 507] width 13 height 13
click at [481, 503] on input "checkbox" at bounding box center [475, 507] width 11 height 11
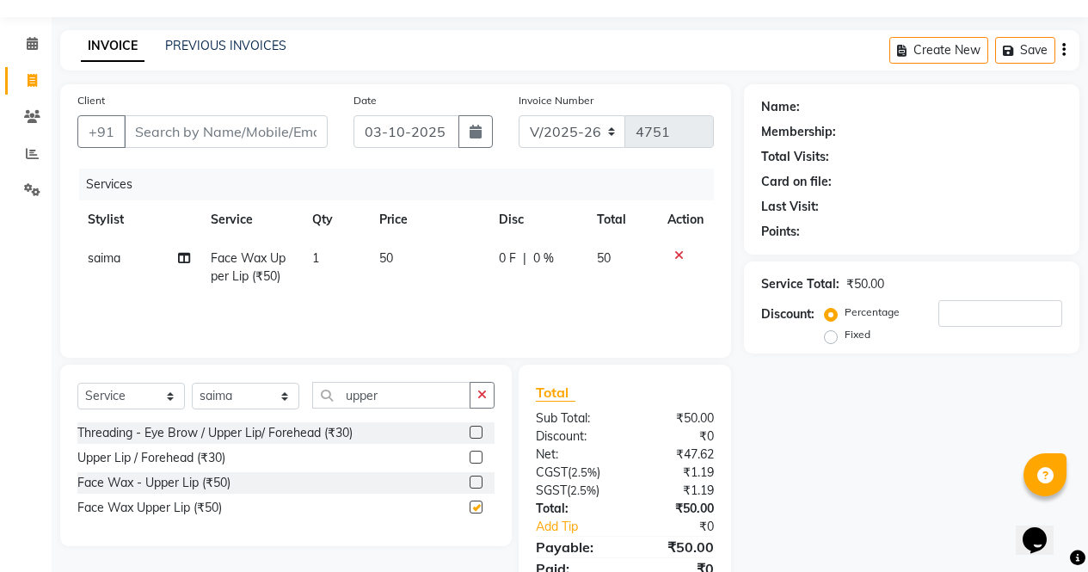
checkbox input "false"
click at [485, 400] on icon "button" at bounding box center [481, 395] width 9 height 12
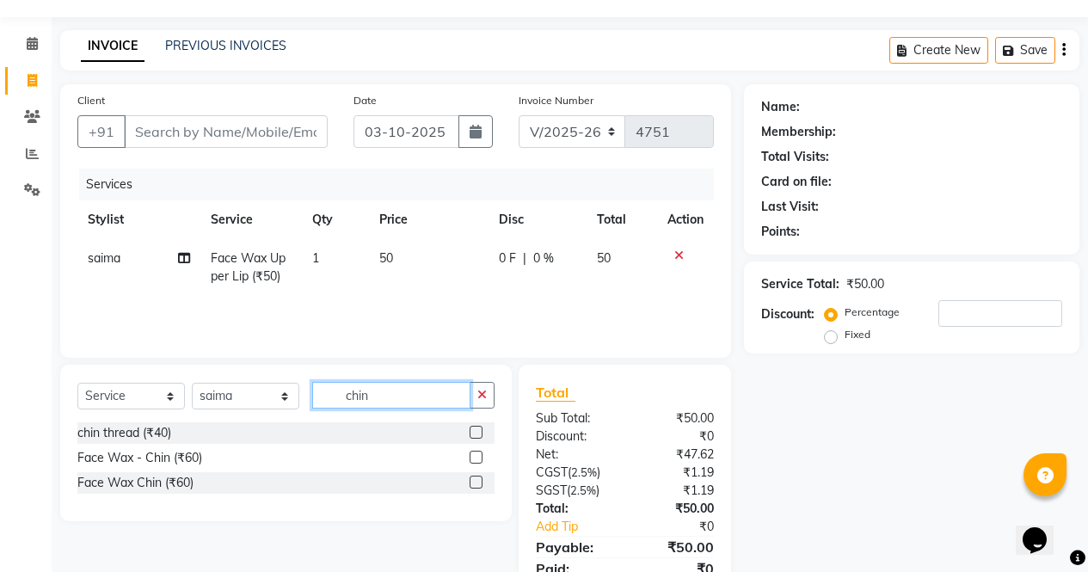
type input "chin"
click at [477, 483] on label at bounding box center [476, 482] width 13 height 13
click at [477, 483] on input "checkbox" at bounding box center [475, 482] width 11 height 11
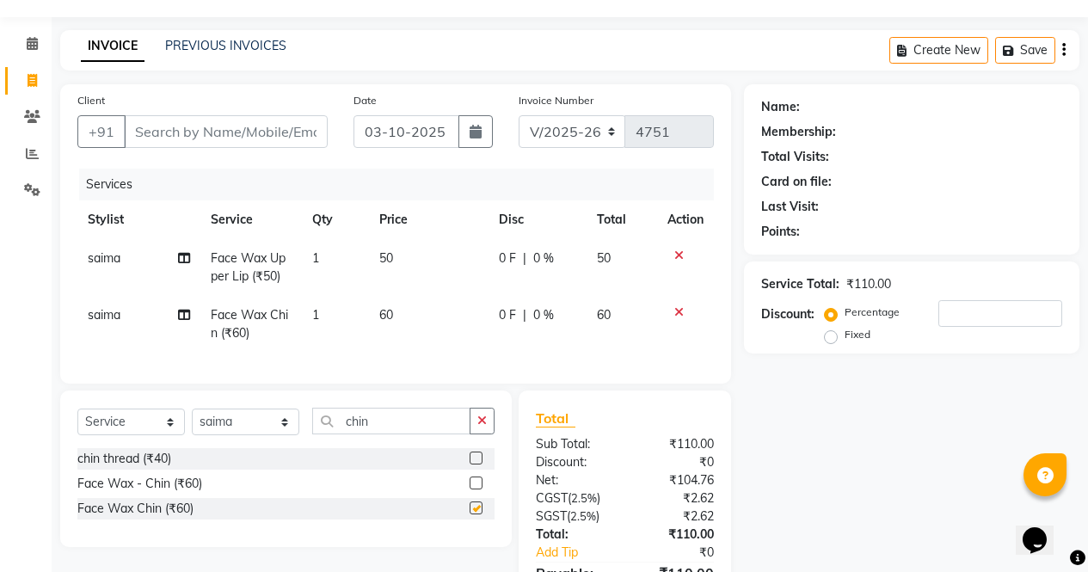
scroll to position [155, 0]
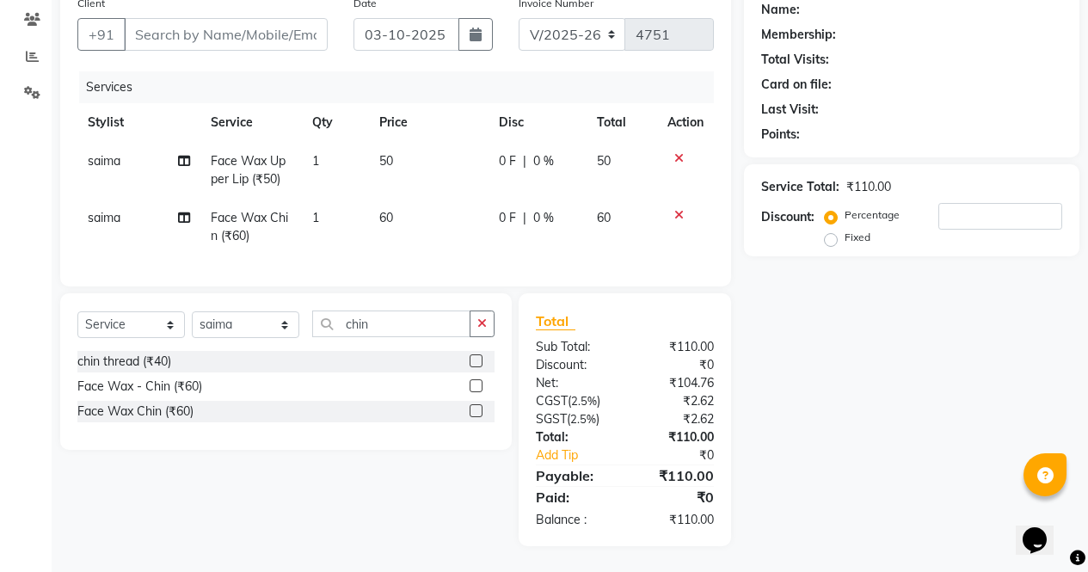
checkbox input "false"
click at [271, 321] on select "Select Stylist ajeet Aman anu armaan ashu Front Desk muskaan rakhi saima shivam…" at bounding box center [246, 324] width 108 height 27
select select "87810"
click at [192, 311] on select "Select Stylist ajeet Aman anu armaan ashu Front Desk muskaan rakhi saima shivam…" at bounding box center [246, 324] width 108 height 27
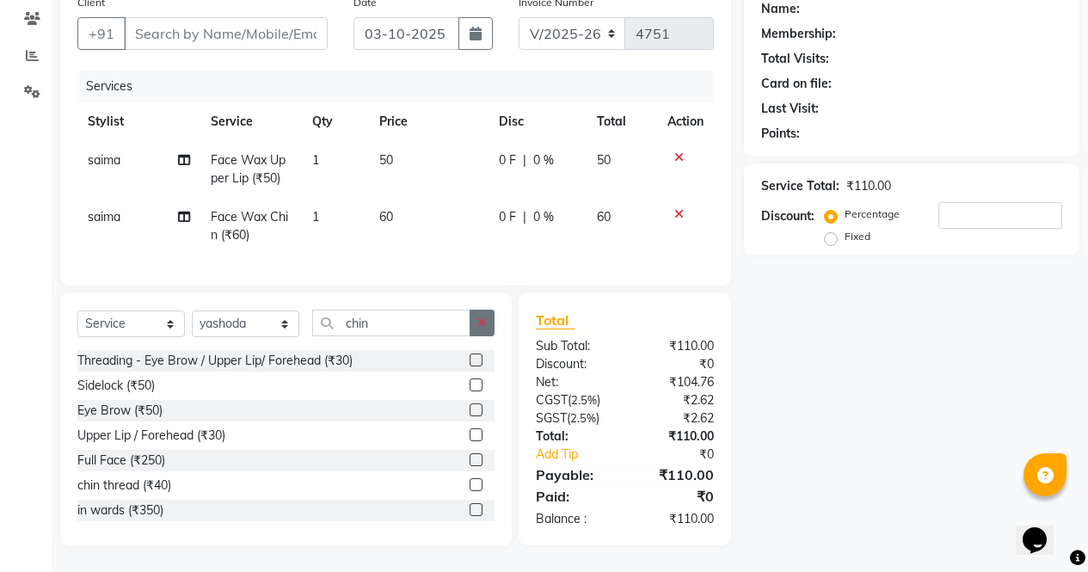
click at [477, 324] on icon "button" at bounding box center [481, 323] width 9 height 12
click at [470, 411] on label at bounding box center [476, 409] width 13 height 13
click at [470, 411] on input "checkbox" at bounding box center [475, 410] width 11 height 11
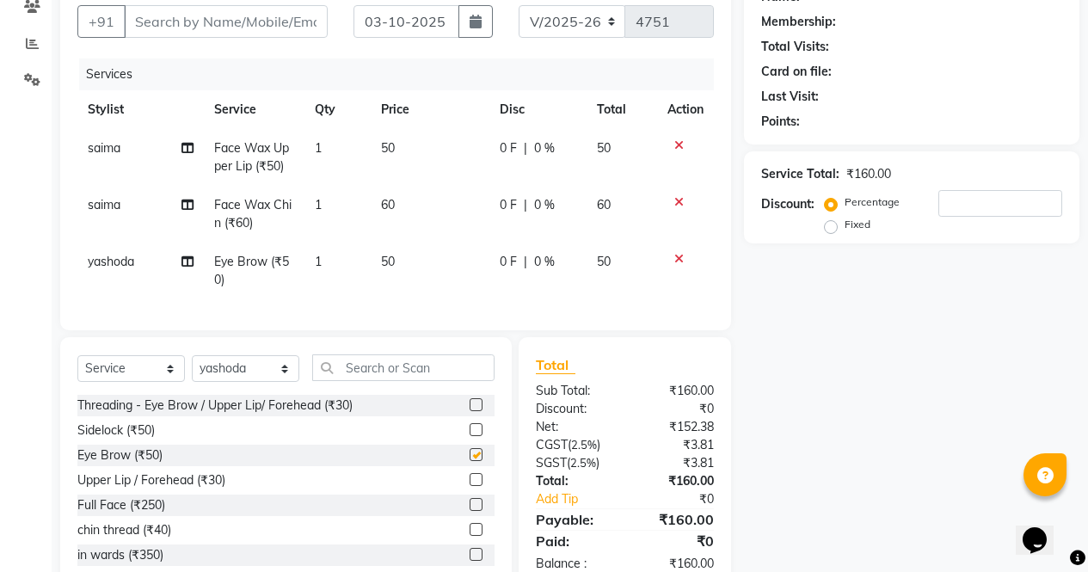
scroll to position [0, 0]
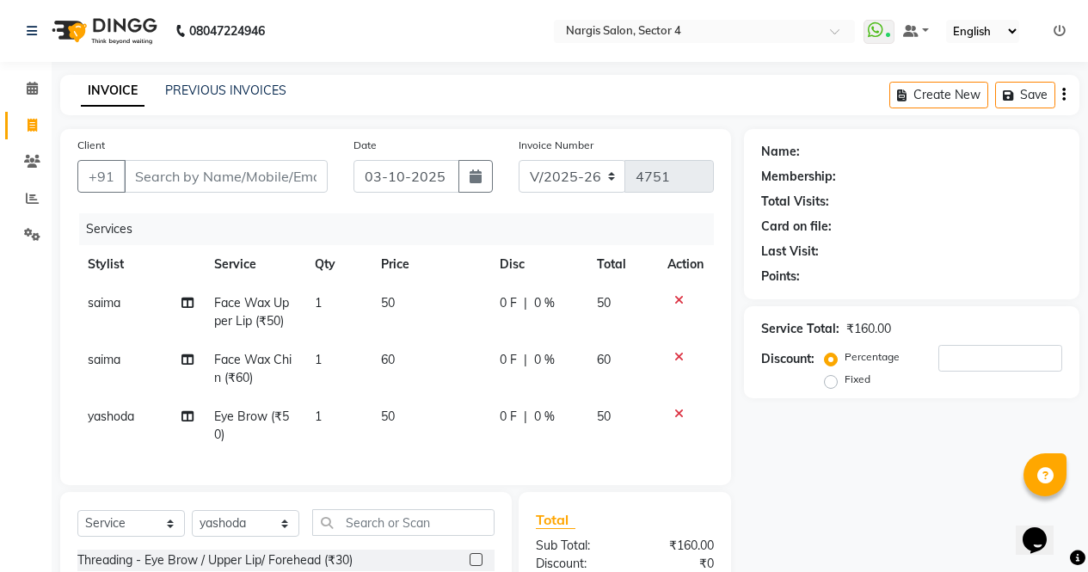
checkbox input "false"
click at [292, 184] on input "Client" at bounding box center [226, 176] width 204 height 33
type input "9"
type input "0"
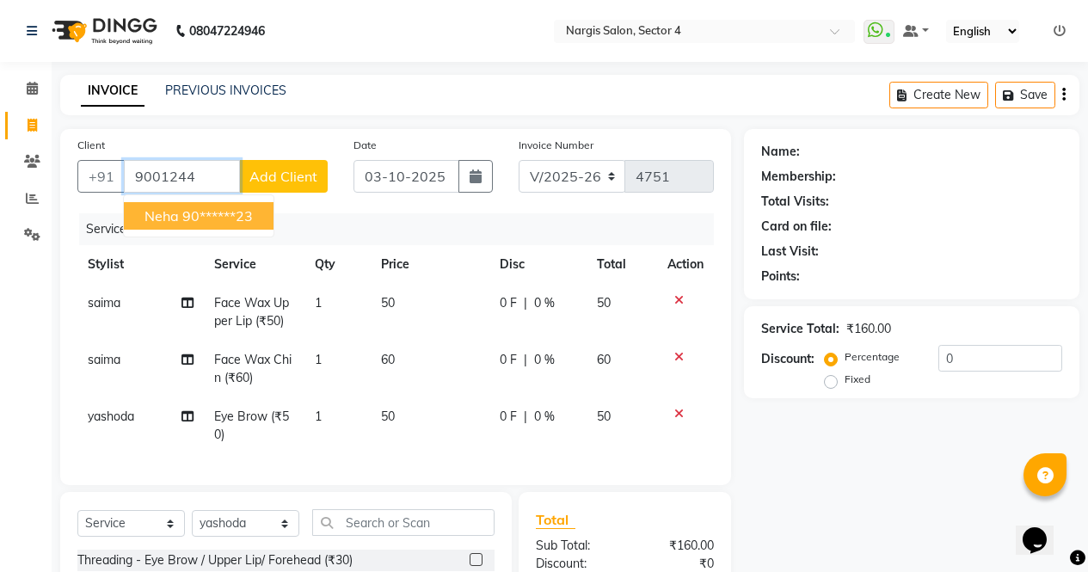
click at [165, 210] on span "neha" at bounding box center [162, 215] width 34 height 17
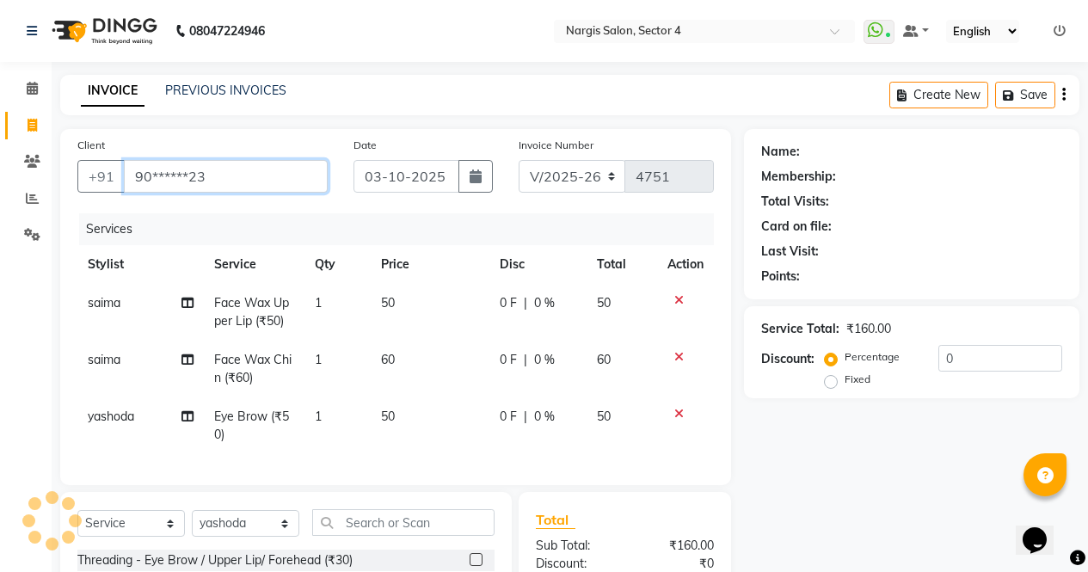
type input "90******23"
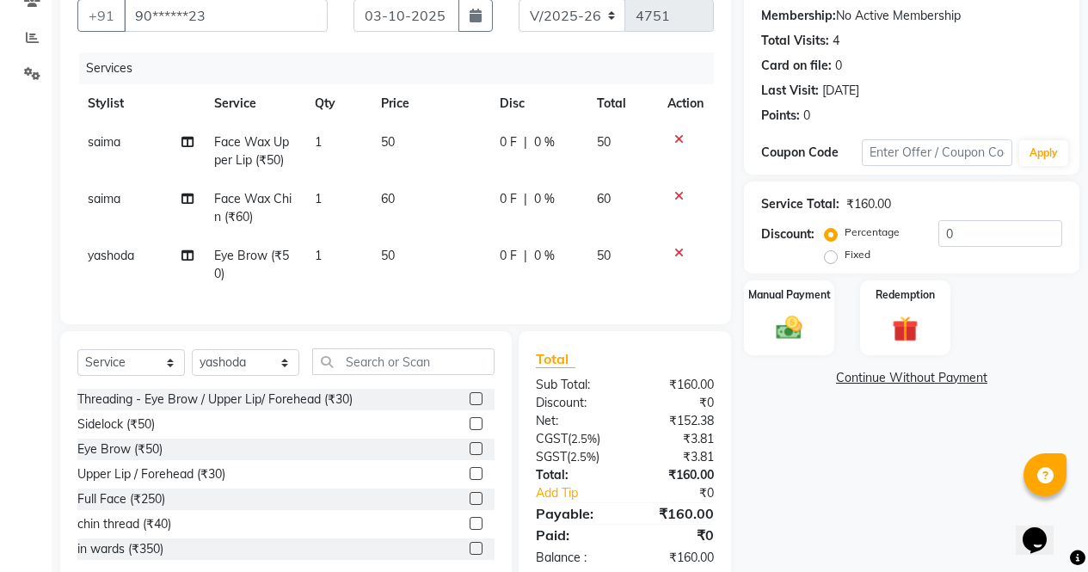
scroll to position [212, 0]
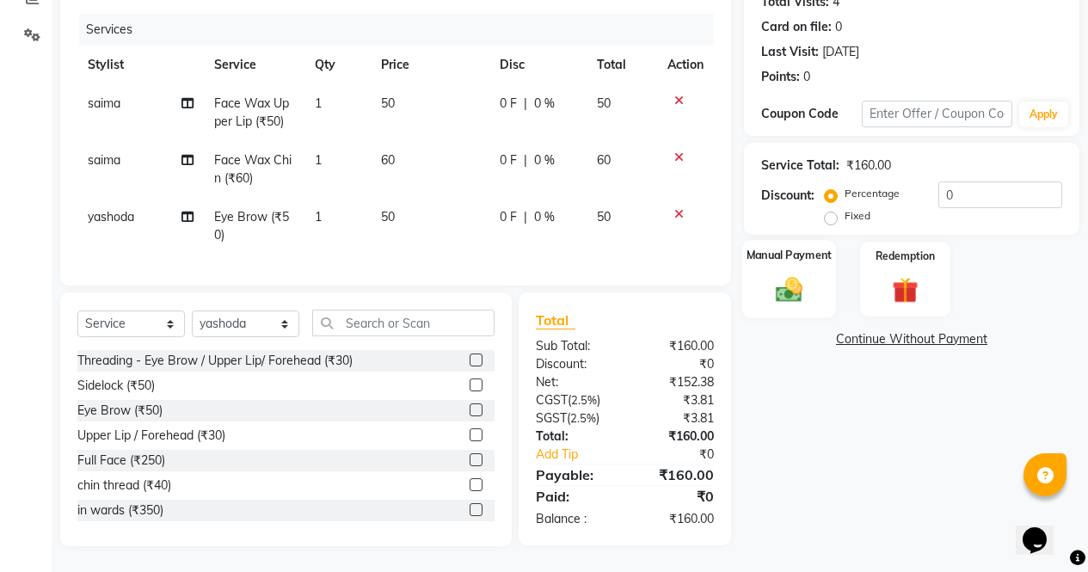
click at [809, 289] on img at bounding box center [789, 289] width 44 height 31
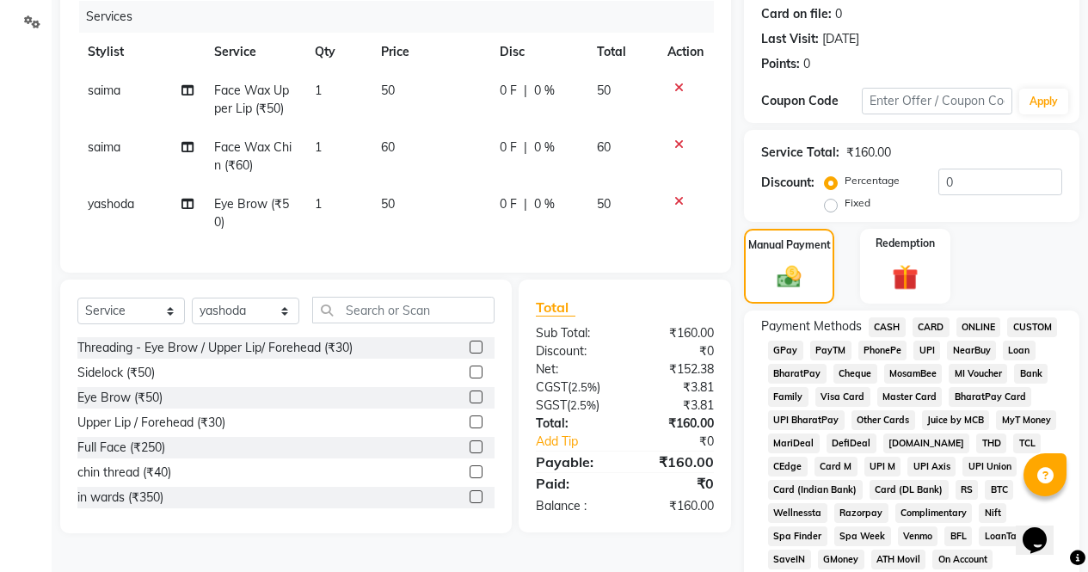
click at [971, 326] on span "ONLINE" at bounding box center [979, 327] width 45 height 20
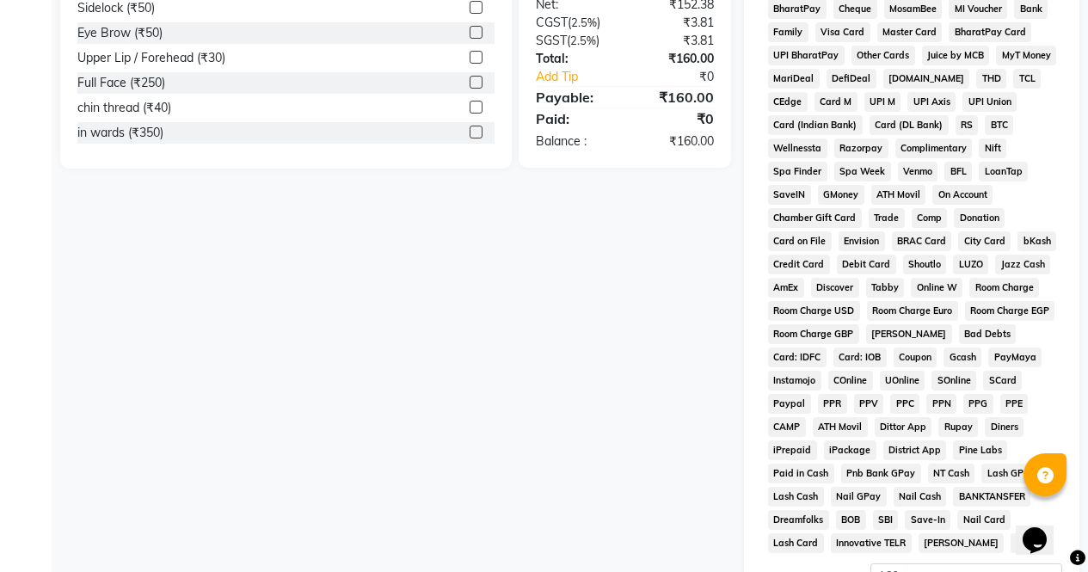
scroll to position [786, 0]
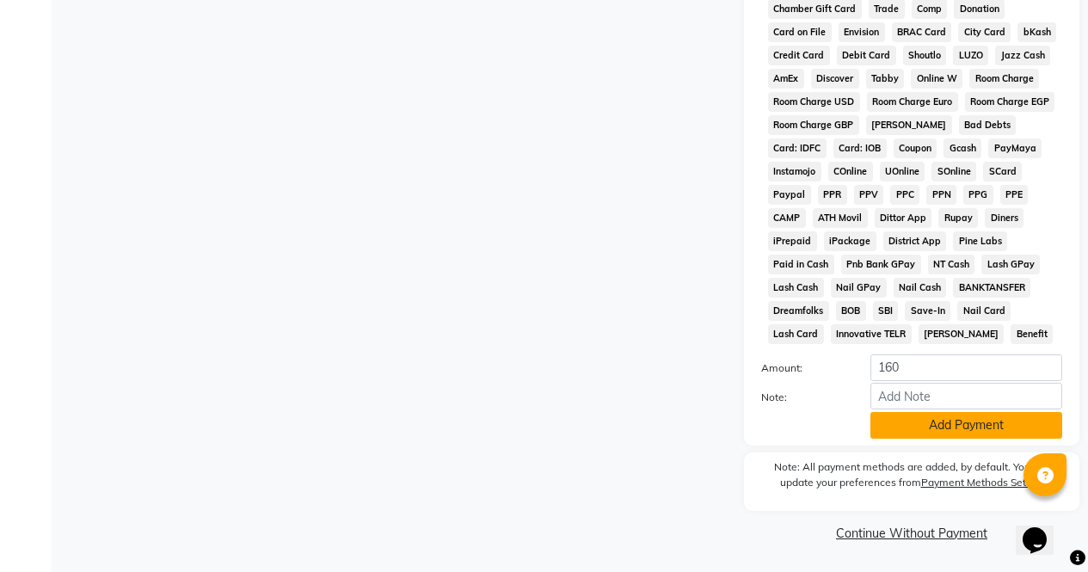
click at [973, 435] on button "Add Payment" at bounding box center [967, 425] width 192 height 27
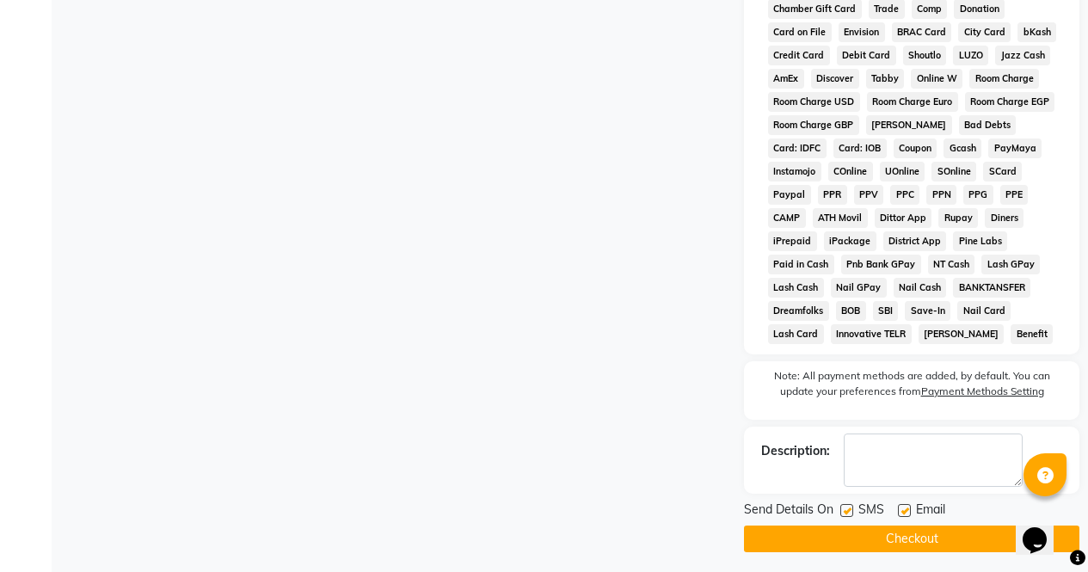
click at [986, 551] on button "Checkout" at bounding box center [911, 539] width 335 height 27
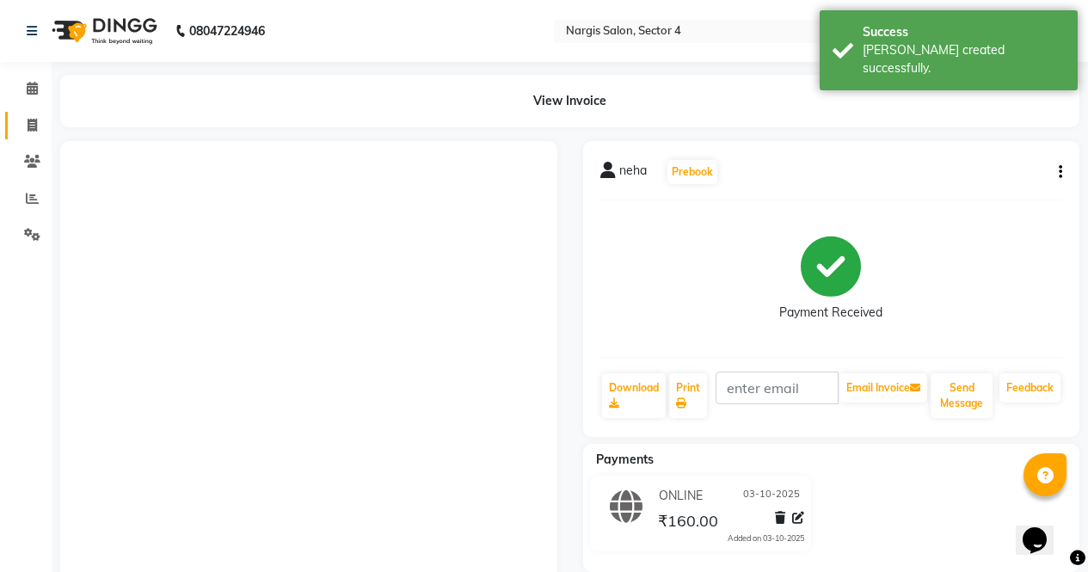
click at [25, 123] on span at bounding box center [32, 126] width 30 height 20
select select "4130"
select select "service"
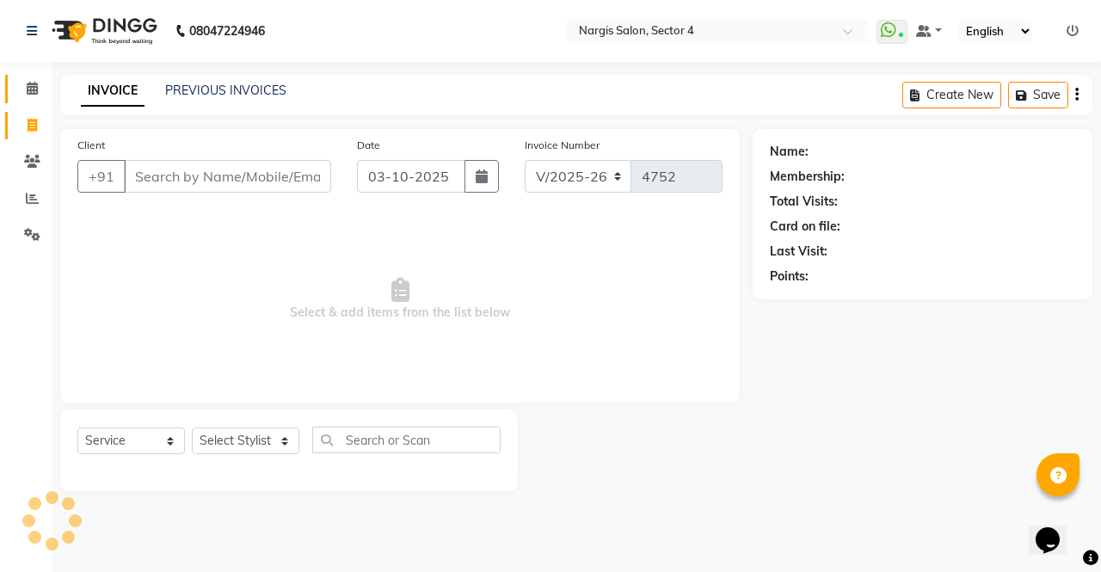
click at [31, 85] on icon at bounding box center [32, 88] width 11 height 13
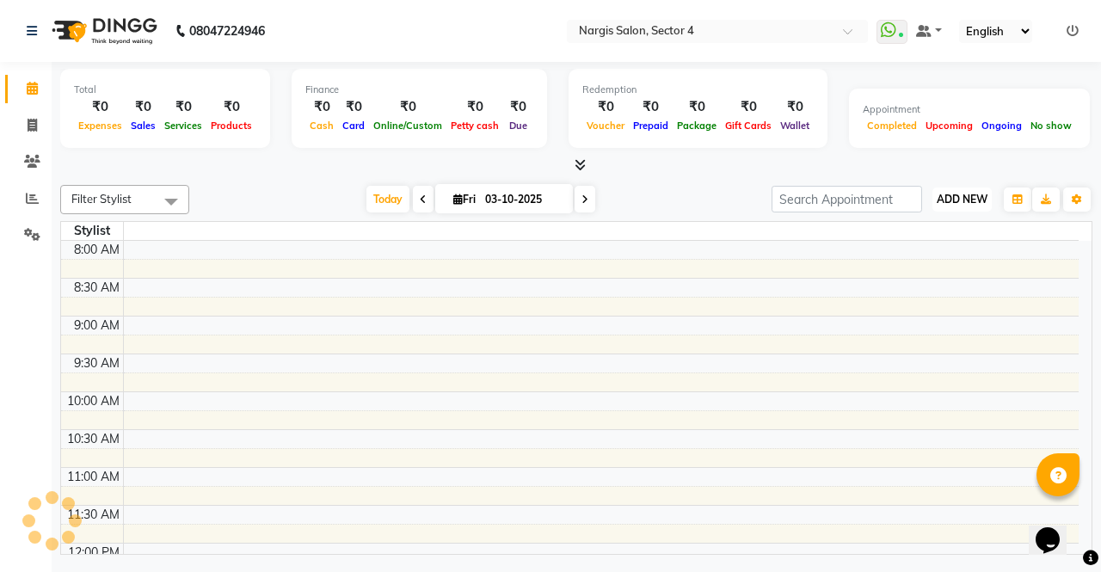
click at [984, 193] on span "ADD NEW" at bounding box center [962, 199] width 51 height 13
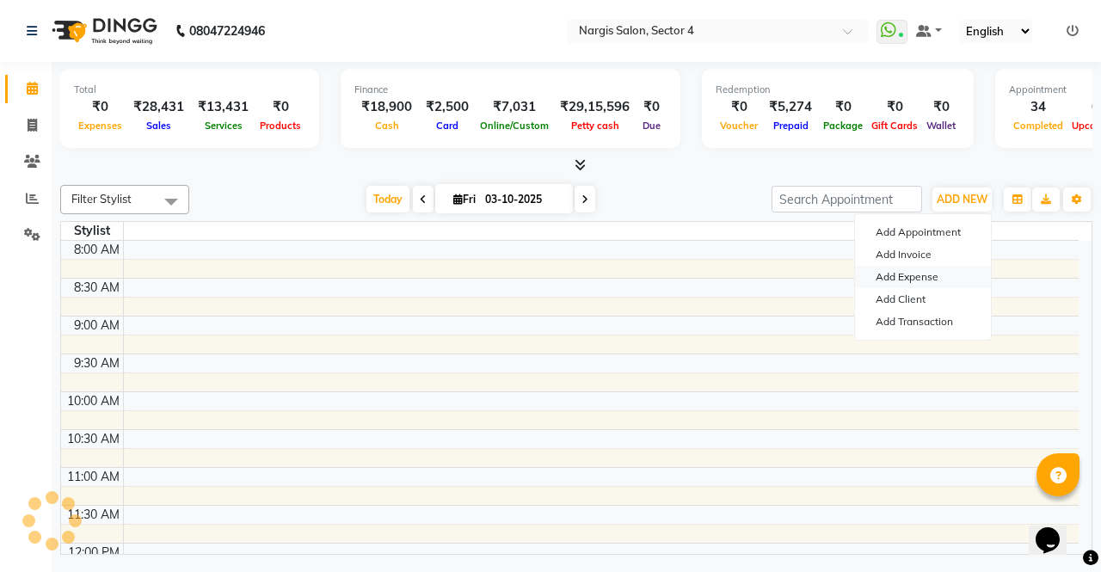
click at [932, 273] on link "Add Expense" at bounding box center [923, 277] width 136 height 22
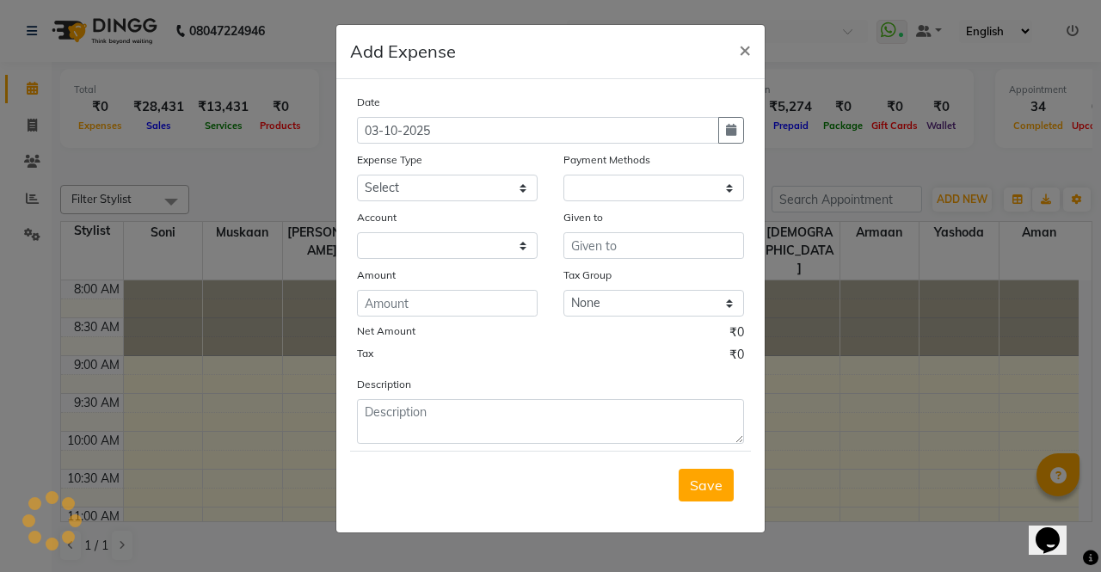
select select "1"
select select "2938"
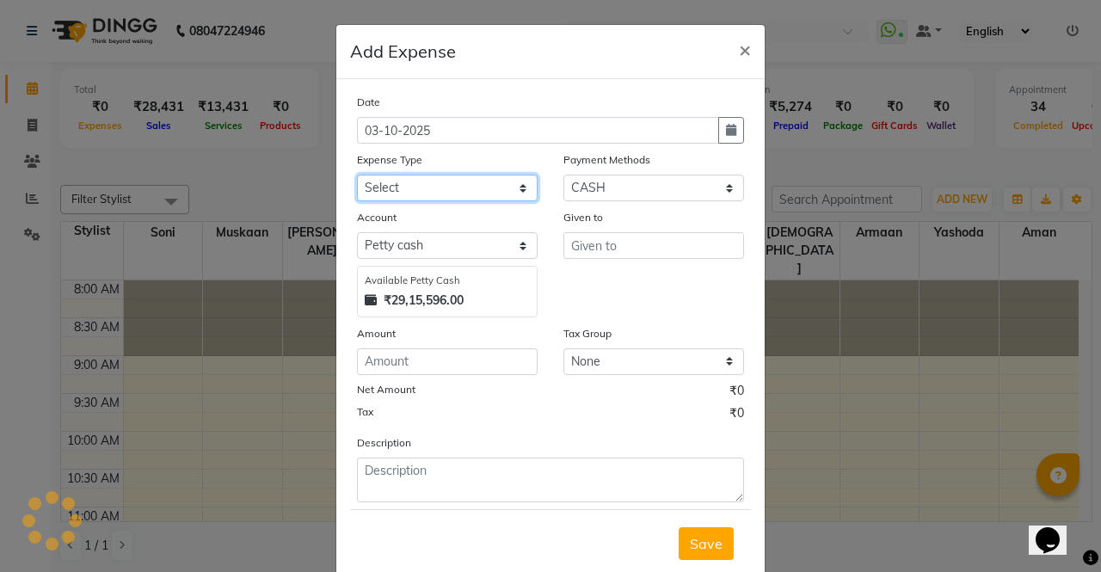
click at [480, 190] on select "Select Advance Salary Bank charges Car maintenance Cash transfer to bank Cash t…" at bounding box center [447, 188] width 181 height 27
select select "18464"
click at [357, 175] on select "Select Advance Salary Bank charges Car maintenance Cash transfer to bank Cash t…" at bounding box center [447, 188] width 181 height 27
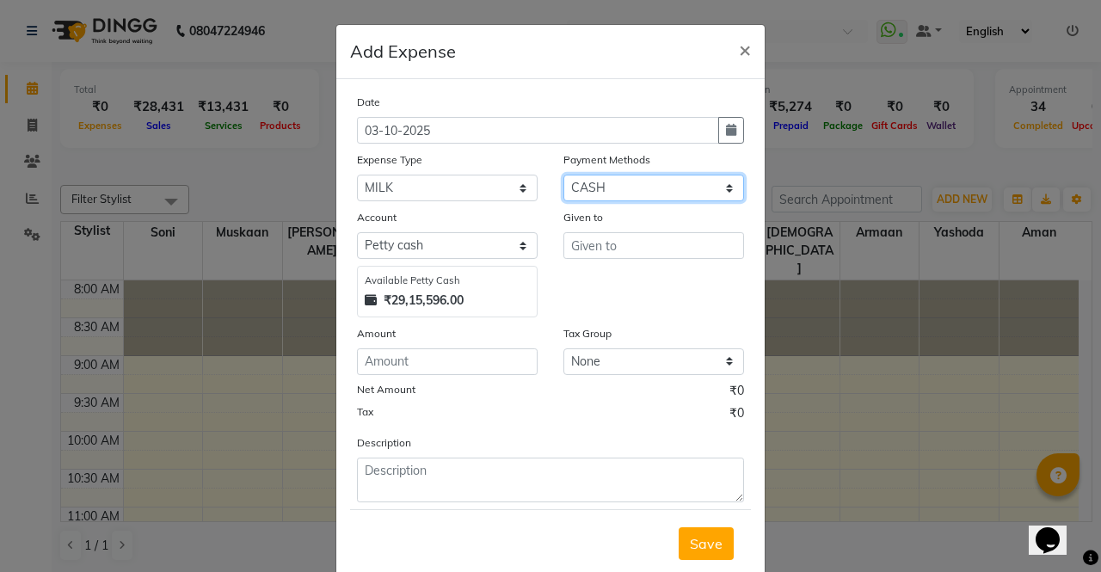
click at [647, 193] on select "Select CASH CARD ONLINE CUSTOM GPay PayTM PhonePe UPI NearBuy Points Wallet Loa…" at bounding box center [653, 188] width 181 height 27
click at [563, 175] on select "Select CASH CARD ONLINE CUSTOM GPay PayTM PhonePe UPI NearBuy Points Wallet Loa…" at bounding box center [653, 188] width 181 height 27
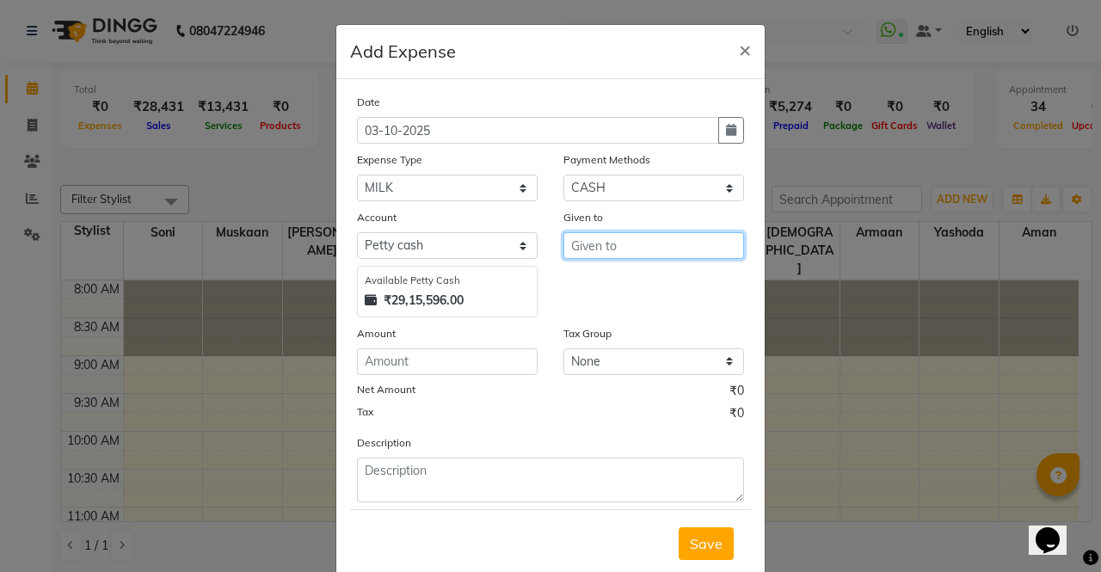
click at [637, 247] on input "text" at bounding box center [653, 245] width 181 height 27
type input "ayush"
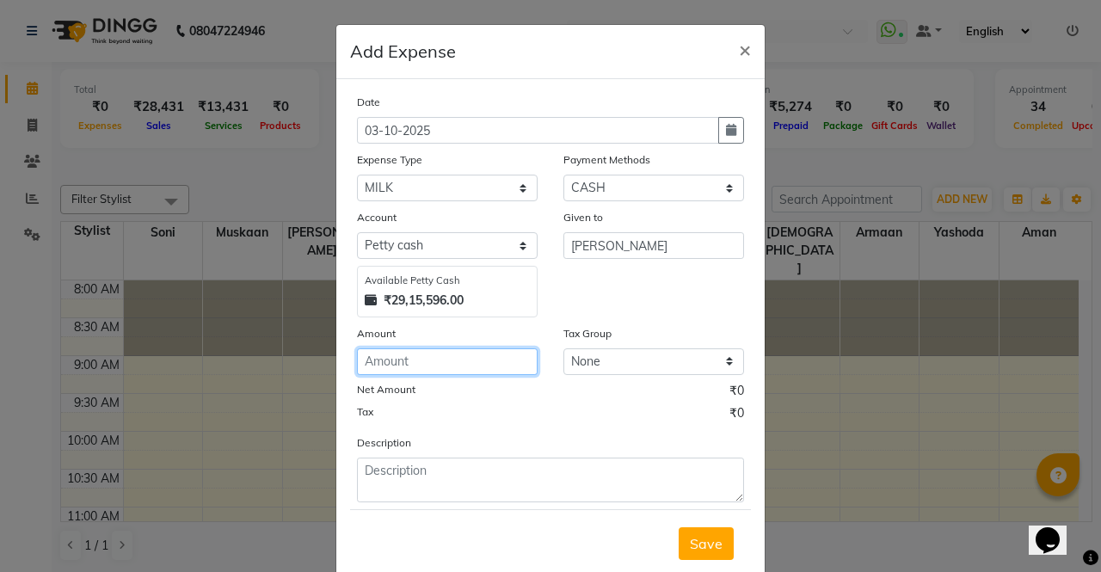
click at [484, 360] on input "number" at bounding box center [447, 361] width 181 height 27
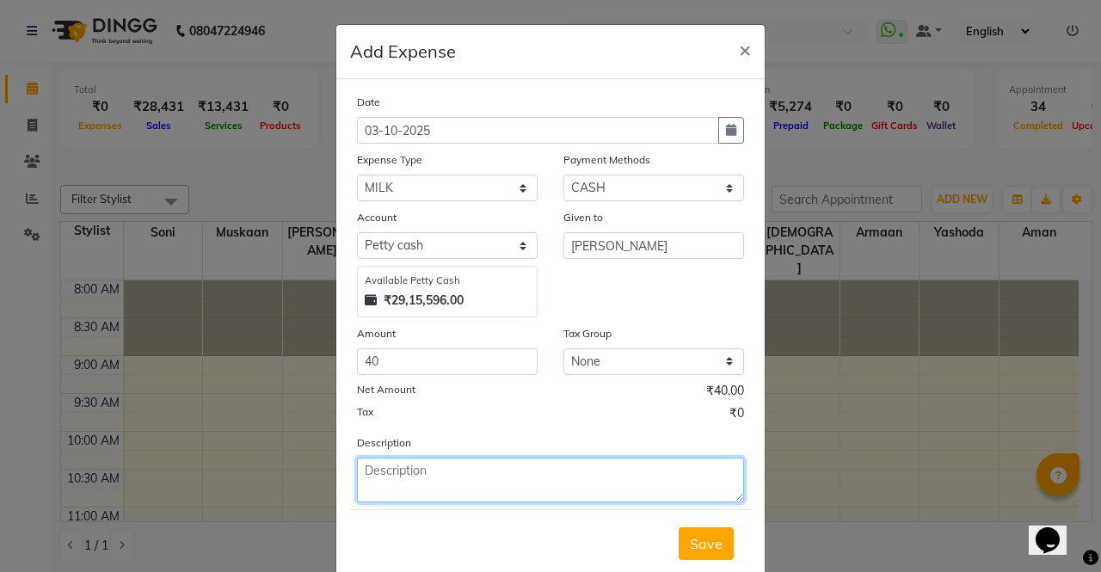
click at [551, 475] on textarea at bounding box center [550, 480] width 387 height 45
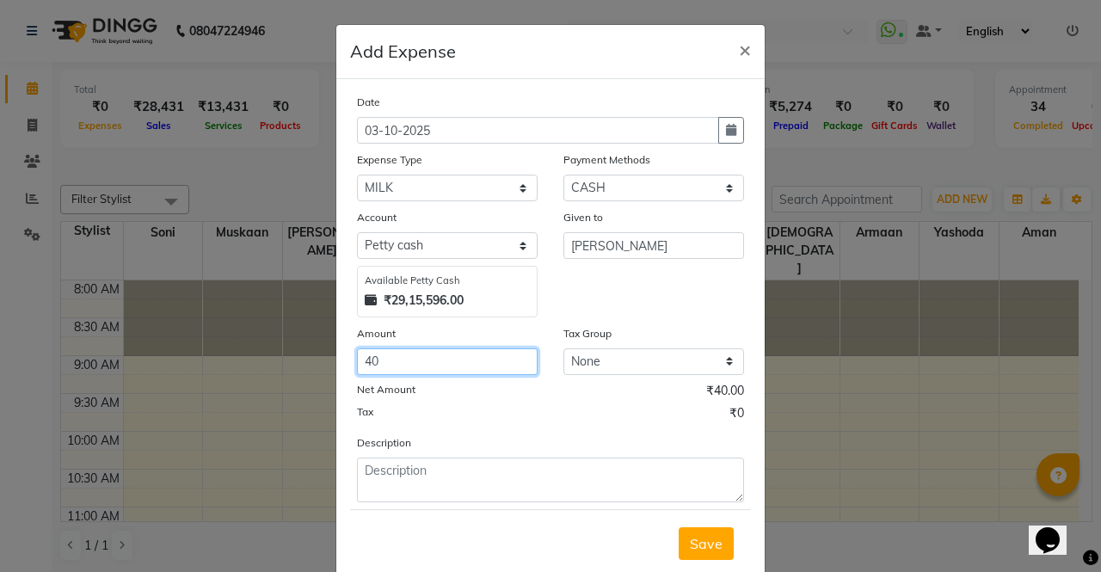
click at [472, 357] on input "40" at bounding box center [447, 361] width 181 height 27
type input "4"
type input "80"
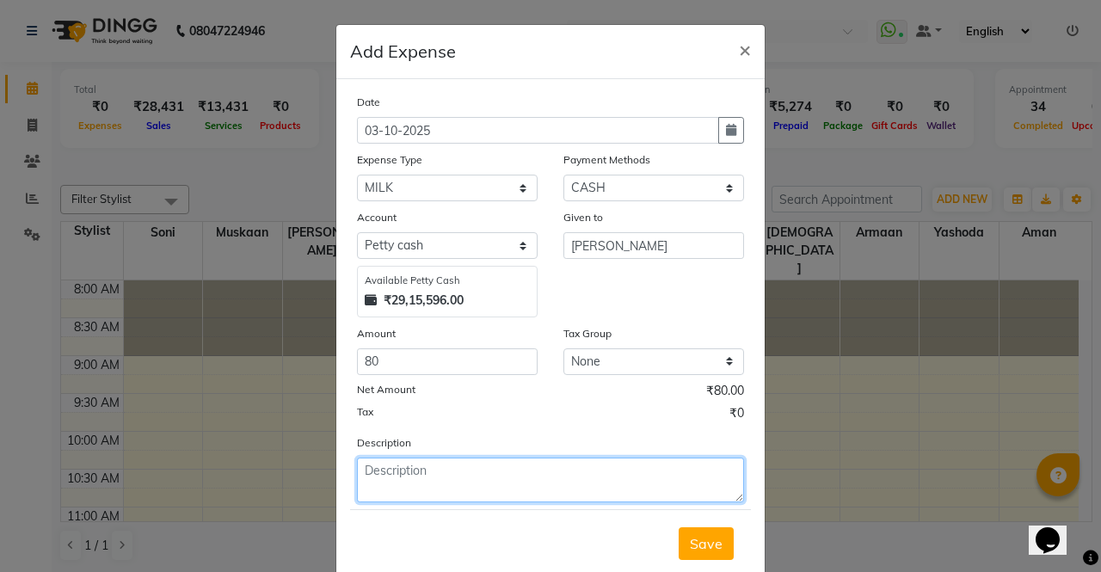
click at [522, 492] on textarea at bounding box center [550, 480] width 387 height 45
click at [551, 476] on textarea "milk - coffee" at bounding box center [550, 480] width 387 height 45
type textarea "milk - coffee 80"
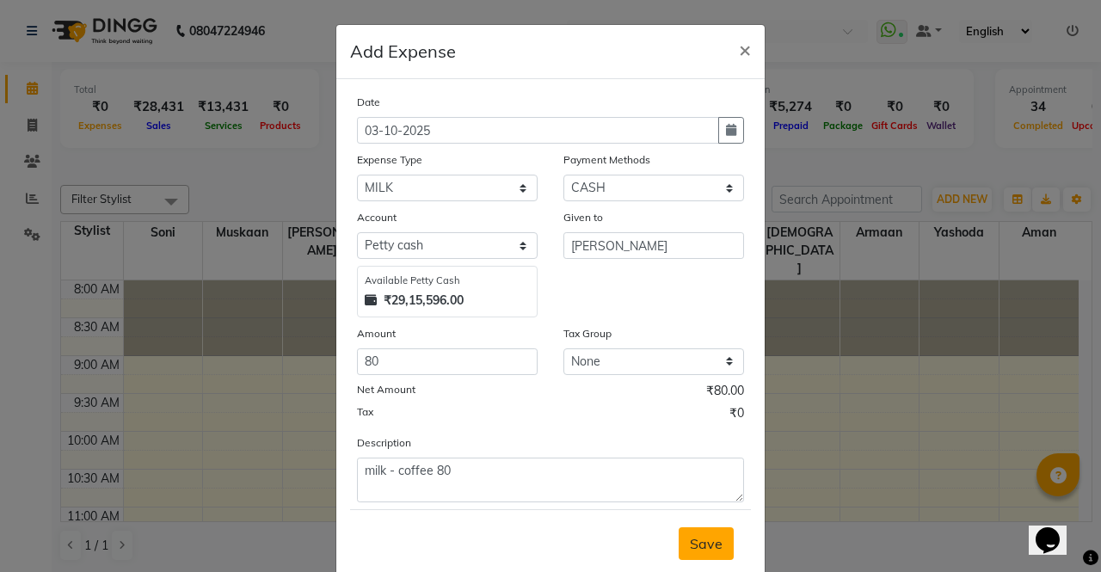
click at [705, 551] on span "Save" at bounding box center [706, 543] width 33 height 17
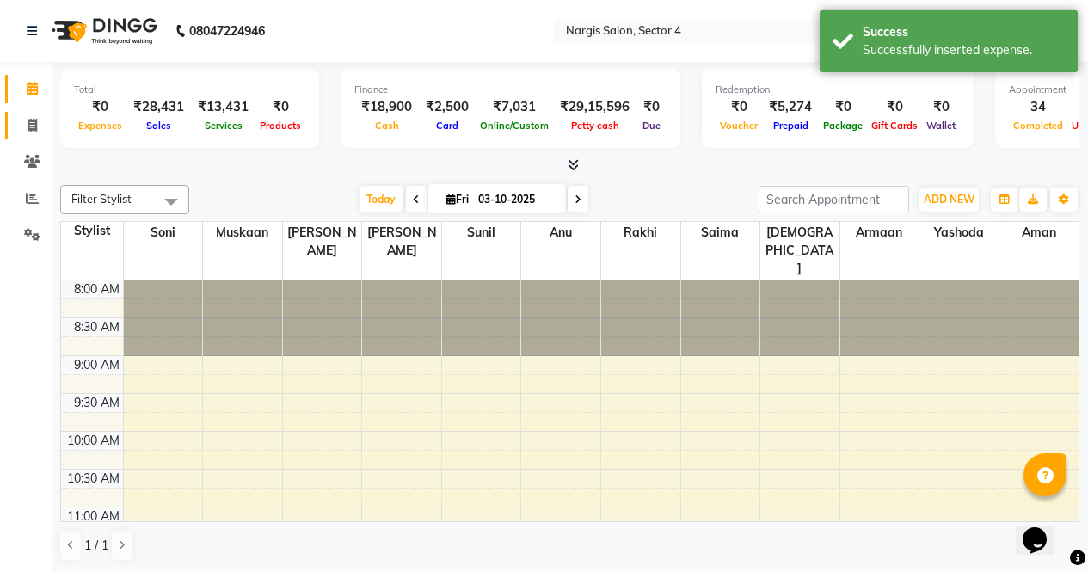
click at [36, 112] on link "Invoice" at bounding box center [25, 126] width 41 height 28
select select "service"
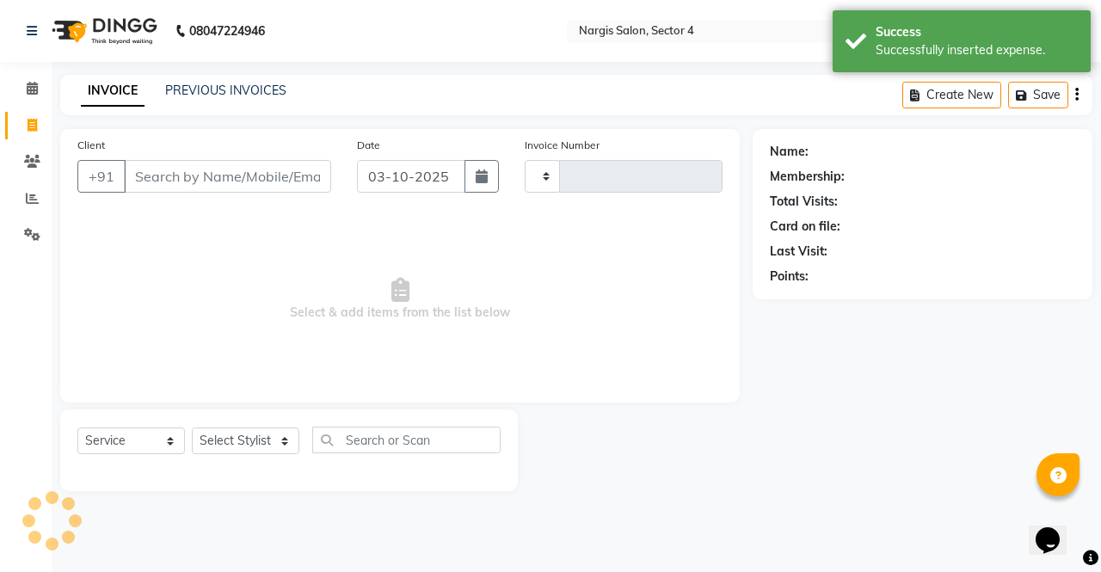
type input "4752"
select select "4130"
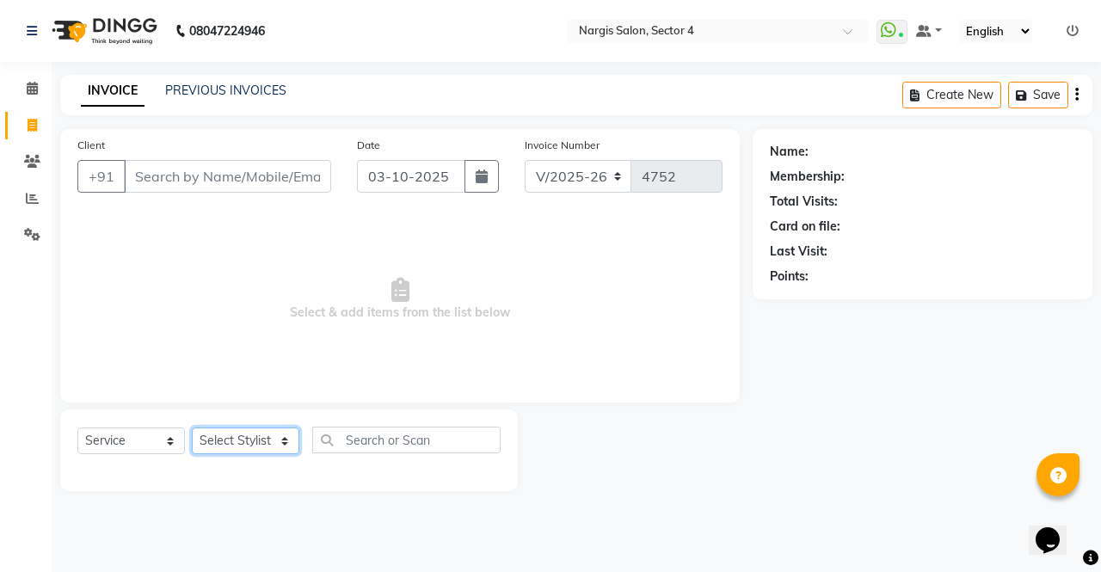
click at [266, 436] on select "Select Stylist ajeet Aman anu armaan ashu Front Desk muskaan rakhi saima shivam…" at bounding box center [246, 441] width 108 height 27
select select "86619"
click at [192, 428] on select "Select Stylist ajeet Aman anu armaan ashu Front Desk muskaan rakhi saima shivam…" at bounding box center [246, 441] width 108 height 27
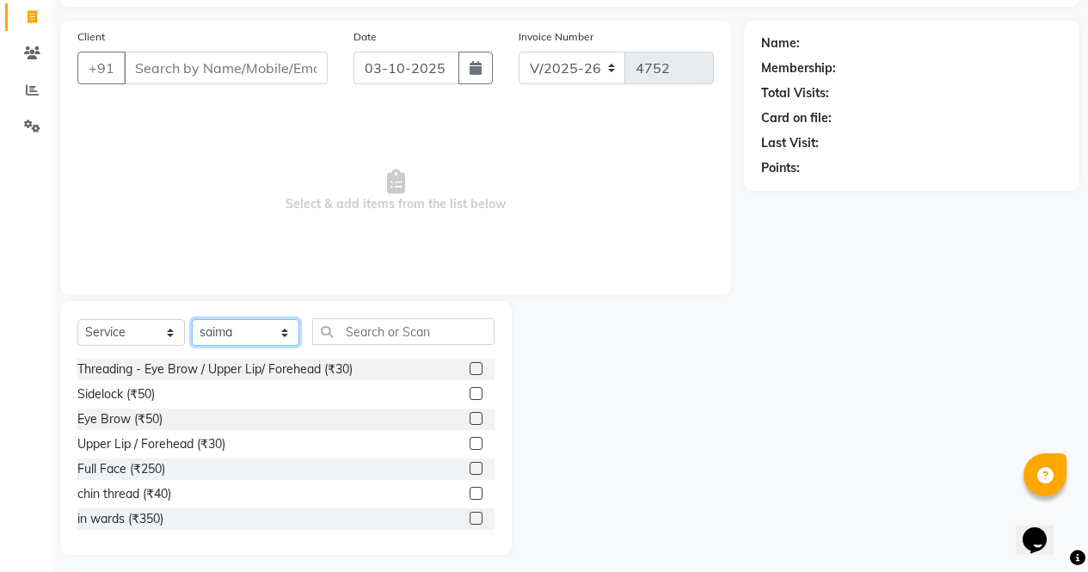
scroll to position [112, 0]
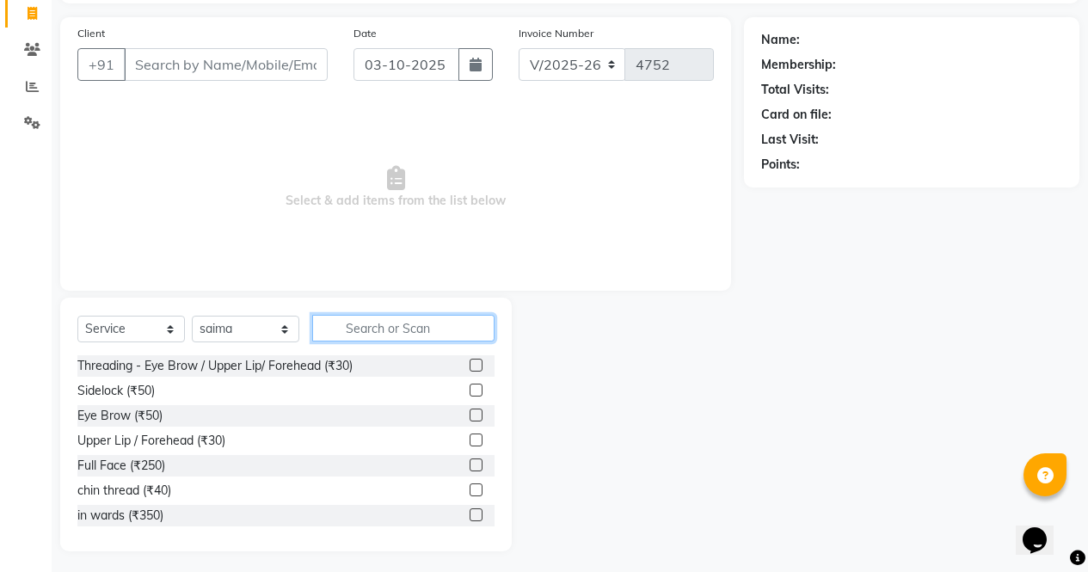
click at [445, 320] on input "text" at bounding box center [403, 328] width 182 height 27
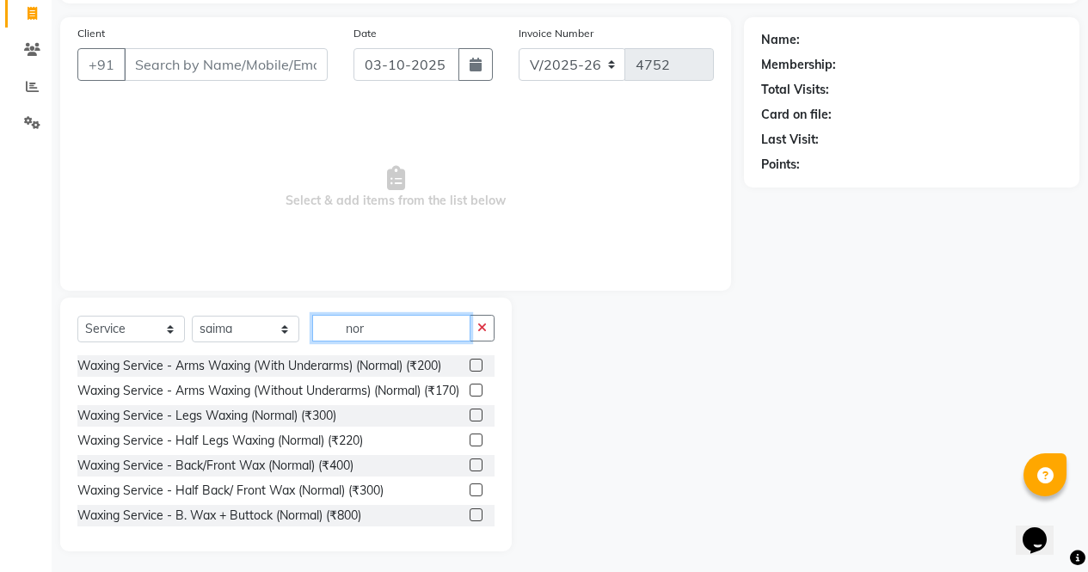
type input "nor"
click at [470, 422] on label at bounding box center [476, 415] width 13 height 13
click at [470, 422] on input "checkbox" at bounding box center [475, 415] width 11 height 11
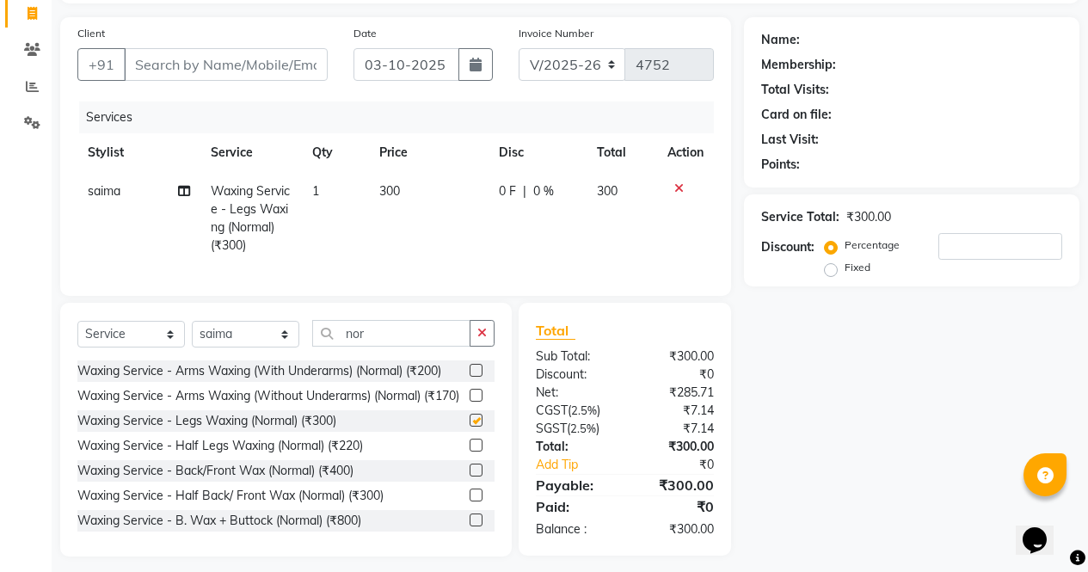
checkbox input "false"
click at [470, 402] on label at bounding box center [476, 395] width 13 height 13
click at [470, 402] on input "checkbox" at bounding box center [475, 396] width 11 height 11
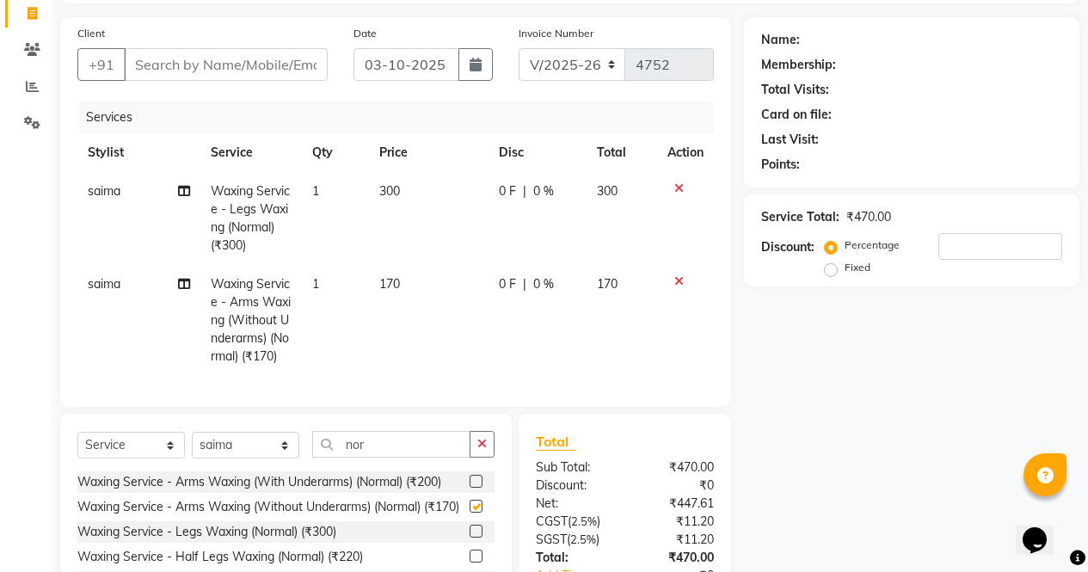
scroll to position [264, 0]
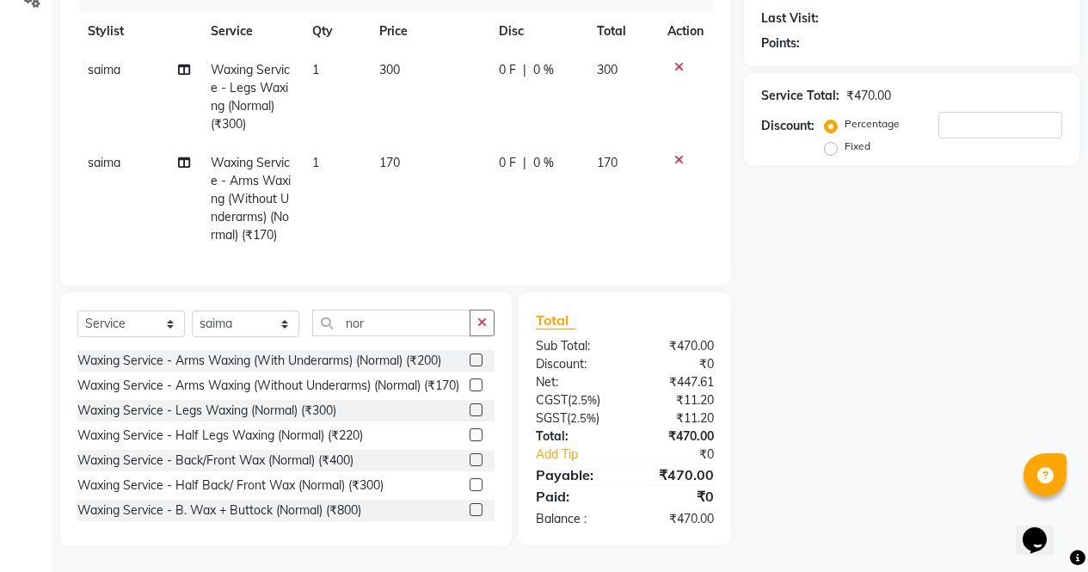
checkbox input "false"
click at [479, 311] on button "button" at bounding box center [482, 323] width 25 height 27
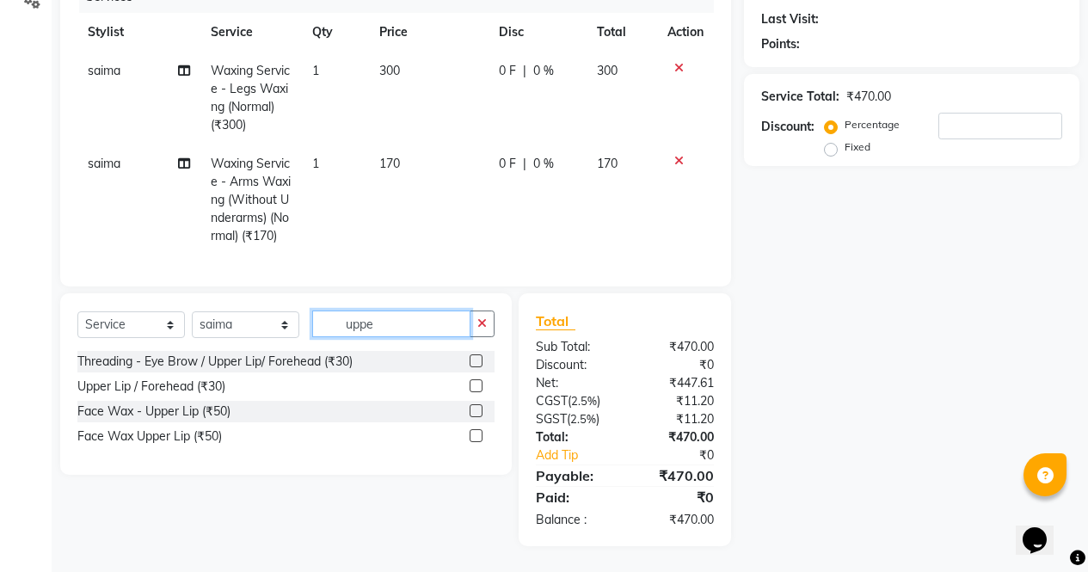
scroll to position [263, 0]
type input "upper"
click at [477, 436] on label at bounding box center [476, 435] width 13 height 13
click at [477, 436] on input "checkbox" at bounding box center [475, 436] width 11 height 11
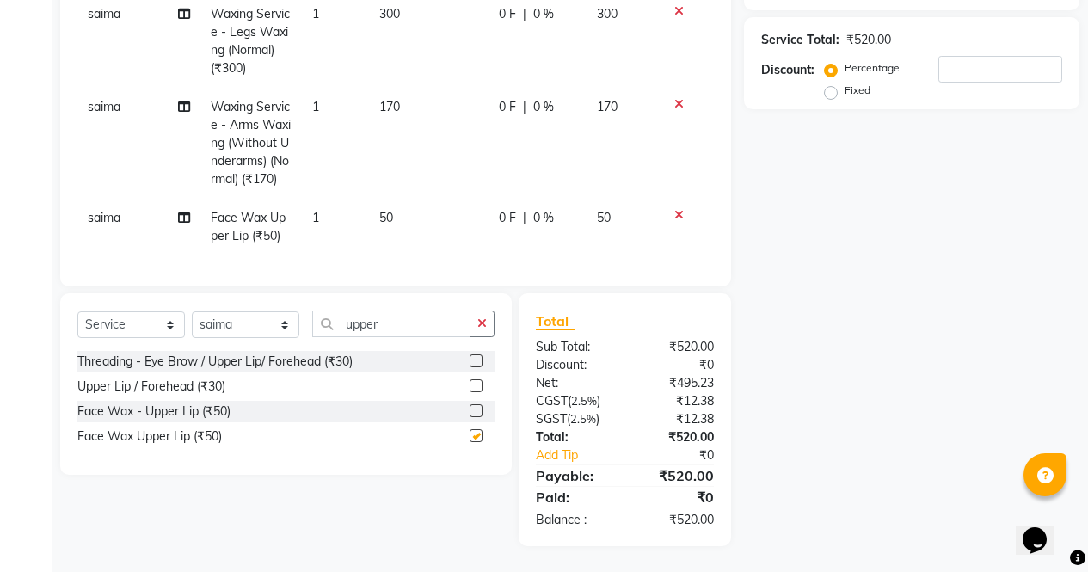
checkbox input "false"
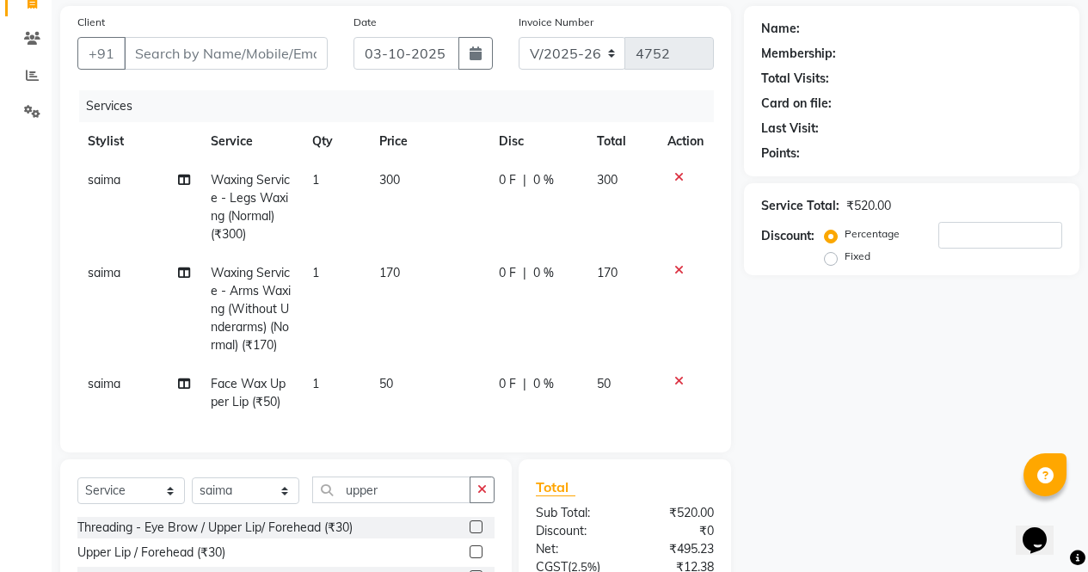
scroll to position [0, 0]
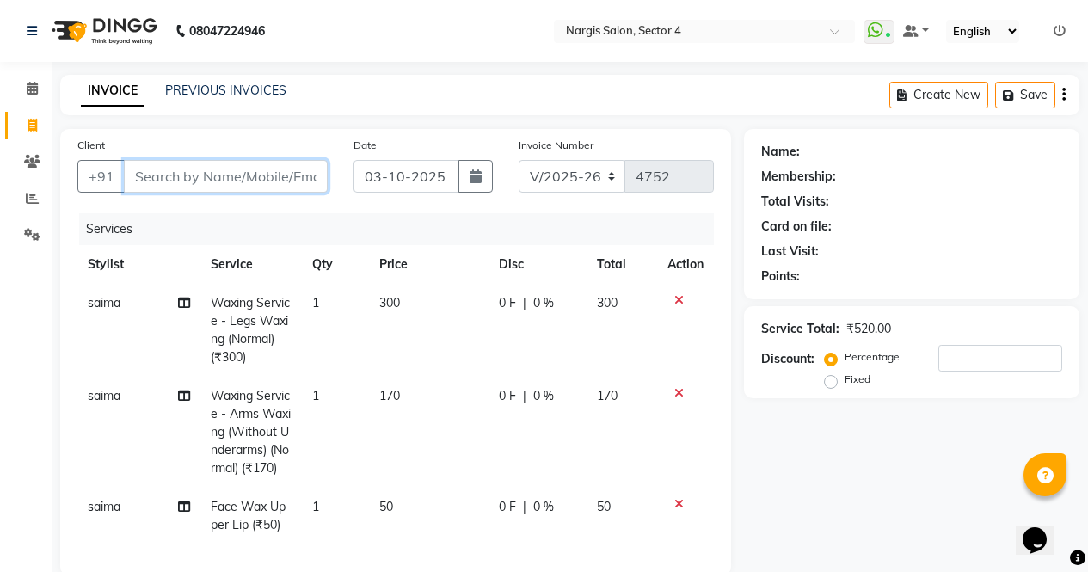
click at [243, 184] on input "Client" at bounding box center [226, 176] width 204 height 33
type input "9"
type input "0"
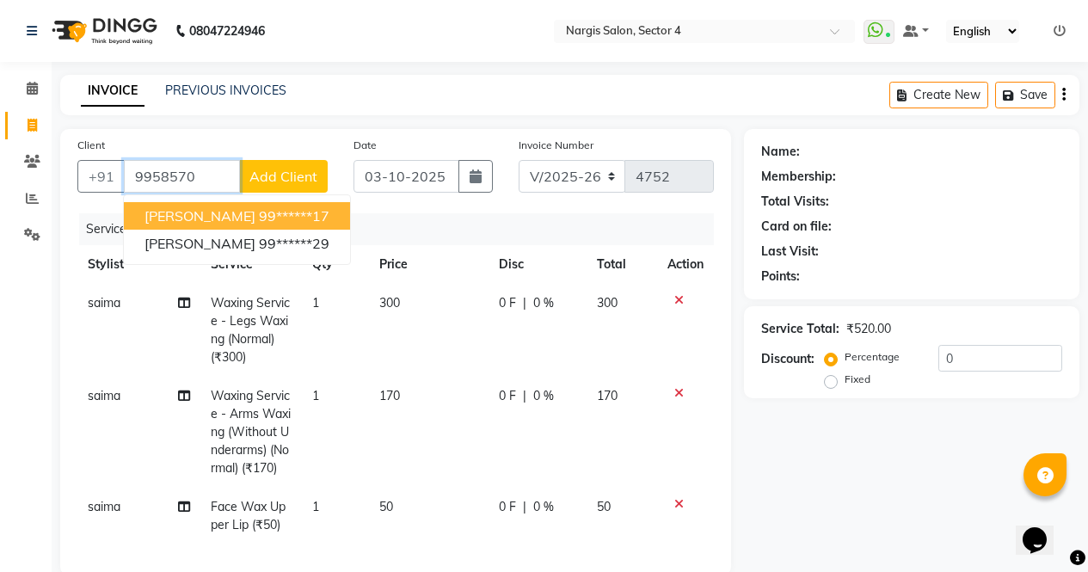
click at [154, 215] on span "sonia" at bounding box center [200, 215] width 111 height 17
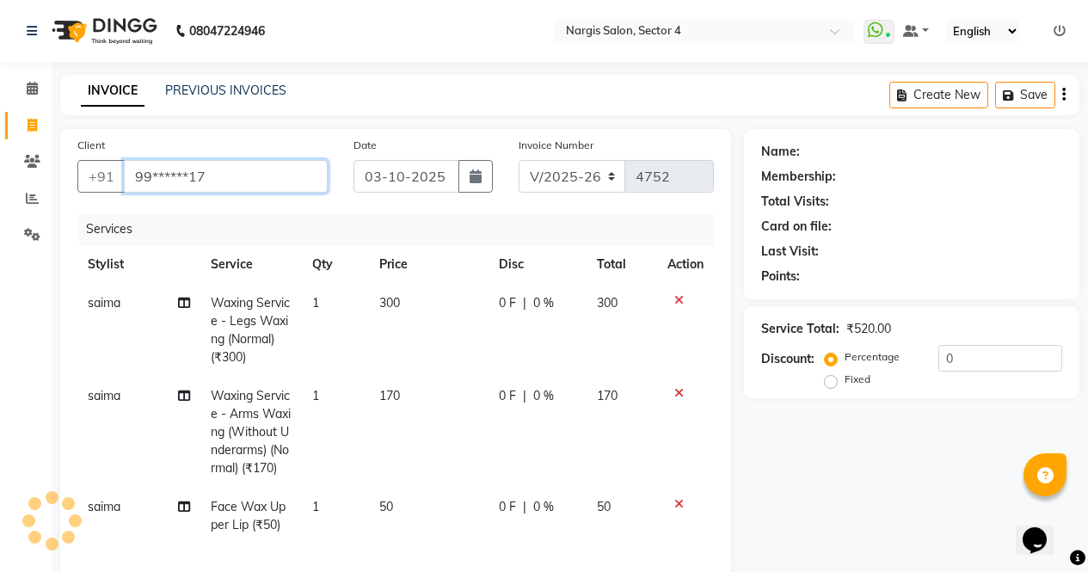
type input "99******17"
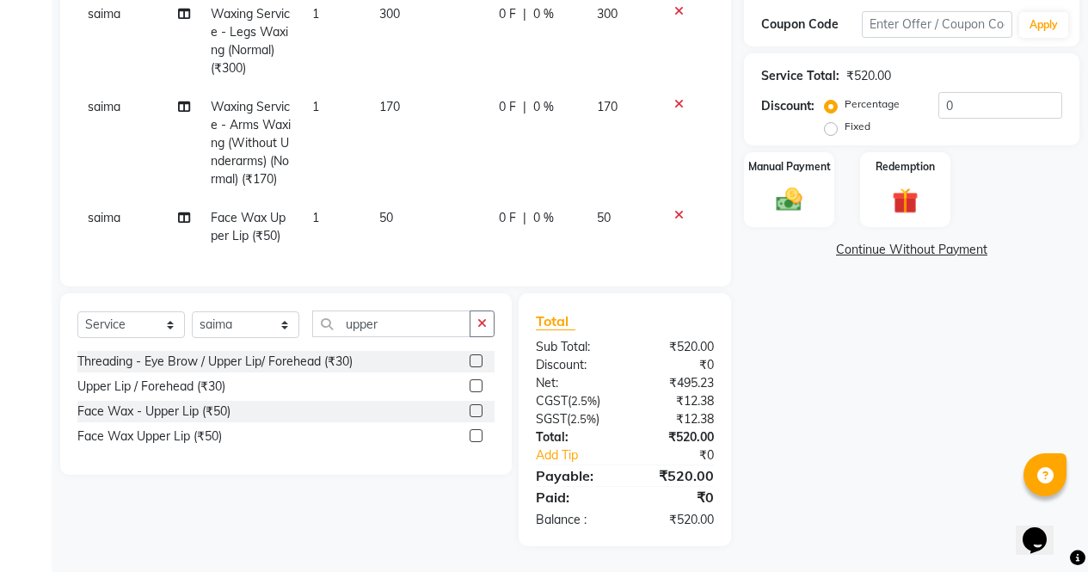
scroll to position [320, 0]
click at [805, 157] on label "Manual Payment" at bounding box center [790, 165] width 86 height 16
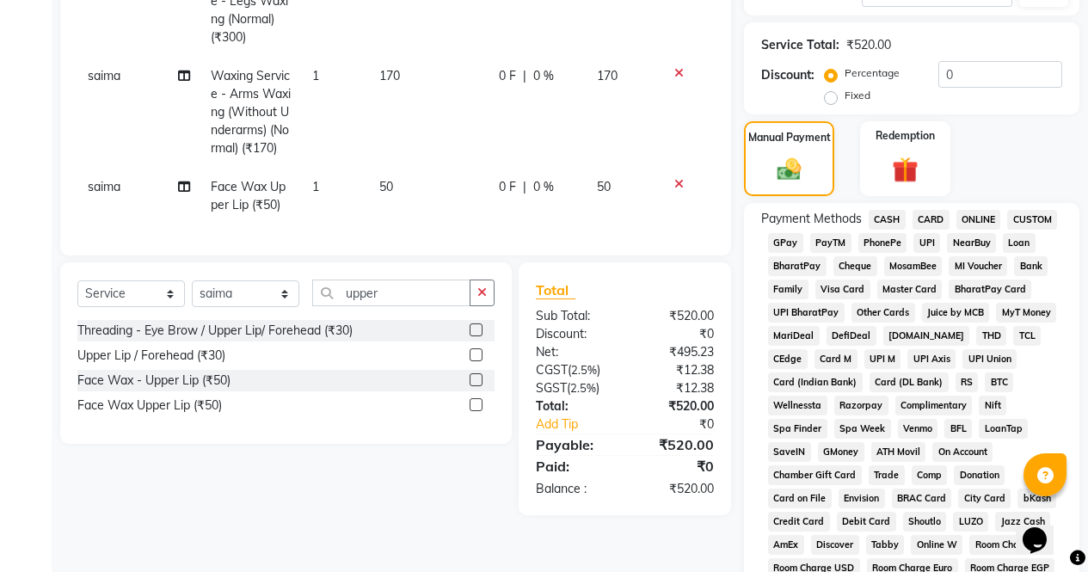
click at [890, 219] on span "CASH" at bounding box center [887, 220] width 37 height 20
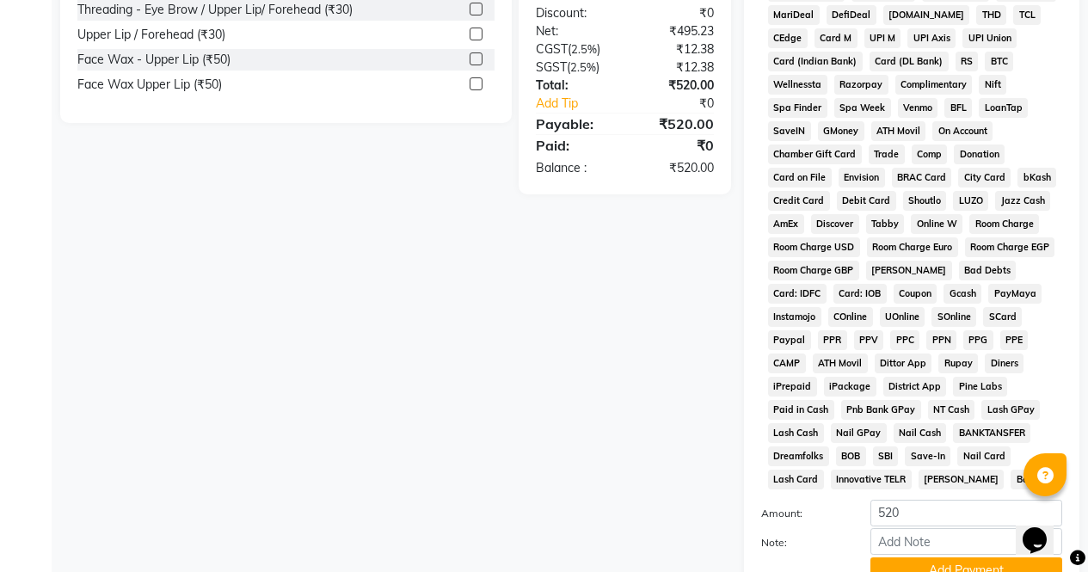
scroll to position [786, 0]
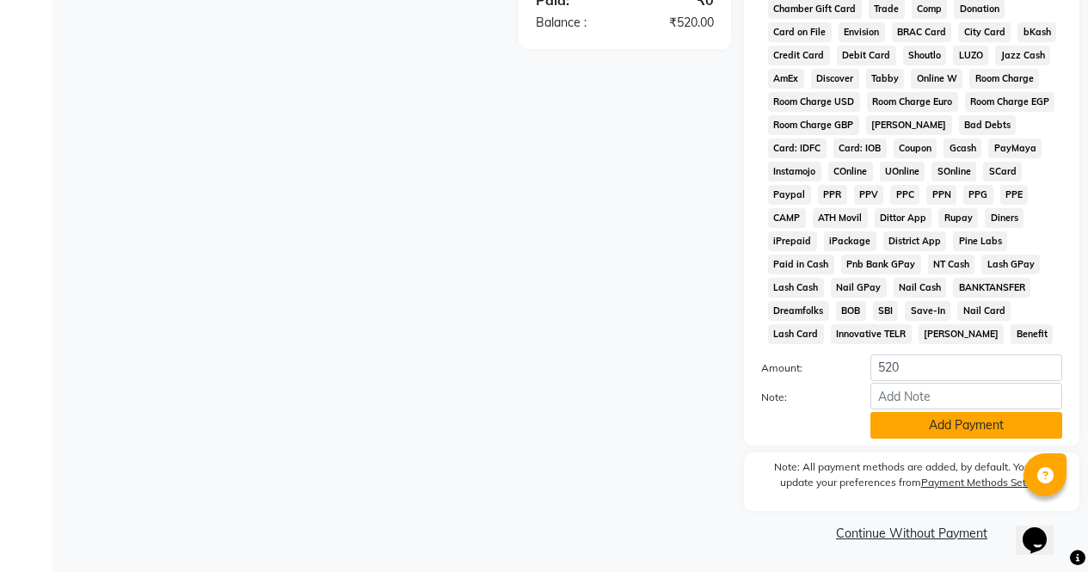
click at [955, 429] on button "Add Payment" at bounding box center [967, 425] width 192 height 27
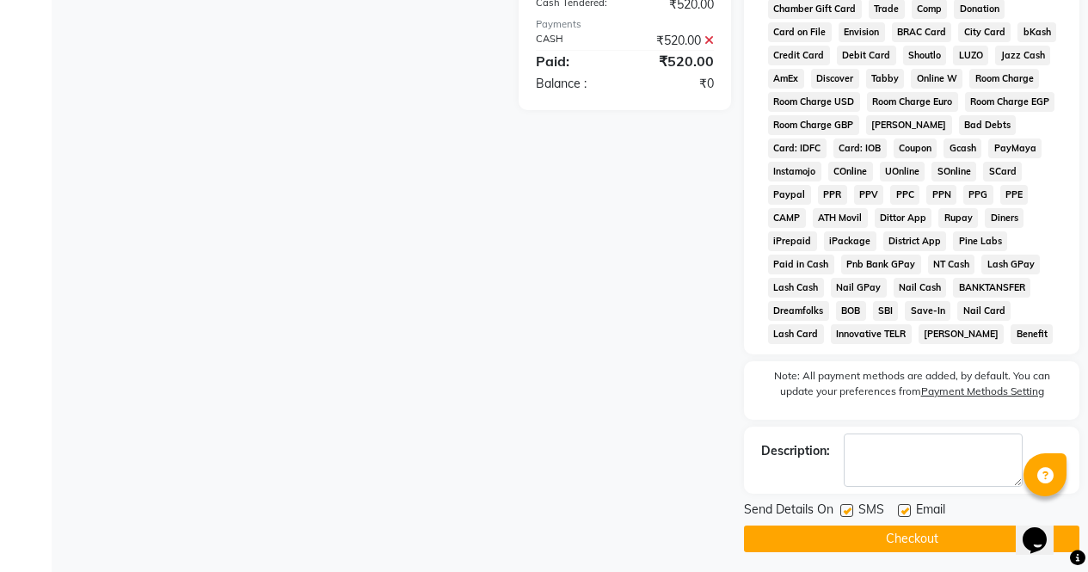
click at [973, 534] on button "Checkout" at bounding box center [911, 539] width 335 height 27
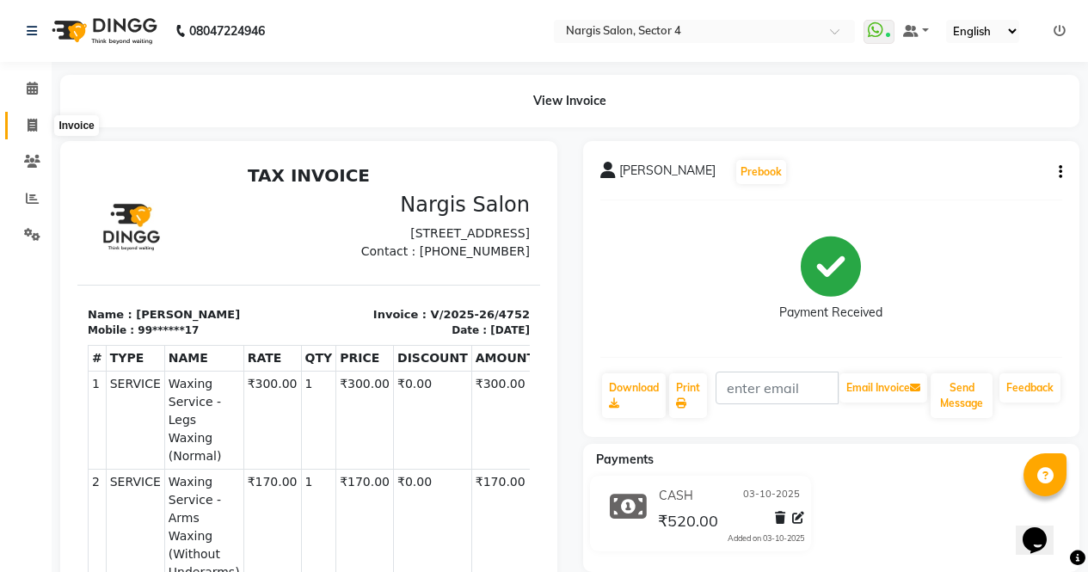
click at [39, 127] on span at bounding box center [32, 126] width 30 height 20
select select "service"
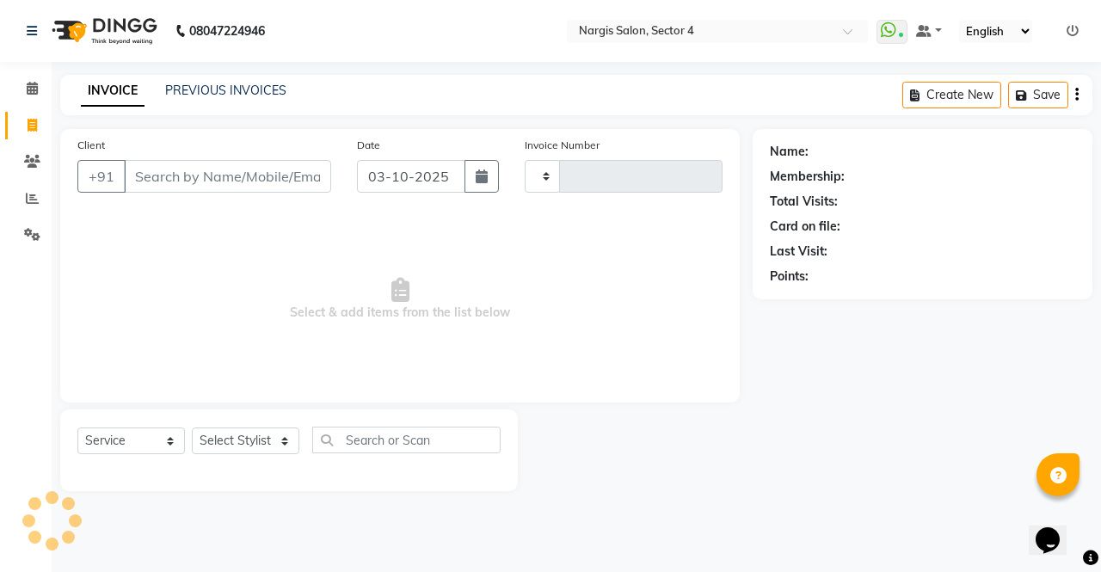
type input "4753"
select select "4130"
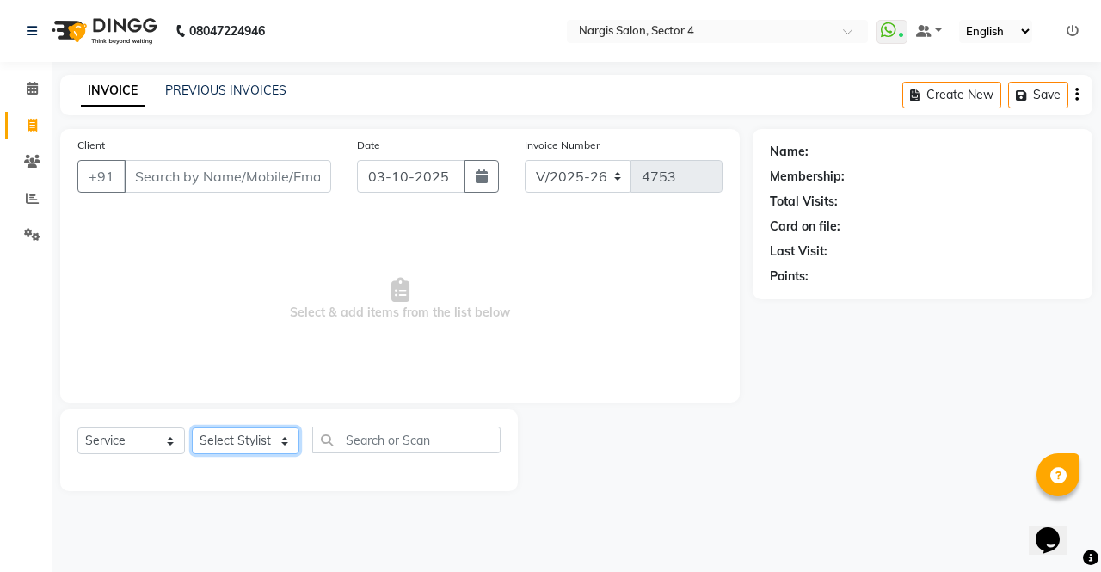
click at [276, 449] on select "Select Stylist ajeet Aman anu armaan ashu Front Desk muskaan rakhi saima shivam…" at bounding box center [246, 441] width 108 height 27
select select "87810"
click at [192, 428] on select "Select Stylist ajeet Aman anu armaan ashu Front Desk muskaan rakhi saima shivam…" at bounding box center [246, 441] width 108 height 27
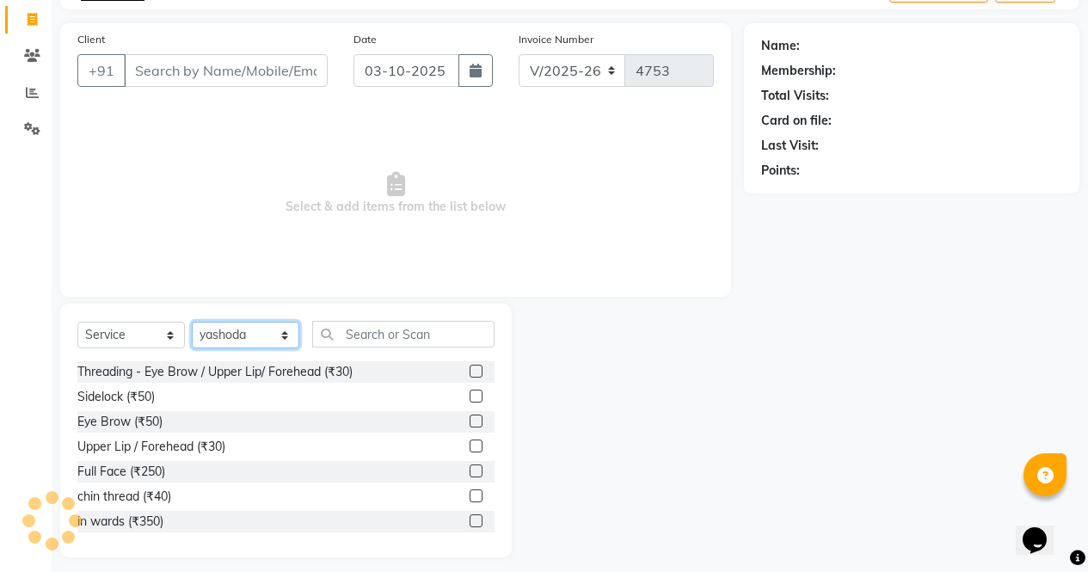
scroll to position [117, 0]
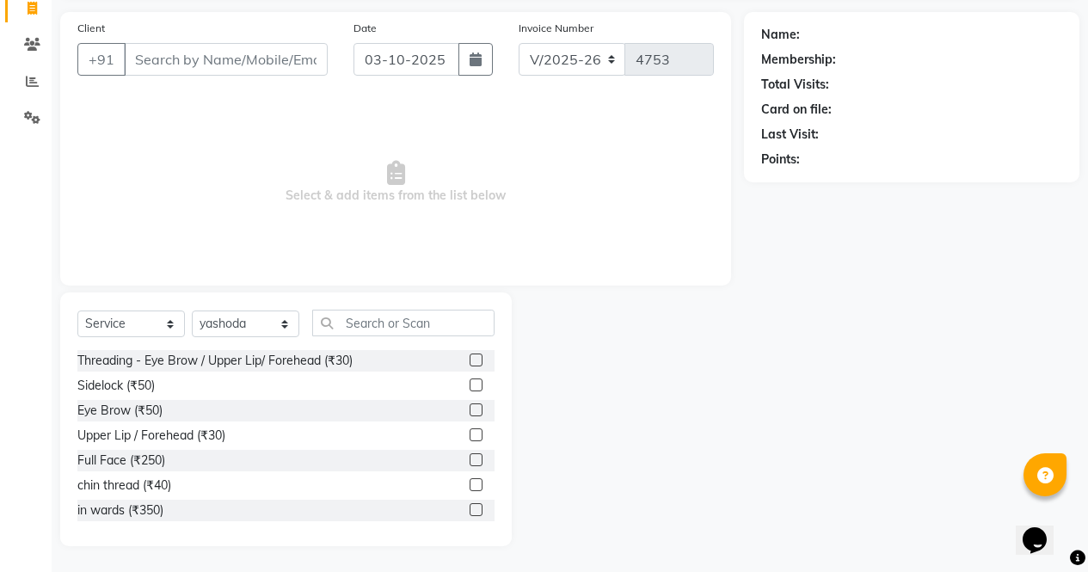
click at [470, 410] on label at bounding box center [476, 409] width 13 height 13
click at [470, 410] on input "checkbox" at bounding box center [475, 410] width 11 height 11
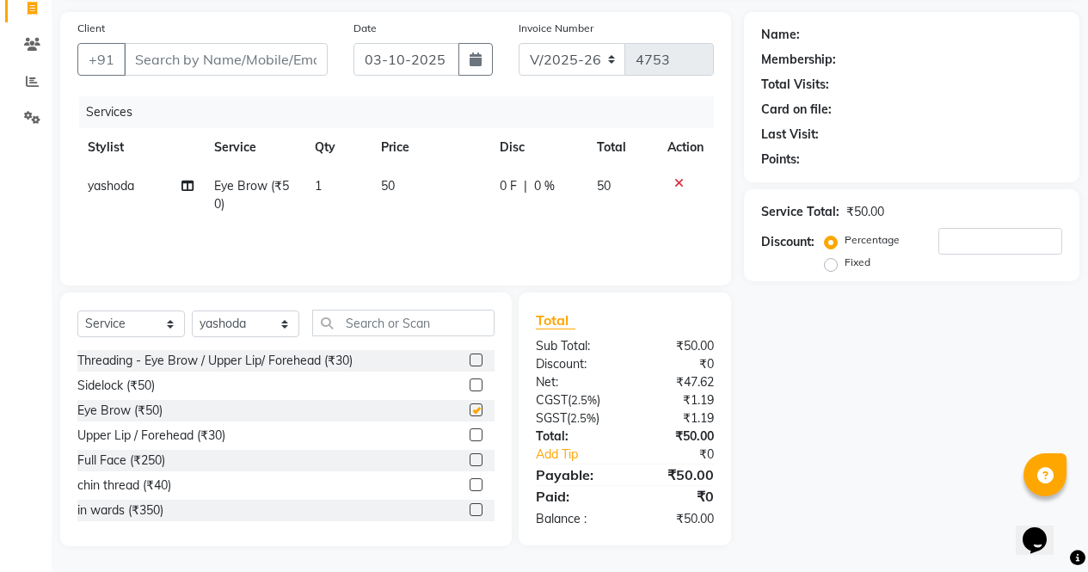
checkbox input "false"
click at [432, 324] on input "text" at bounding box center [403, 323] width 182 height 27
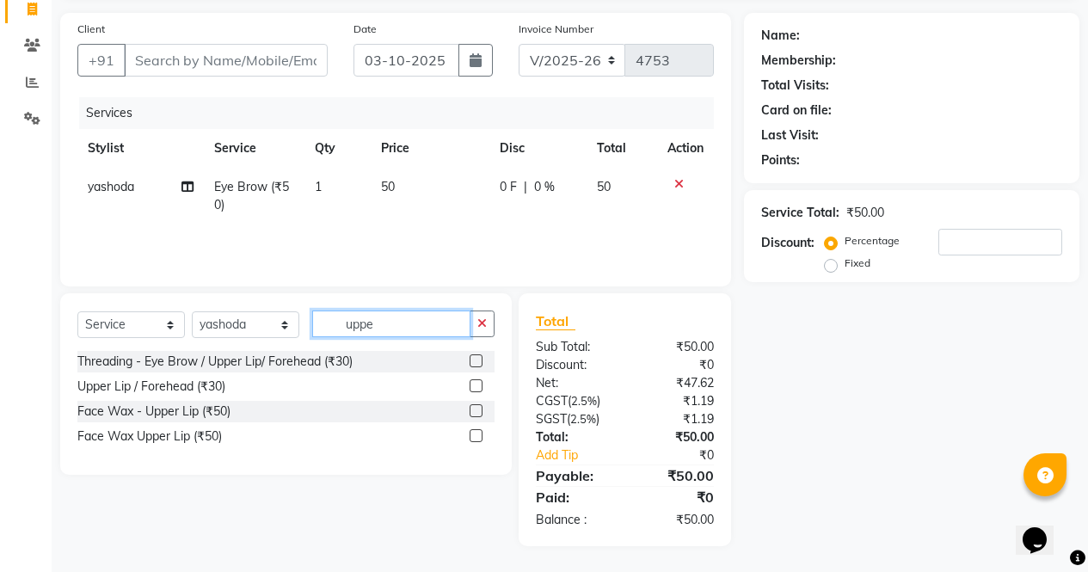
scroll to position [116, 0]
type input "uppe"
click at [477, 436] on label at bounding box center [476, 435] width 13 height 13
click at [477, 436] on input "checkbox" at bounding box center [475, 436] width 11 height 11
checkbox input "true"
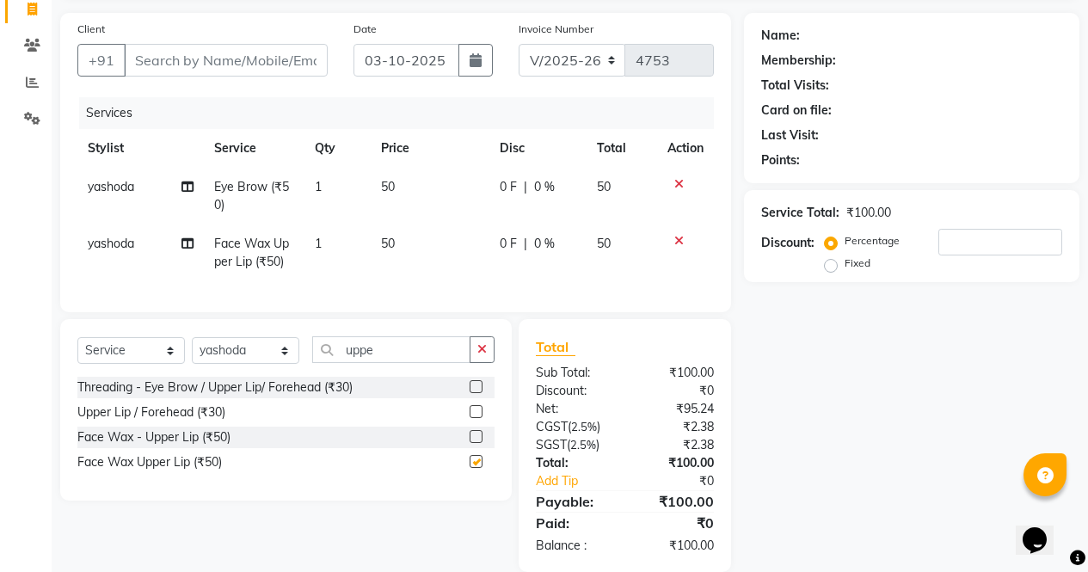
click at [491, 363] on button "button" at bounding box center [482, 349] width 25 height 27
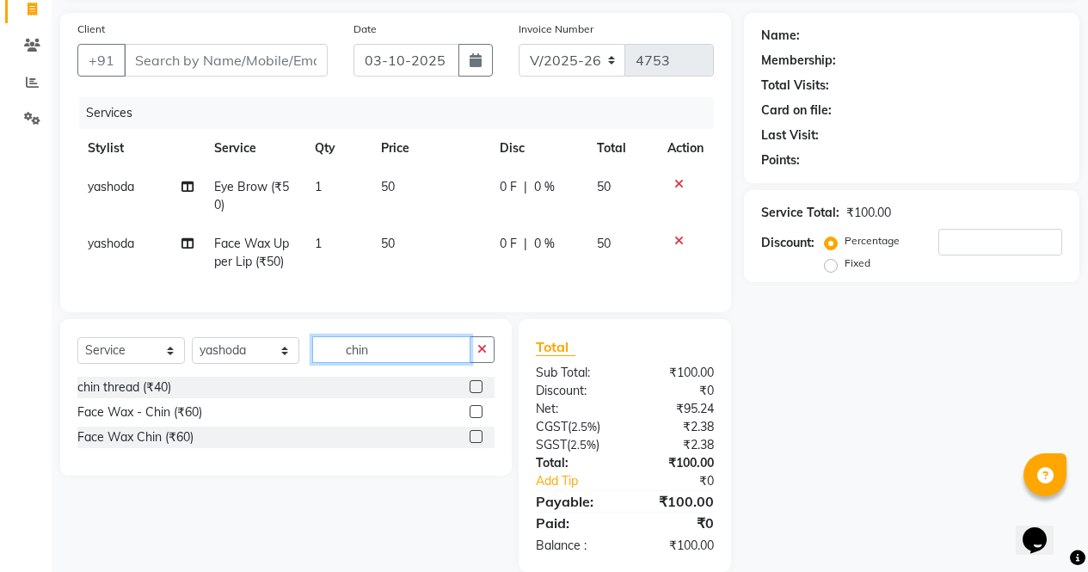
type input "chin"
click at [477, 443] on label at bounding box center [476, 436] width 13 height 13
click at [477, 443] on input "checkbox" at bounding box center [475, 437] width 11 height 11
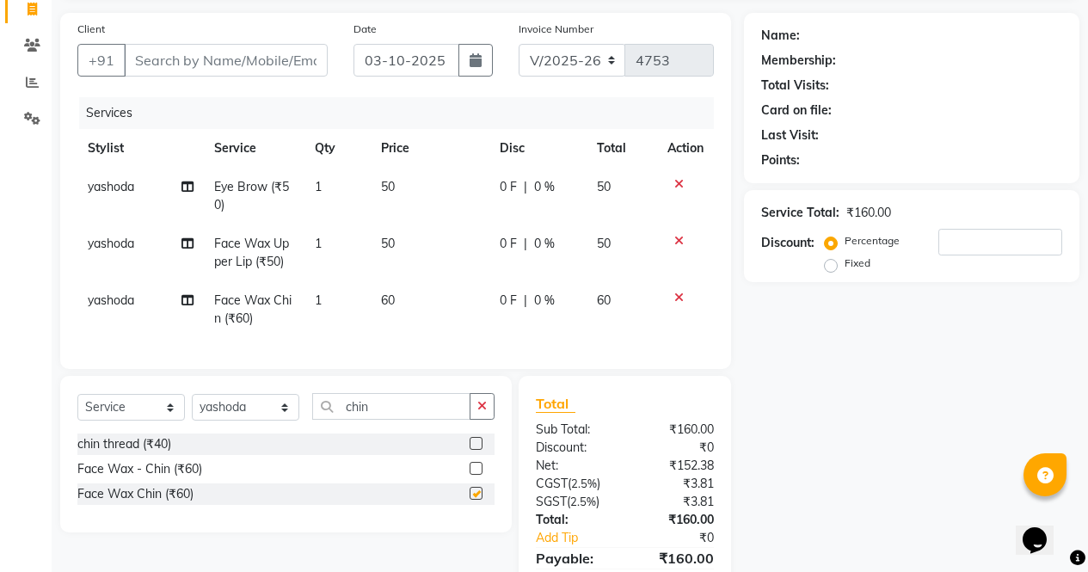
scroll to position [212, 0]
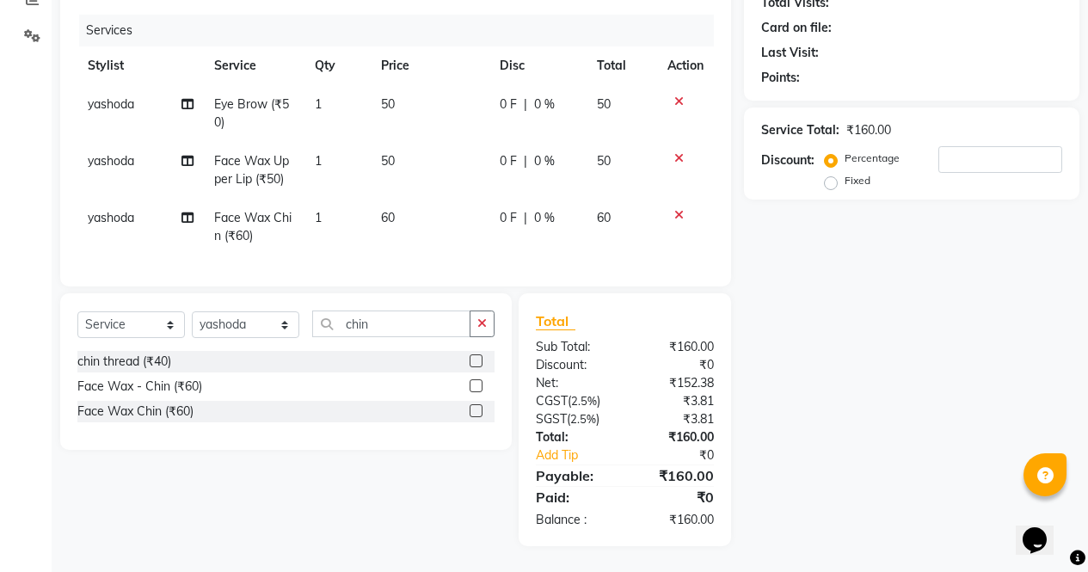
checkbox input "false"
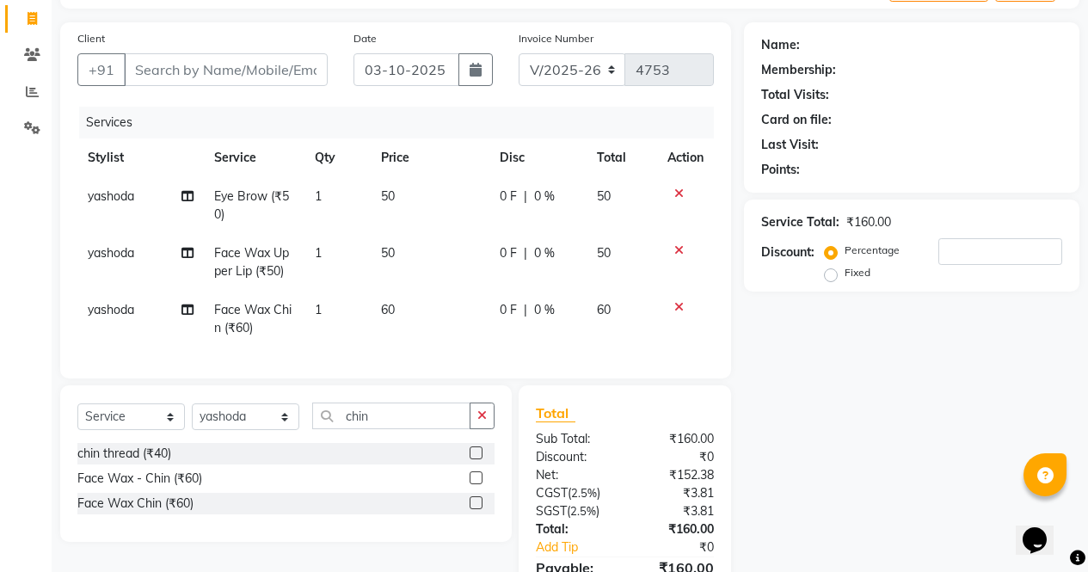
scroll to position [0, 0]
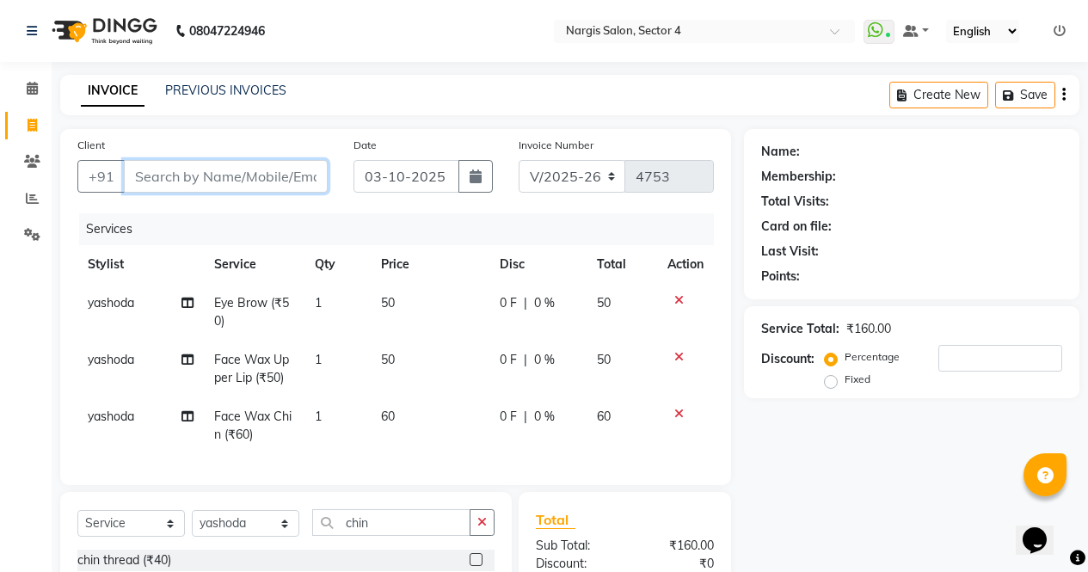
click at [210, 177] on input "Client" at bounding box center [226, 176] width 204 height 33
type input "9"
type input "0"
click at [153, 178] on input "99993434" at bounding box center [182, 176] width 116 height 33
click at [163, 178] on input "99993434" at bounding box center [182, 176] width 116 height 33
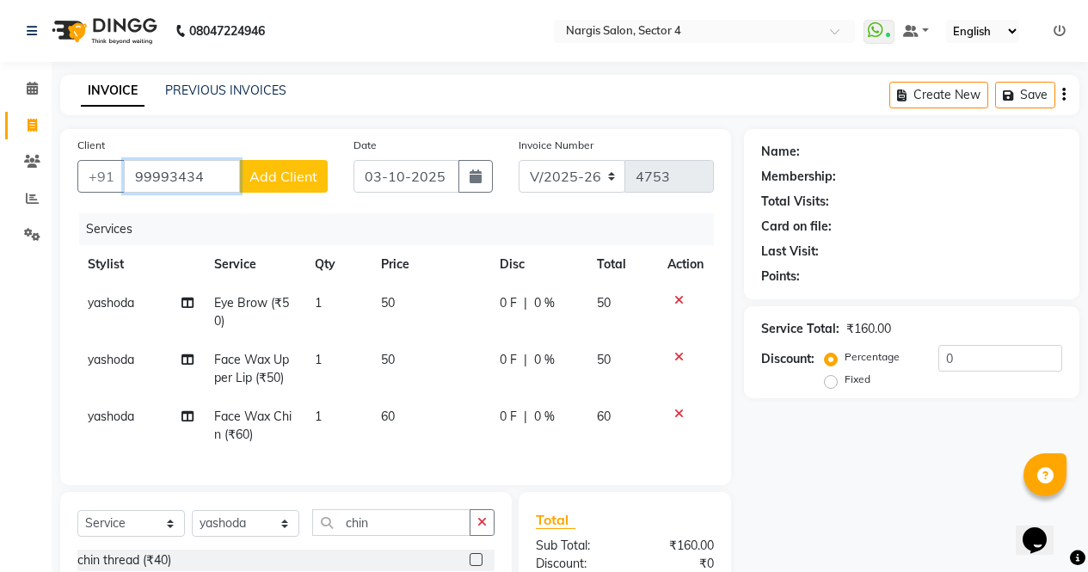
click at [175, 183] on input "99993434" at bounding box center [182, 176] width 116 height 33
click at [172, 173] on input "99993434" at bounding box center [182, 176] width 116 height 33
click at [173, 174] on input "99993434" at bounding box center [182, 176] width 116 height 33
click at [167, 173] on input "99993434" at bounding box center [182, 176] width 116 height 33
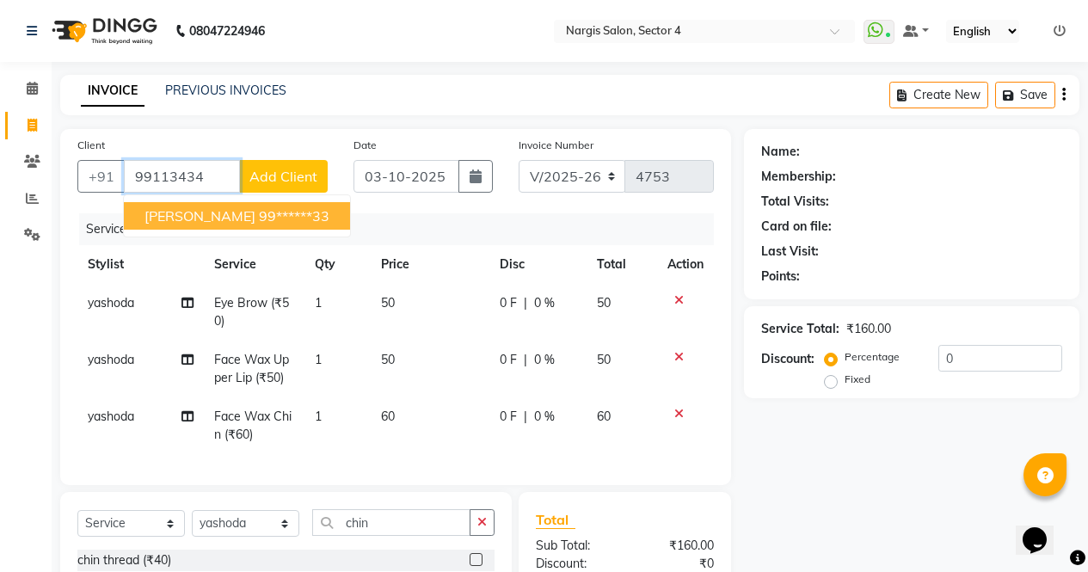
click at [155, 219] on span "kusum" at bounding box center [200, 215] width 111 height 17
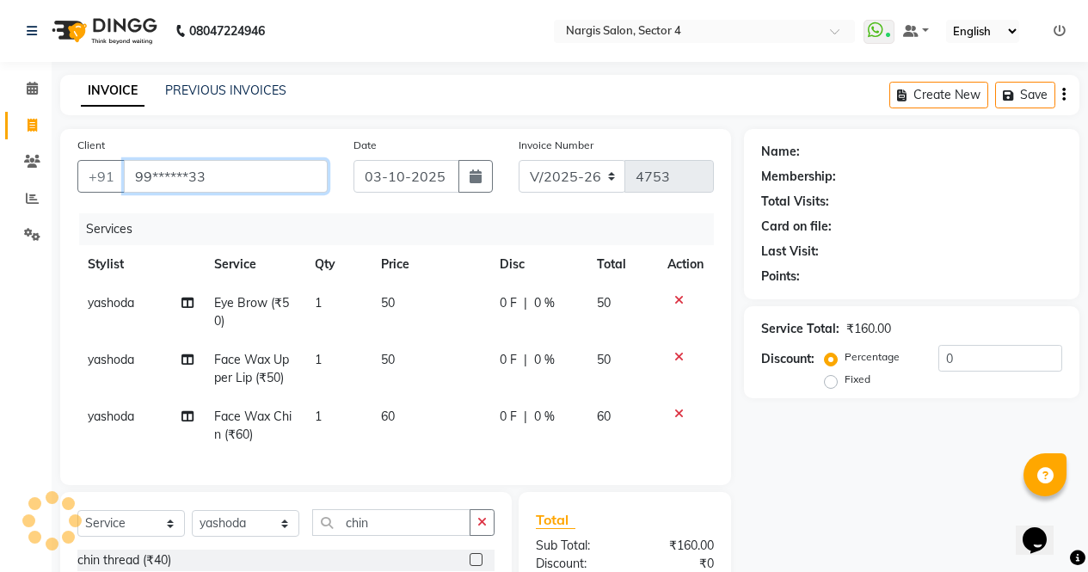
type input "99******33"
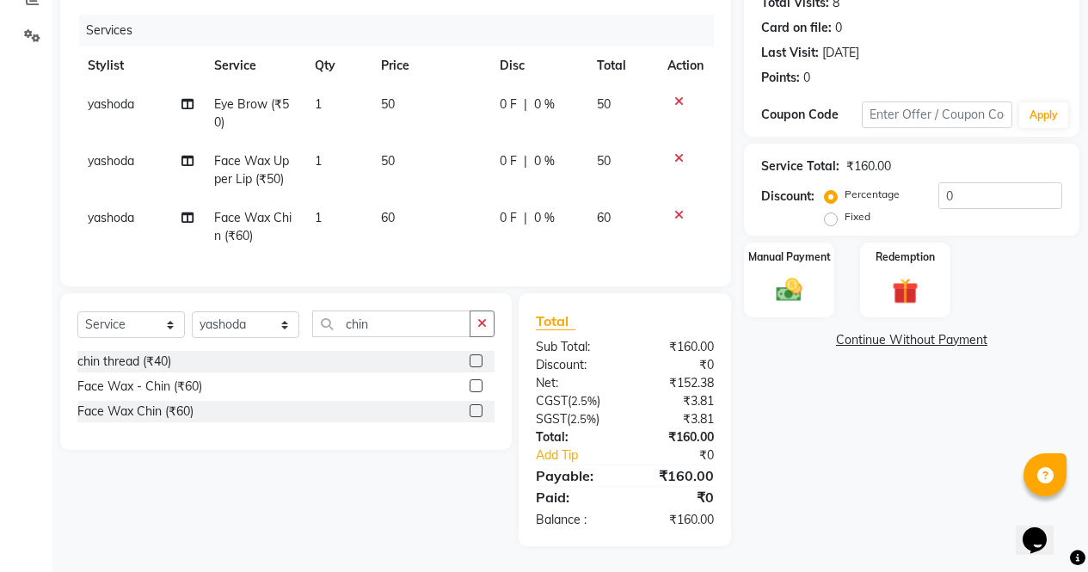
scroll to position [206, 0]
click at [789, 287] on img at bounding box center [789, 290] width 42 height 30
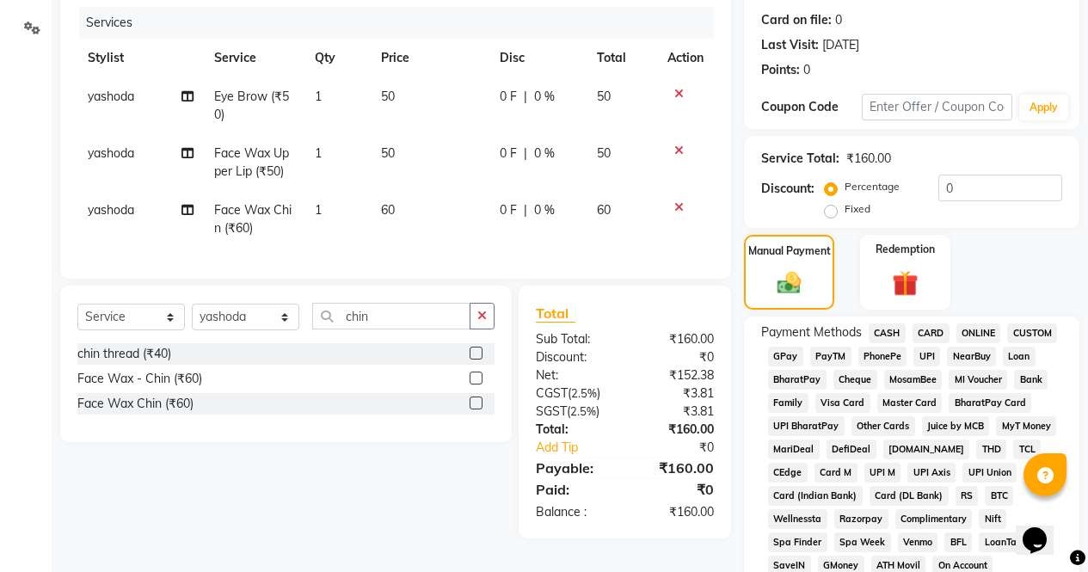
click at [885, 333] on span "CASH" at bounding box center [887, 333] width 37 height 20
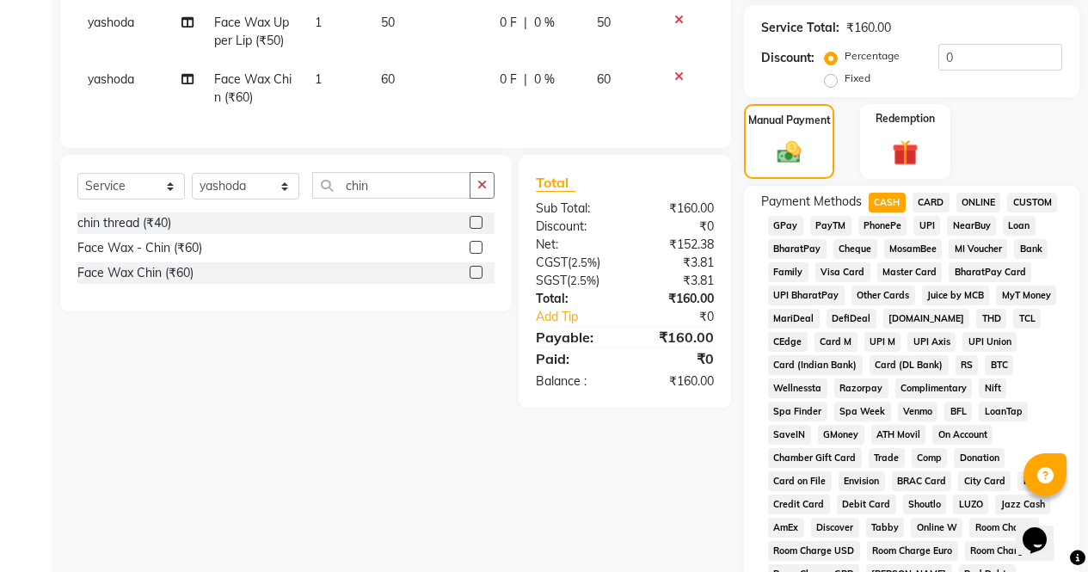
scroll to position [786, 0]
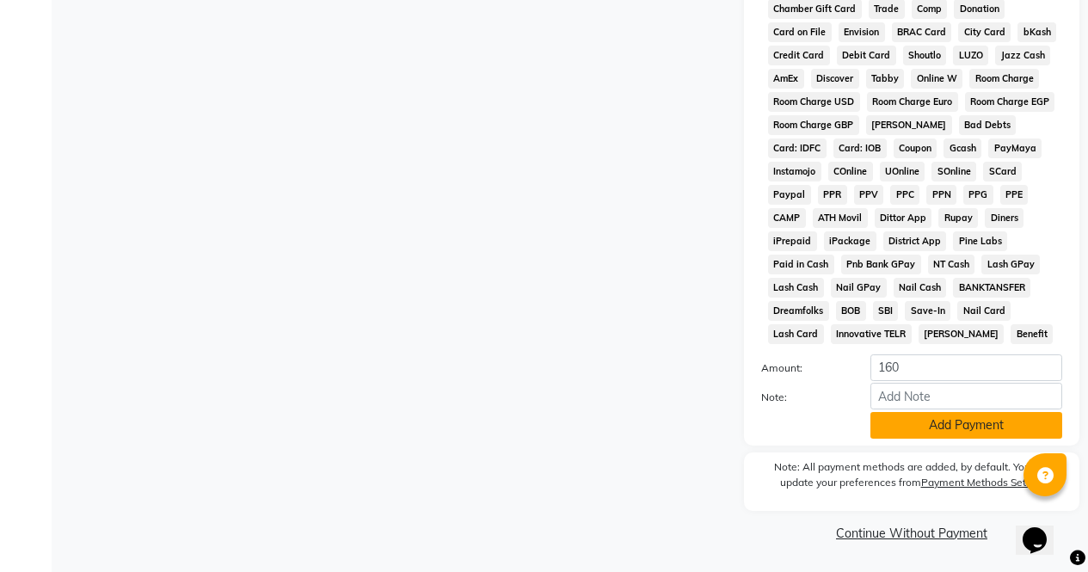
click at [1012, 433] on button "Add Payment" at bounding box center [967, 425] width 192 height 27
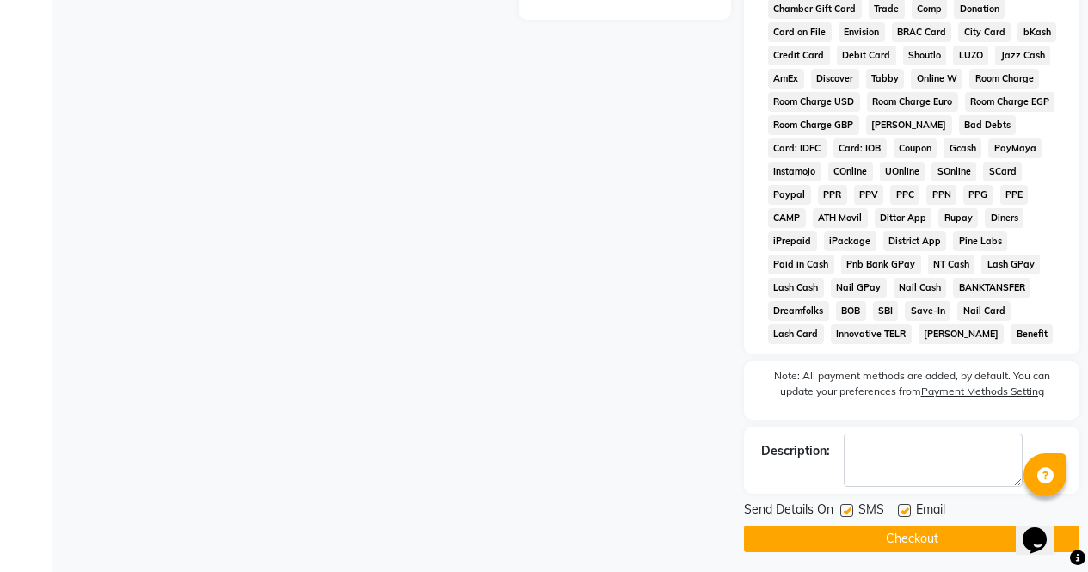
click at [979, 543] on button "Checkout" at bounding box center [911, 539] width 335 height 27
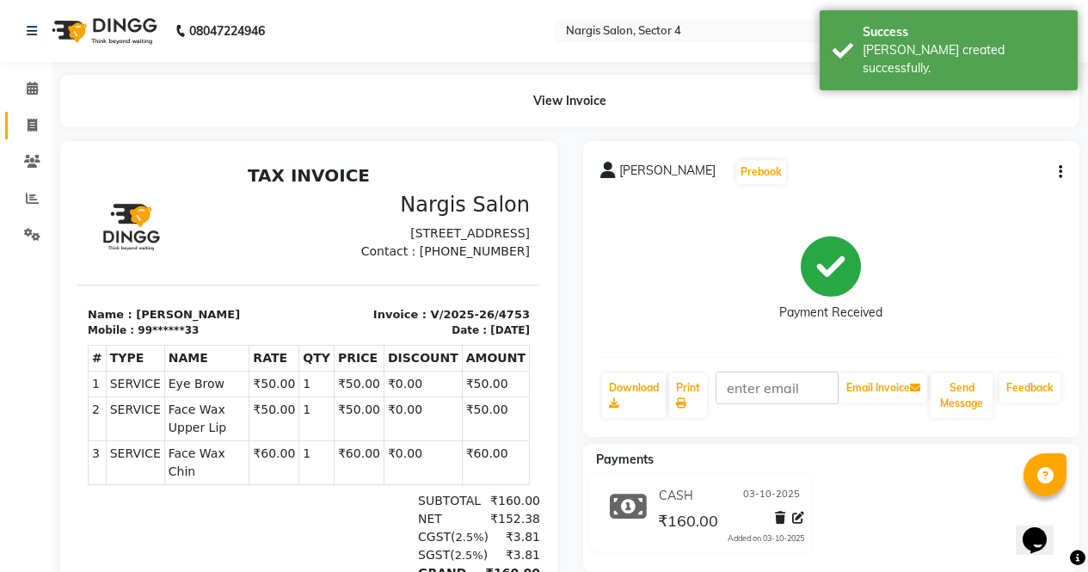
click at [37, 136] on link "Invoice" at bounding box center [25, 126] width 41 height 28
select select "service"
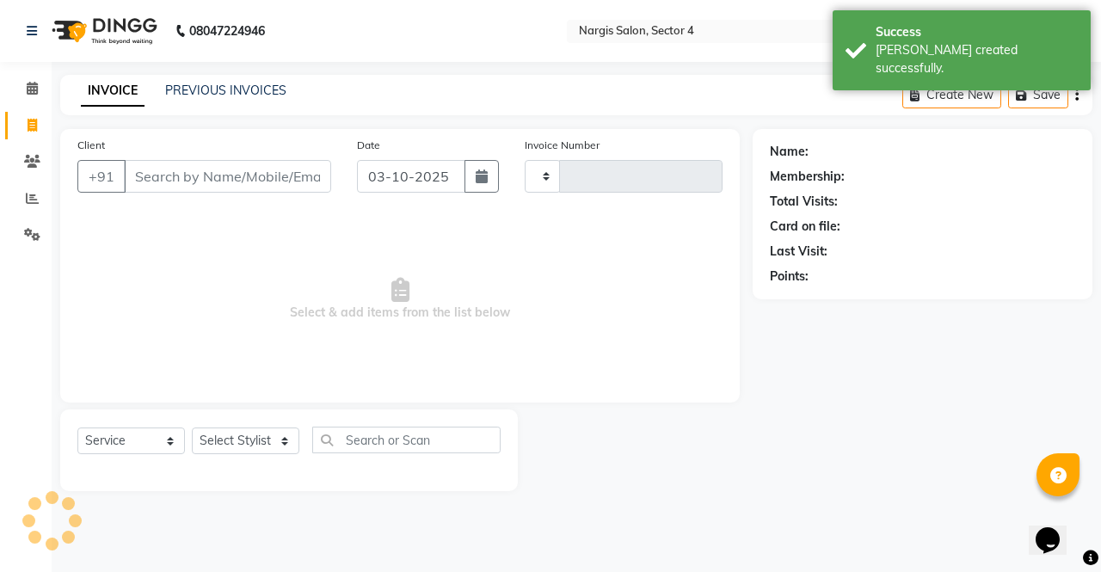
type input "4754"
select select "4130"
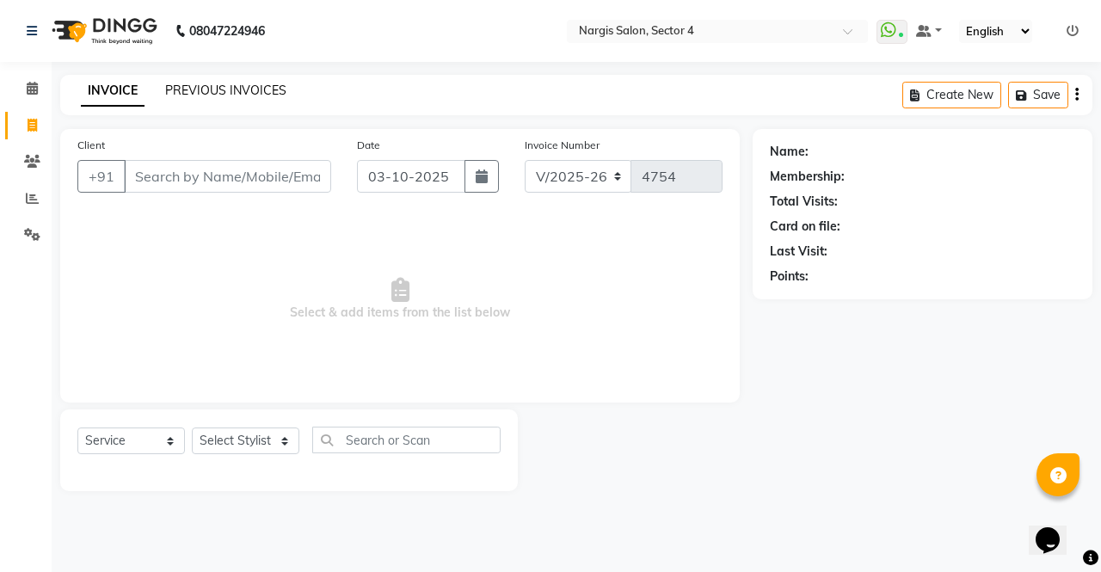
click at [196, 87] on link "PREVIOUS INVOICES" at bounding box center [225, 90] width 121 height 15
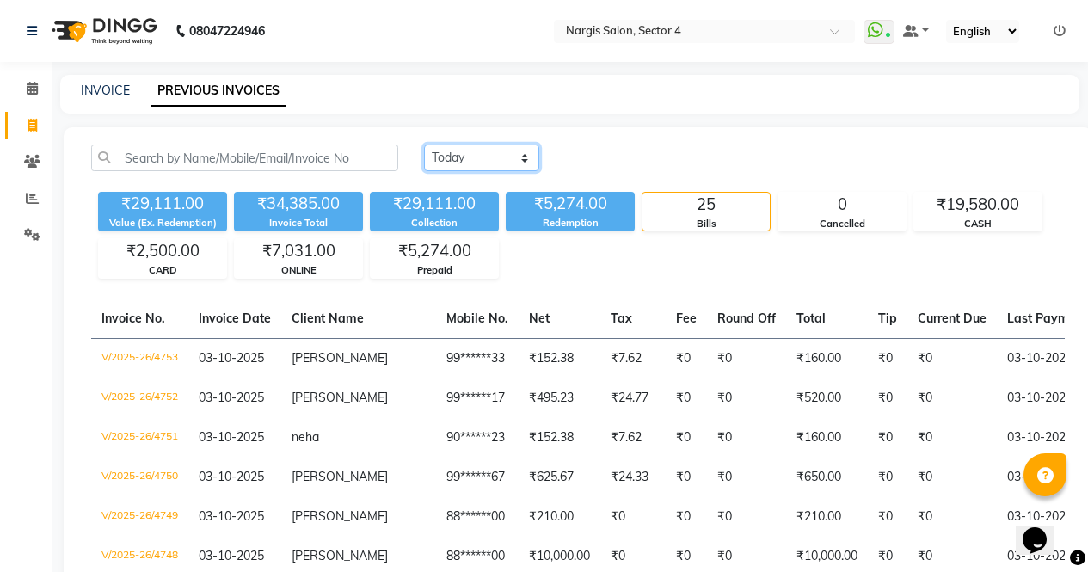
click at [521, 159] on select "Today Yesterday Custom Range" at bounding box center [481, 158] width 115 height 27
select select "yesterday"
click at [424, 145] on select "Today Yesterday Custom Range" at bounding box center [481, 158] width 115 height 27
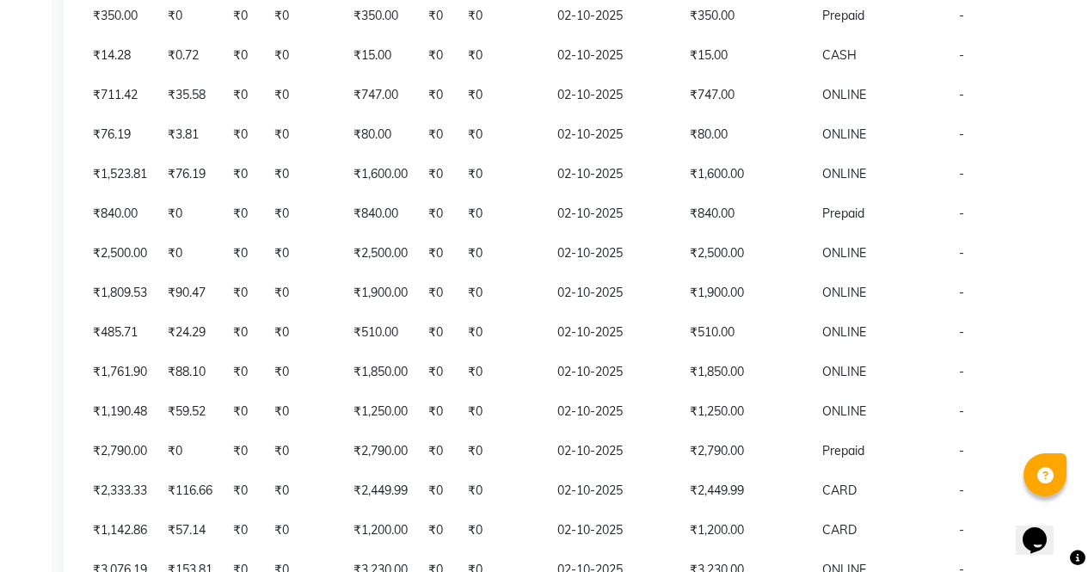
scroll to position [490, 0]
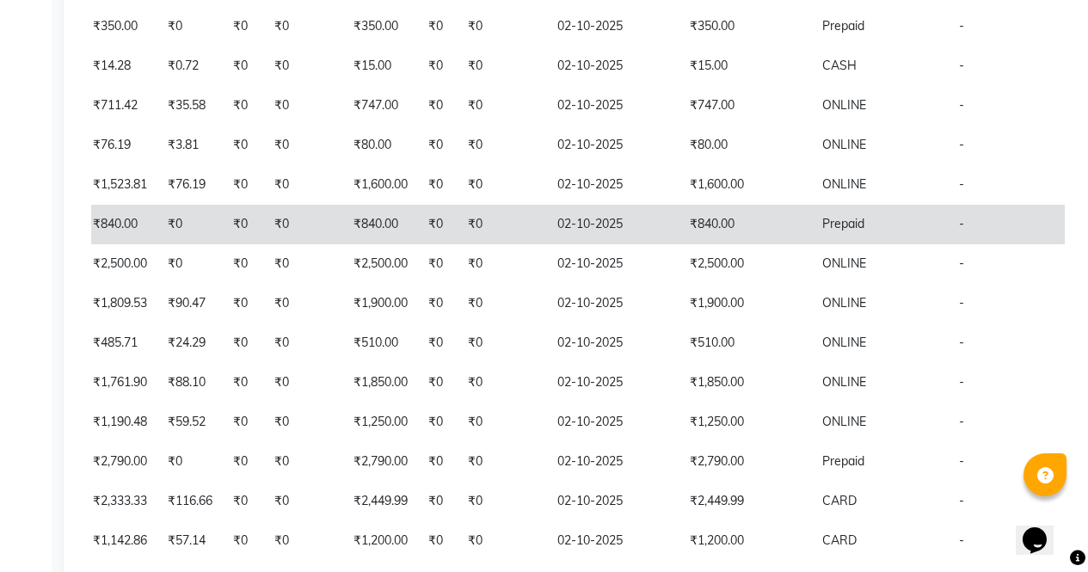
click at [547, 234] on td "02-10-2025" at bounding box center [613, 225] width 132 height 40
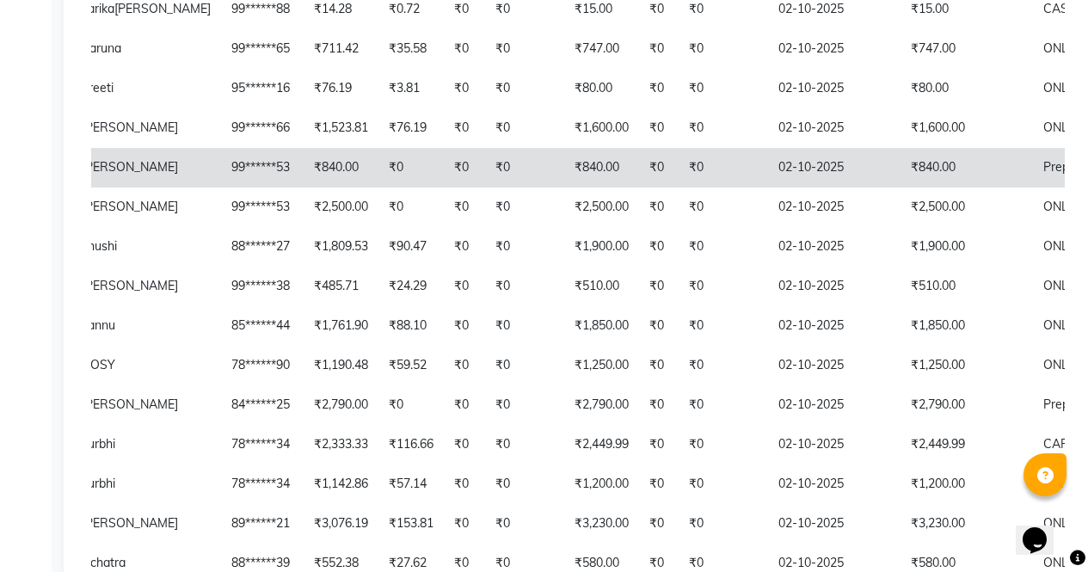
scroll to position [0, 431]
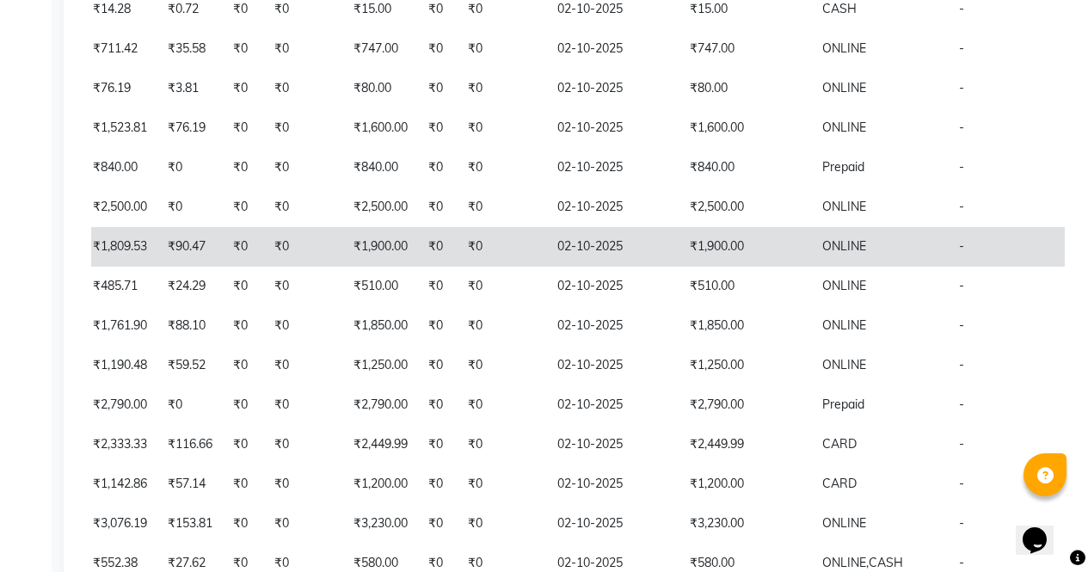
click at [812, 267] on td "ONLINE" at bounding box center [880, 247] width 137 height 40
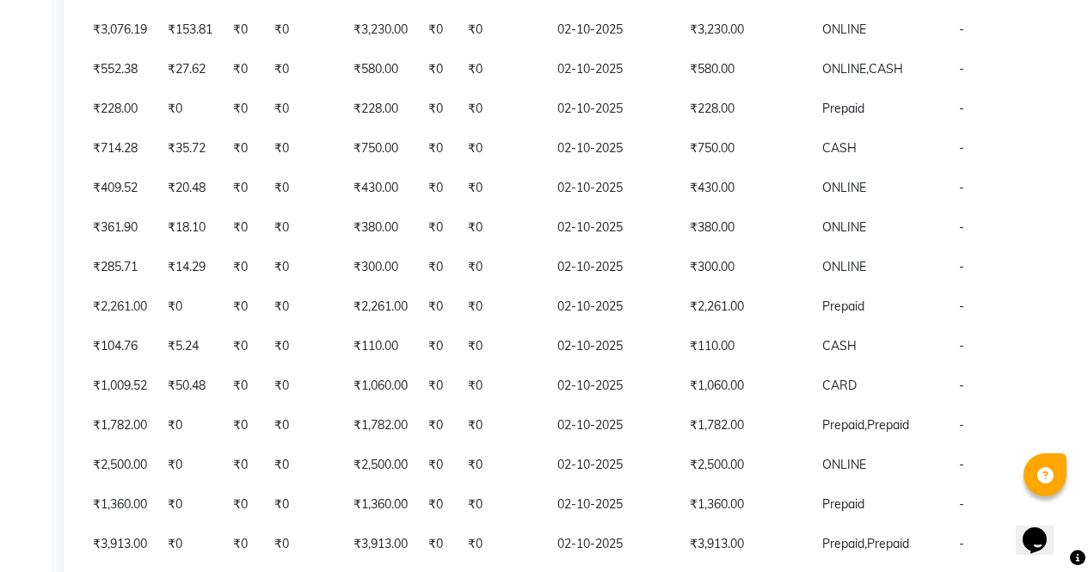
scroll to position [0, 265]
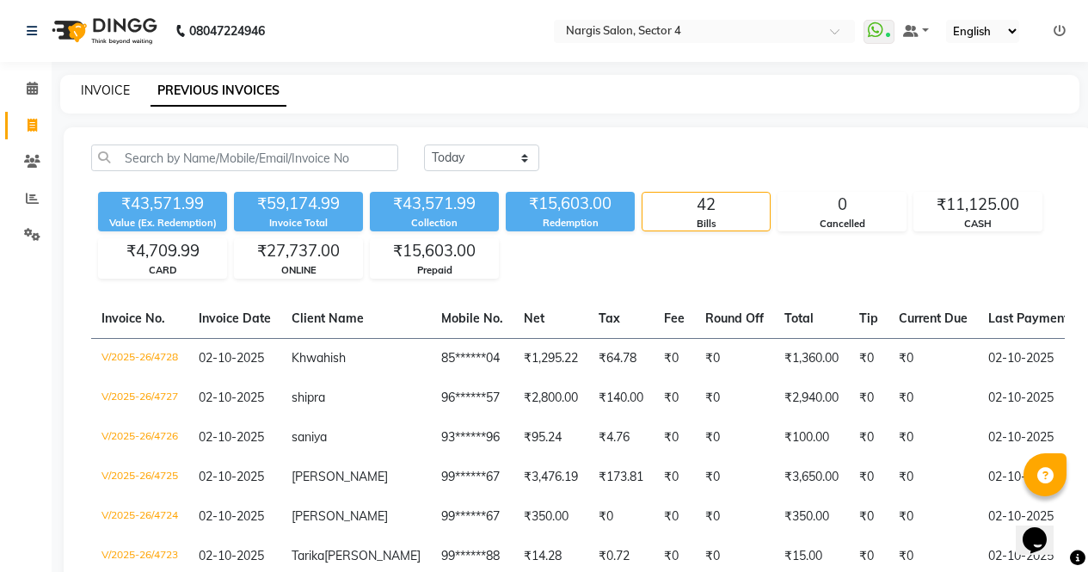
click at [110, 89] on link "INVOICE" at bounding box center [105, 90] width 49 height 15
select select "service"
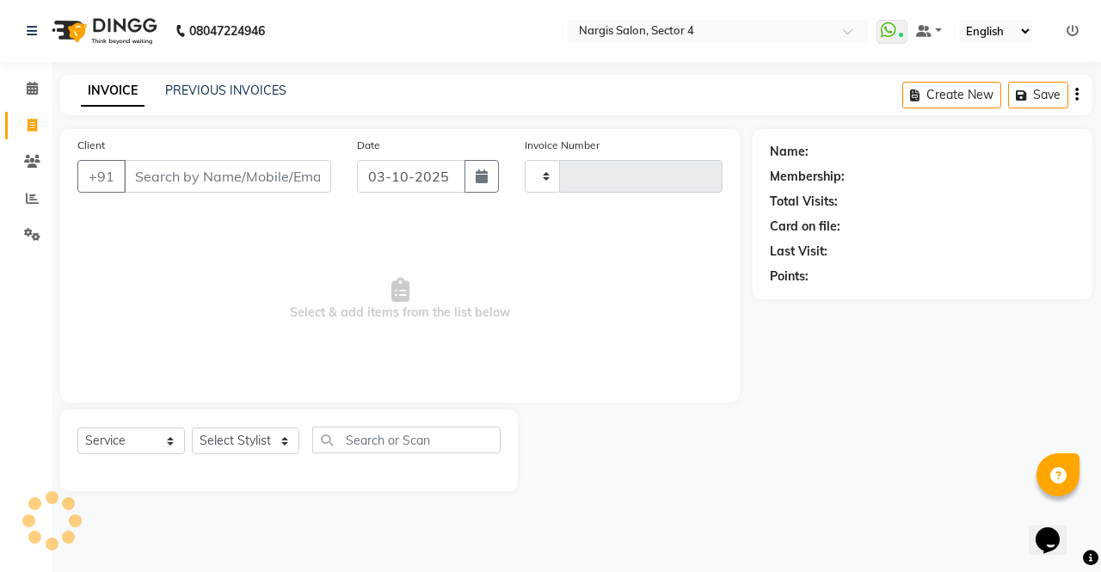
type input "4754"
select select "4130"
click at [28, 235] on icon at bounding box center [32, 234] width 16 height 13
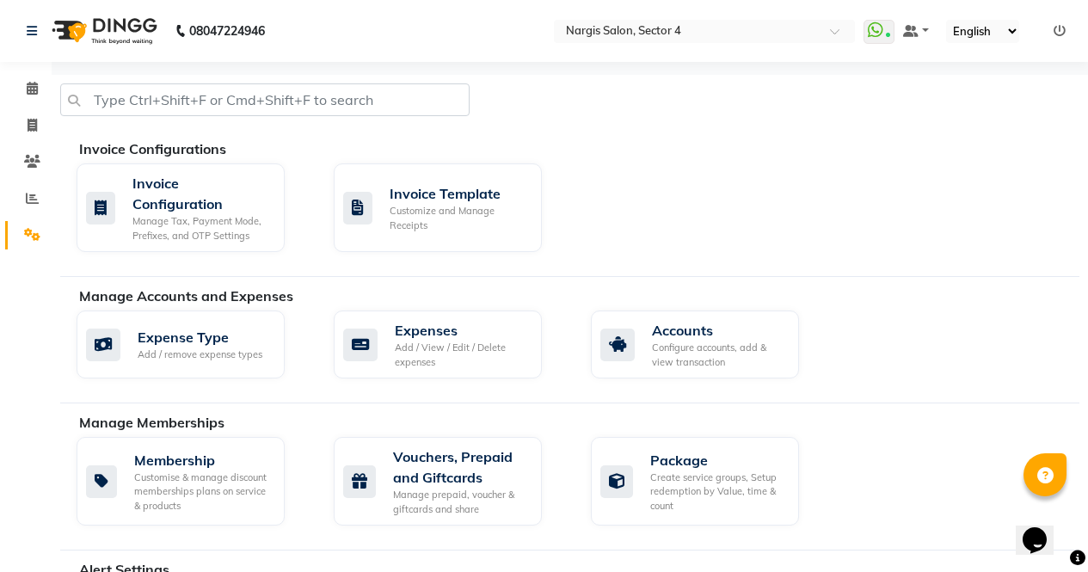
click at [1054, 26] on icon at bounding box center [1060, 31] width 12 height 12
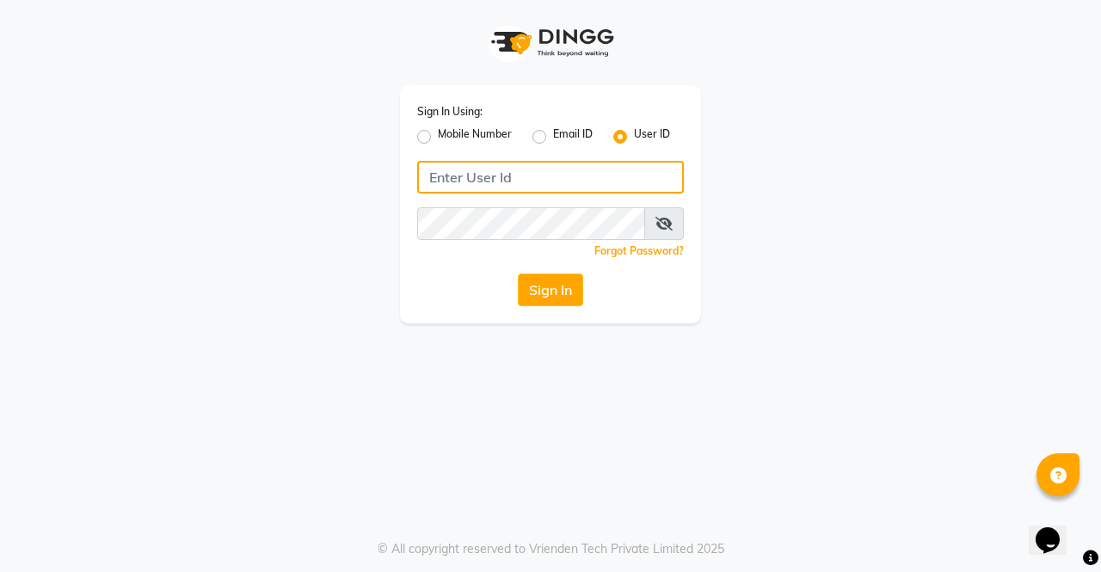
click at [485, 187] on input "Username" at bounding box center [550, 177] width 267 height 33
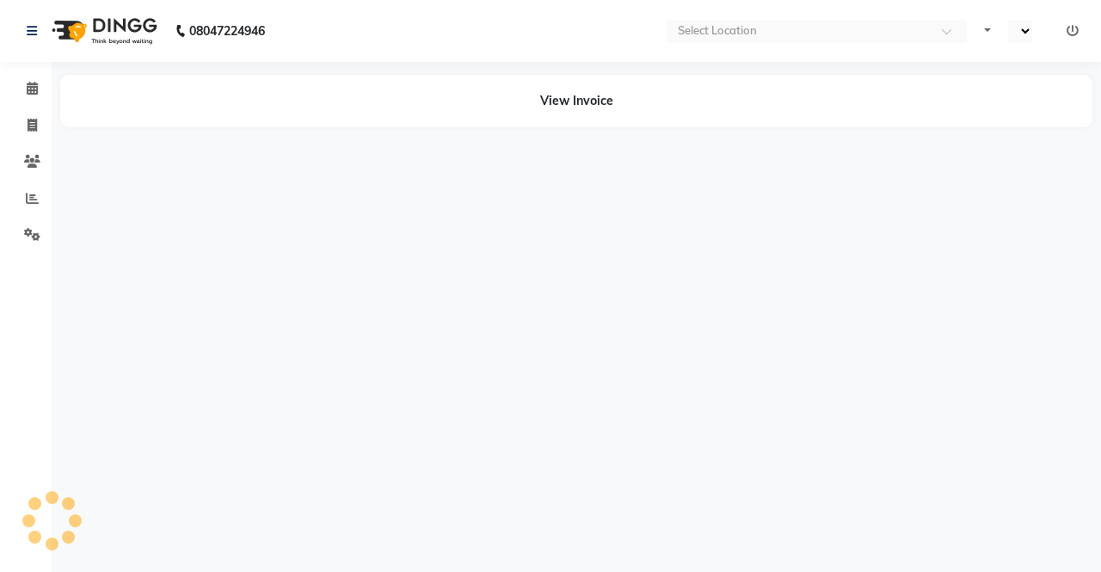
select select "en"
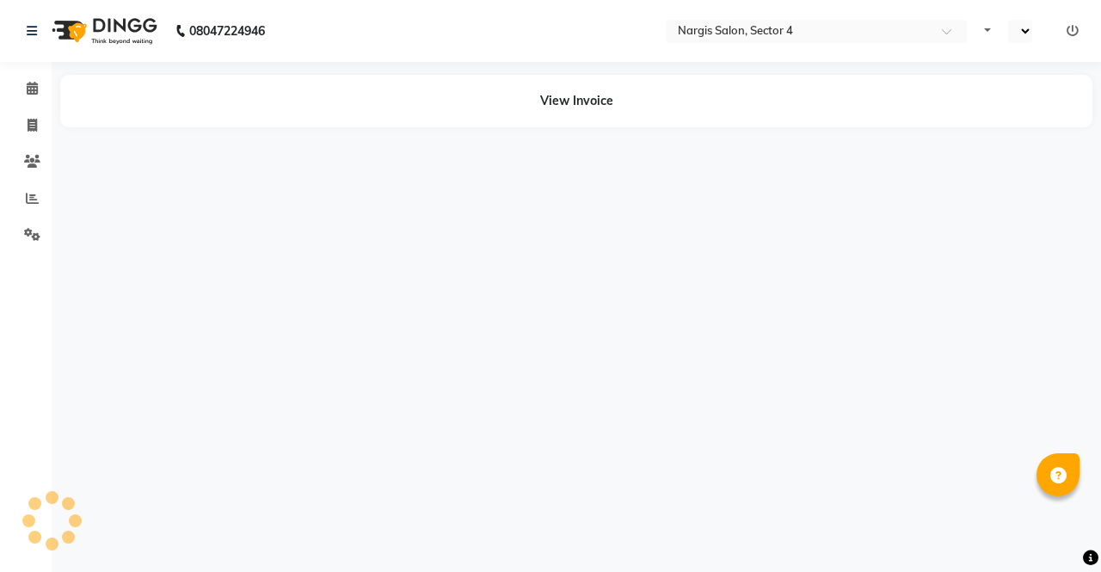
select select "en"
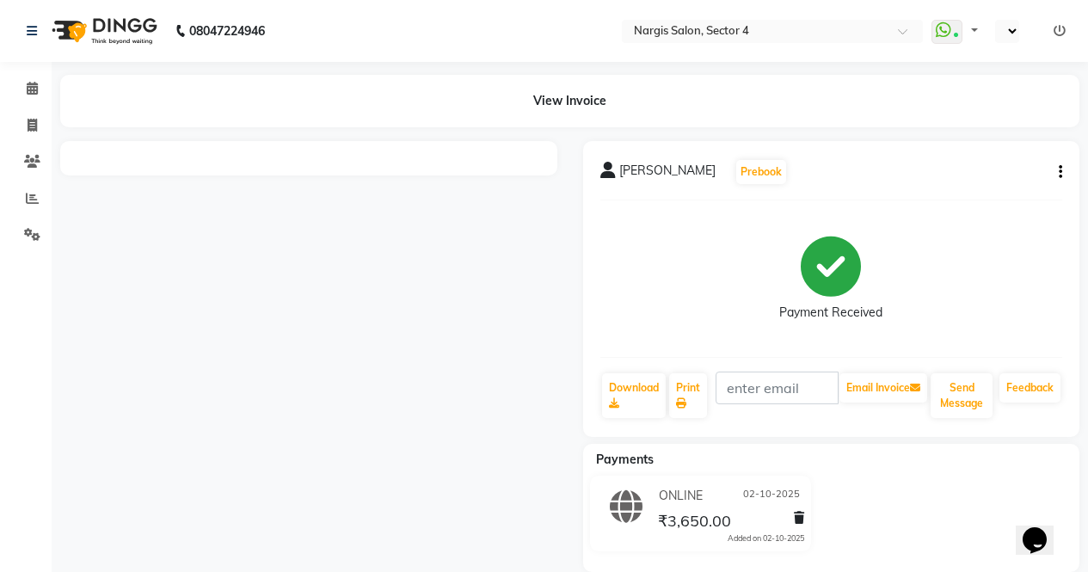
click at [1072, 173] on div "PARUL Prebook Payment Received Download Print Email Invoice Send Message Feedba…" at bounding box center [831, 289] width 497 height 296
select select "en"
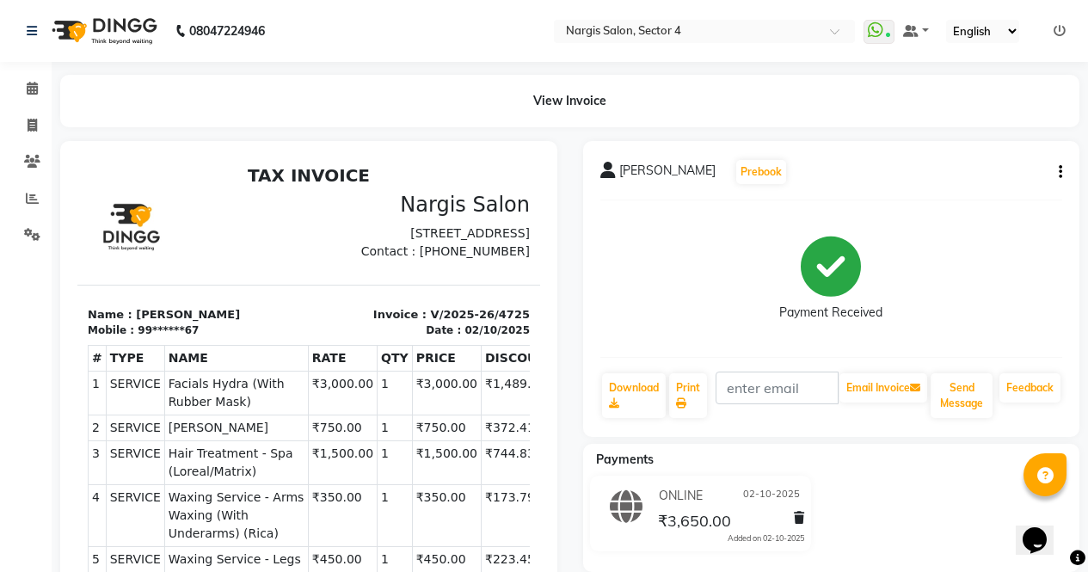
click at [1060, 172] on icon "button" at bounding box center [1060, 172] width 3 height 1
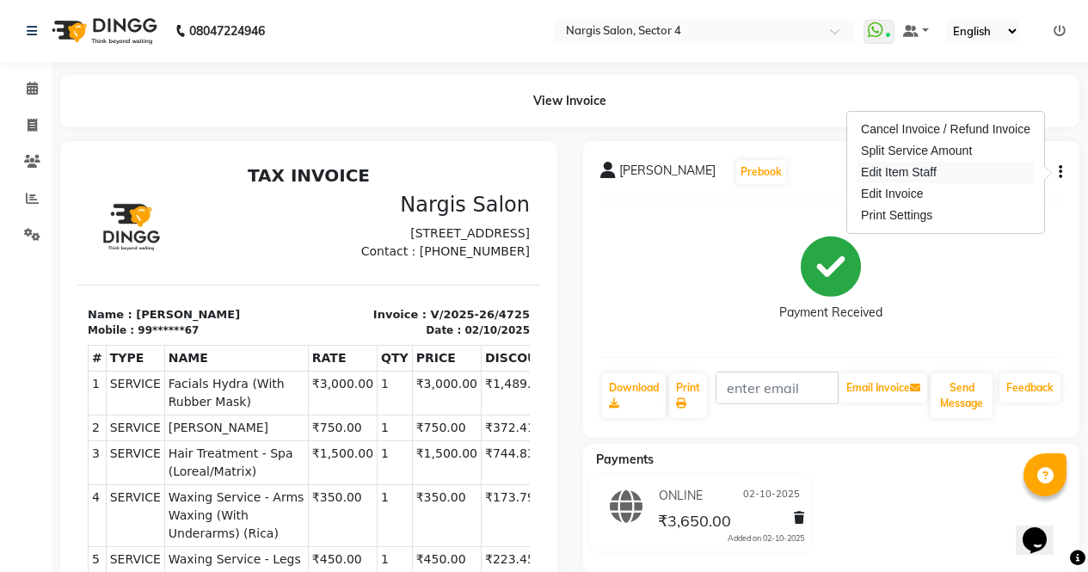
click at [943, 182] on div "Edit Item Staff" at bounding box center [946, 173] width 176 height 22
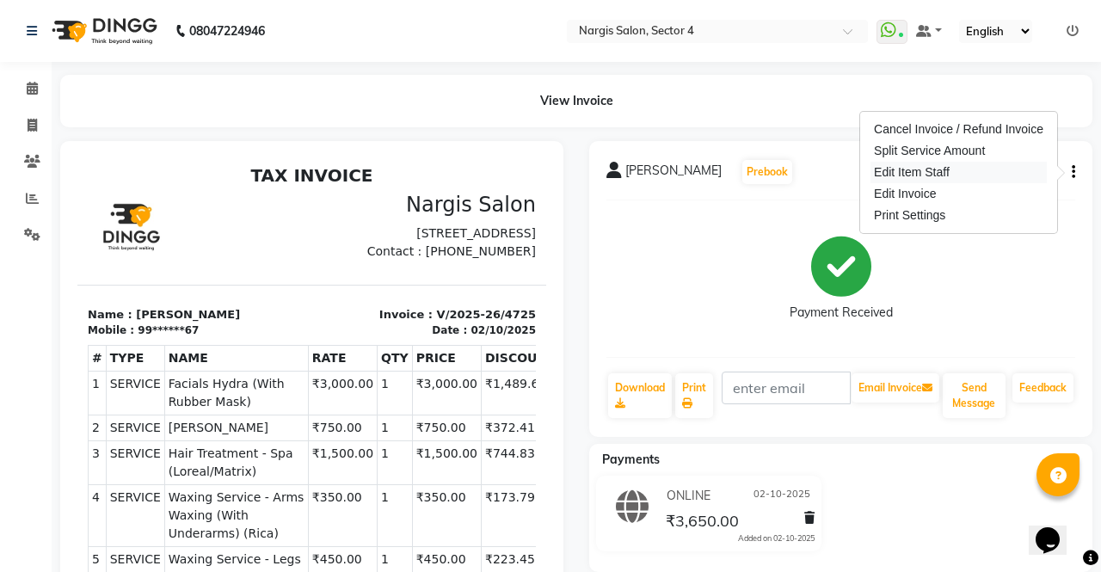
select select "28132"
select select "29278"
select select "29276"
select select "86619"
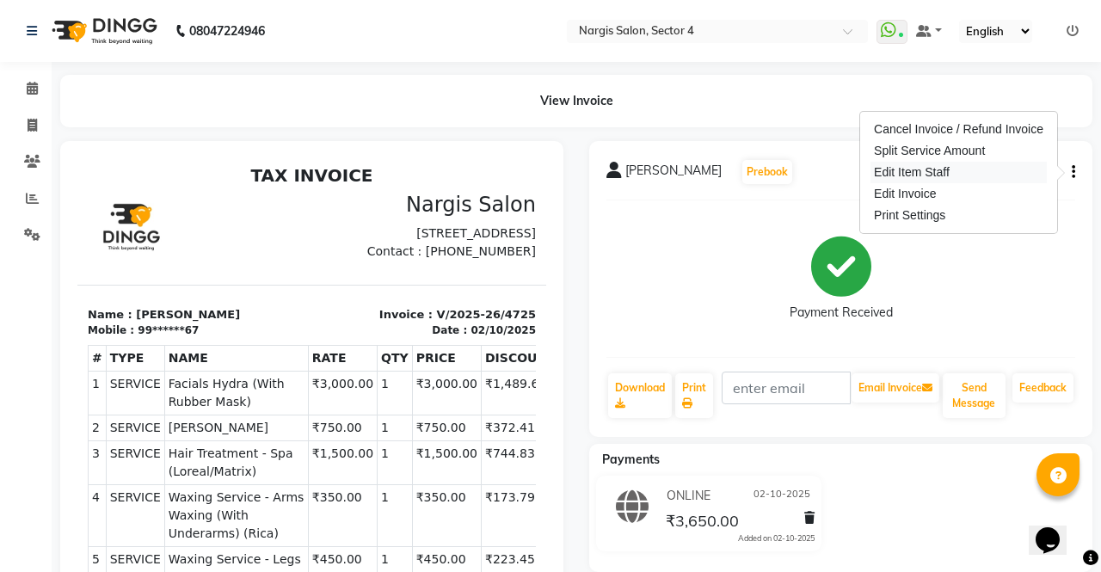
select select "87810"
select select "60383"
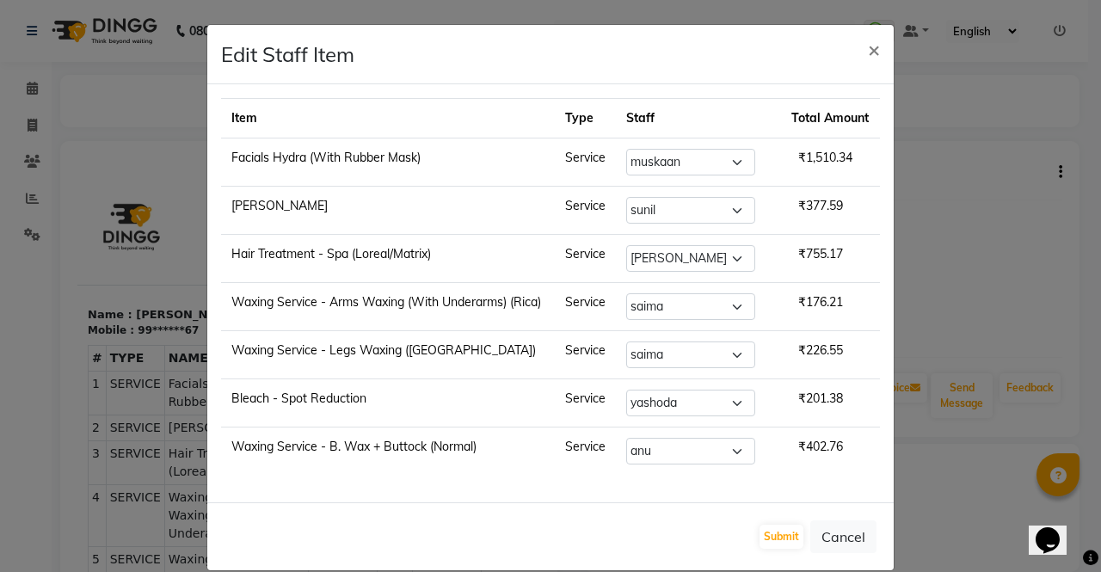
click at [973, 206] on ngb-modal-window "Edit Staff Item × Item Type Staff Total Amount Facials Hydra (With Rubber Mask)…" at bounding box center [550, 286] width 1101 height 572
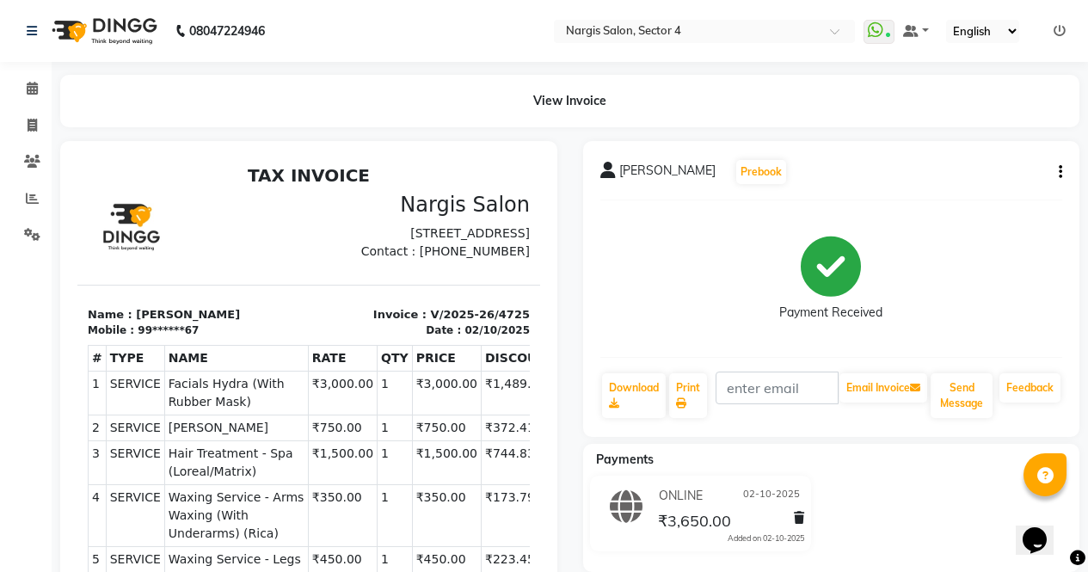
click at [1060, 172] on icon "button" at bounding box center [1060, 172] width 3 height 1
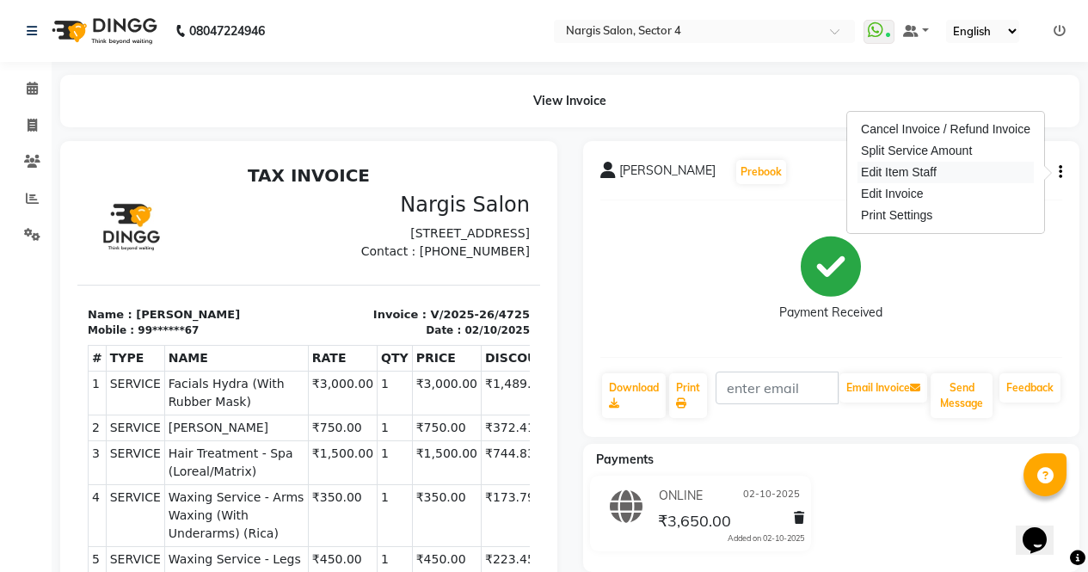
click at [955, 171] on div "Edit Item Staff" at bounding box center [946, 173] width 176 height 22
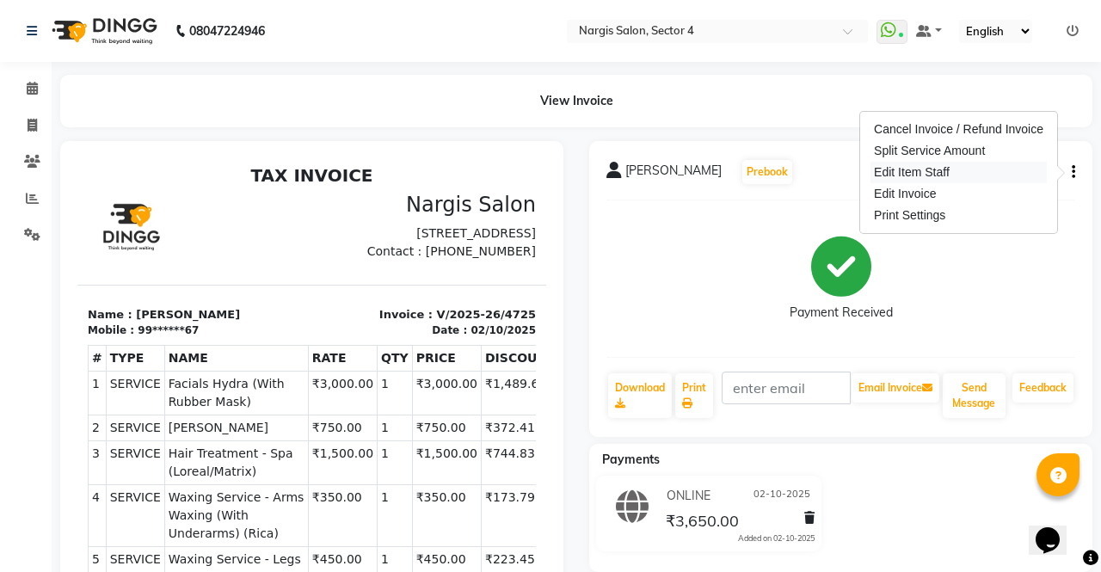
select select "28132"
select select "29278"
select select "29276"
select select "86619"
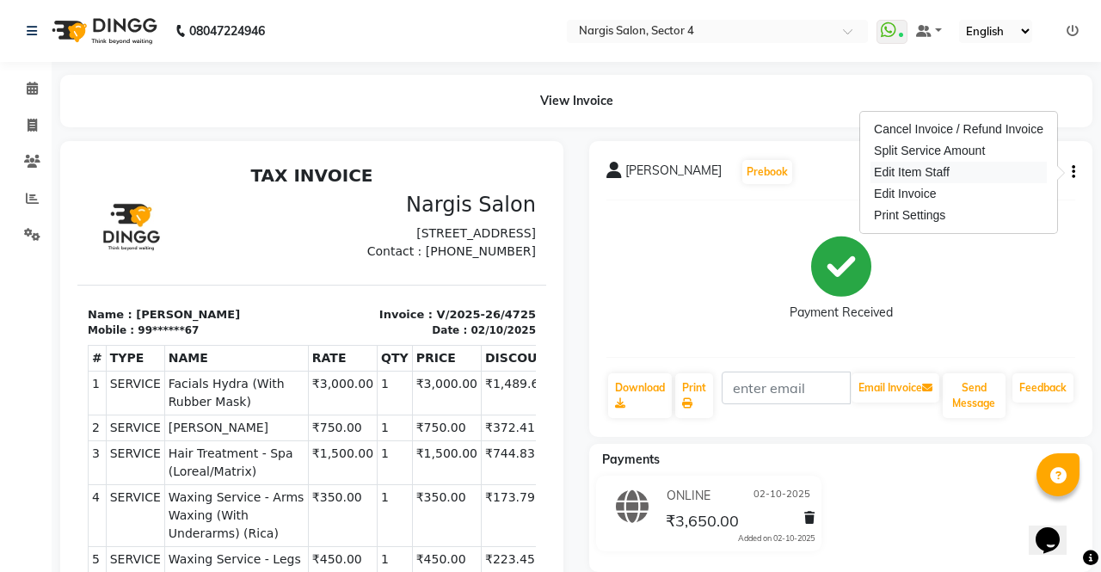
select select "87810"
select select "60383"
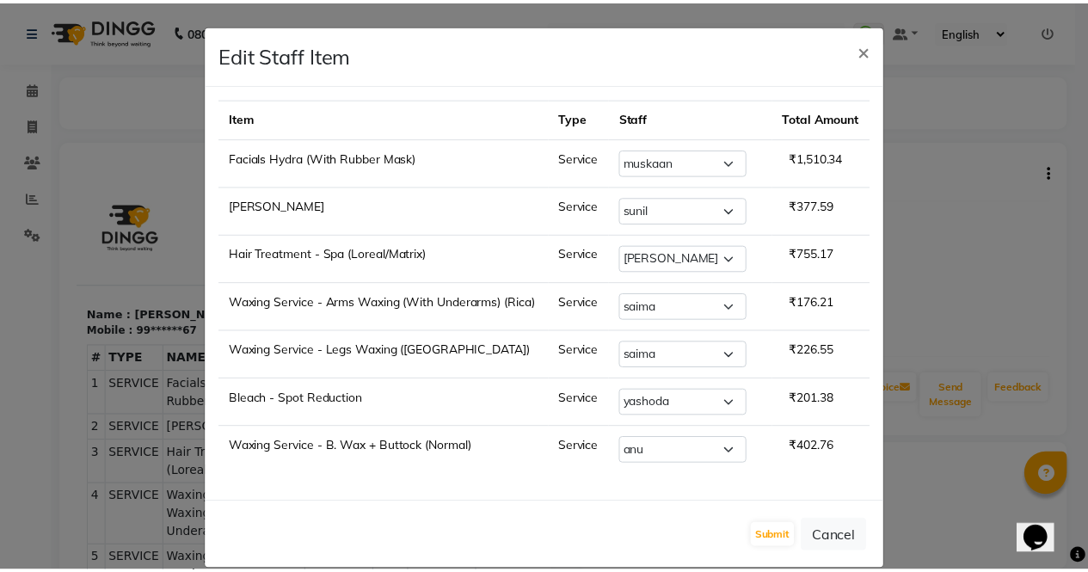
scroll to position [23, 0]
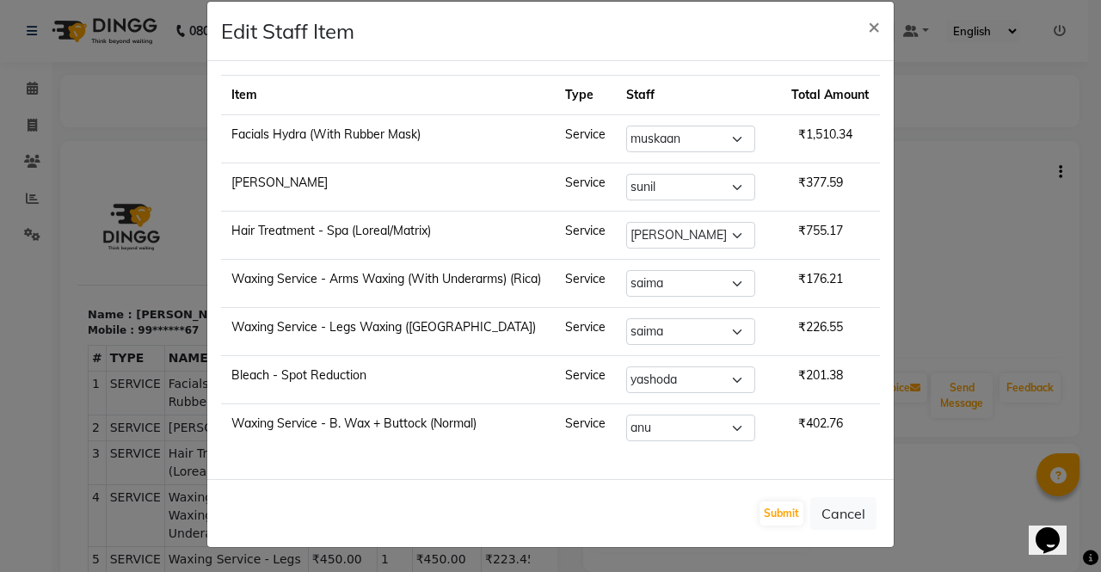
click at [973, 498] on ngb-modal-window "Edit Staff Item × Item Type Staff Total Amount Facials Hydra (With Rubber Mask)…" at bounding box center [550, 286] width 1101 height 572
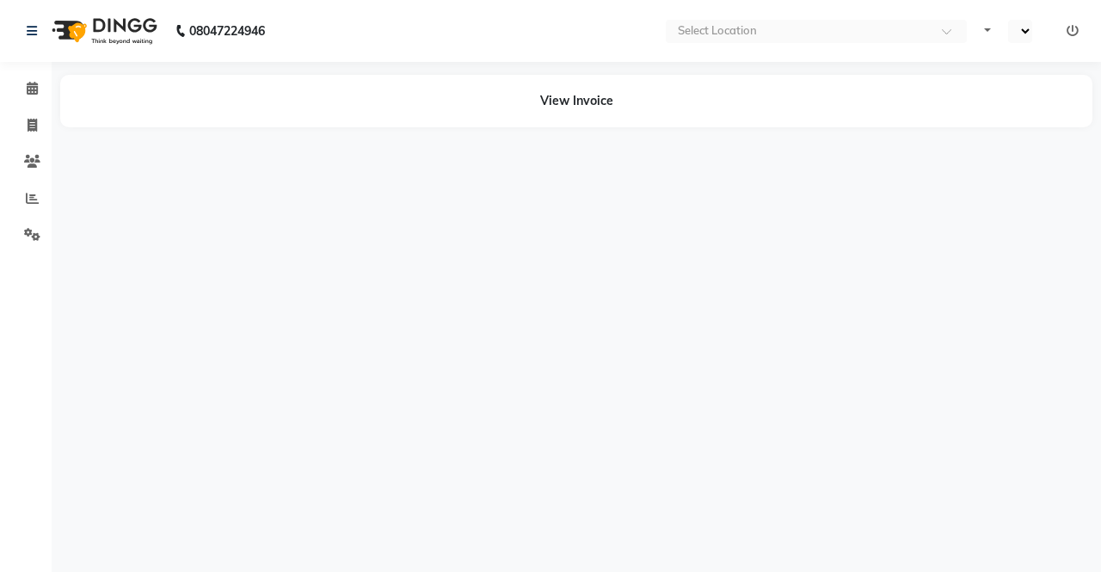
select select "en"
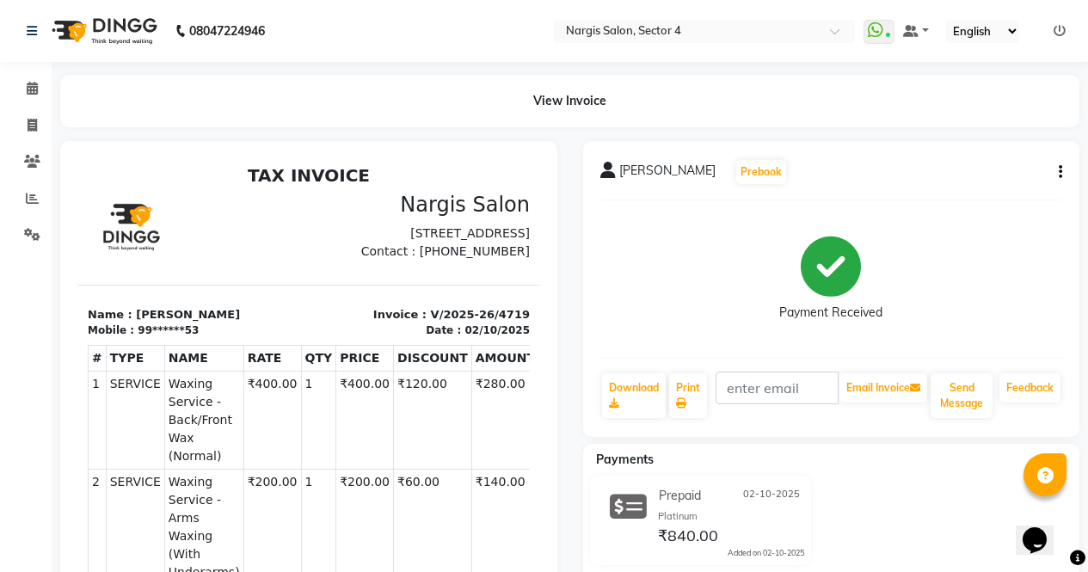
scroll to position [14, 0]
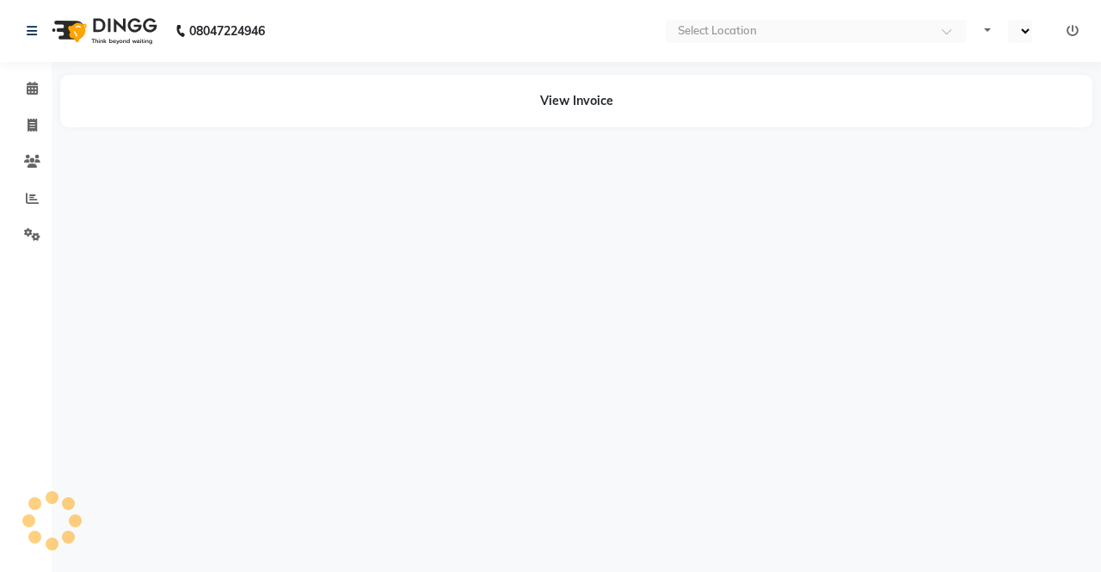
select select "en"
